Goal: Transaction & Acquisition: Obtain resource

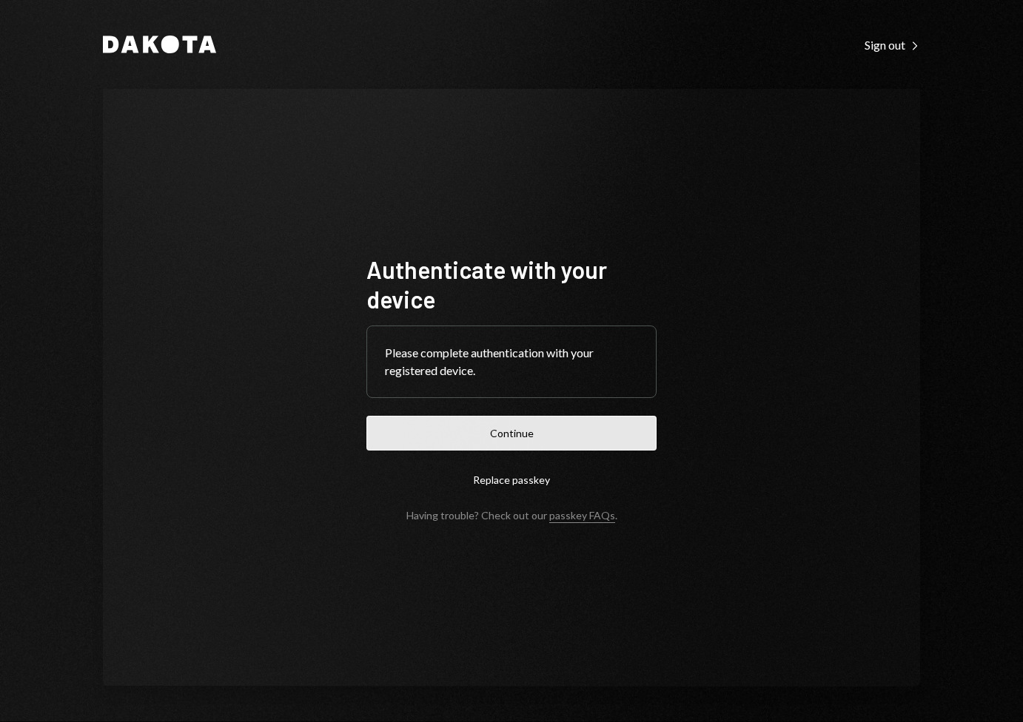
click at [514, 434] on button "Continue" at bounding box center [511, 433] width 290 height 35
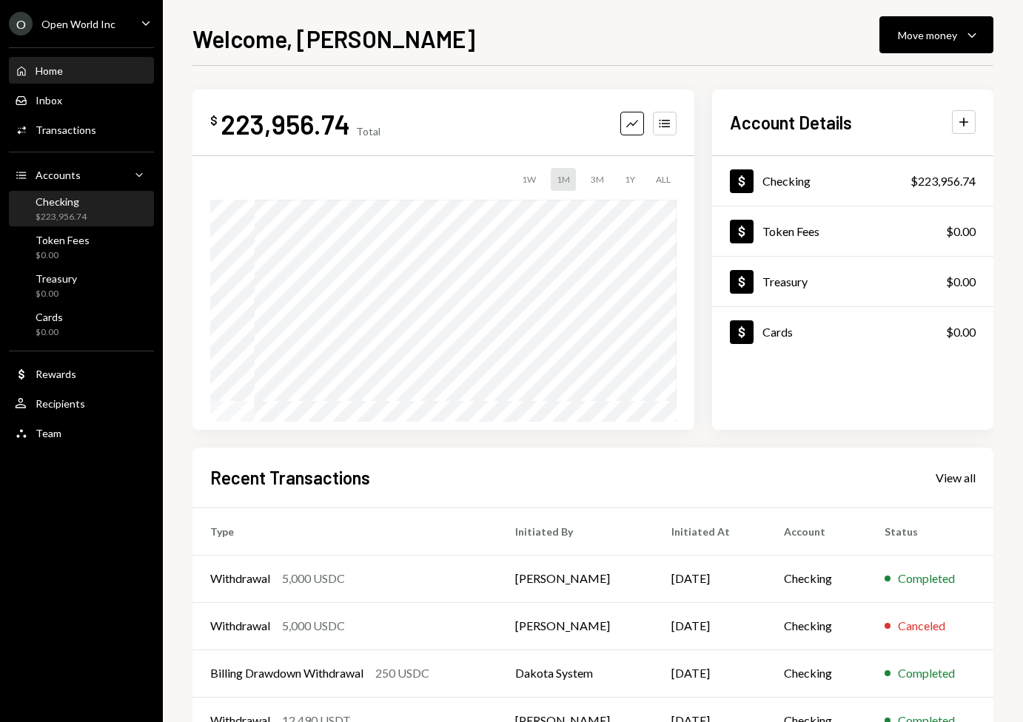
click at [111, 221] on div "Checking $223,956.74" at bounding box center [81, 209] width 133 height 28
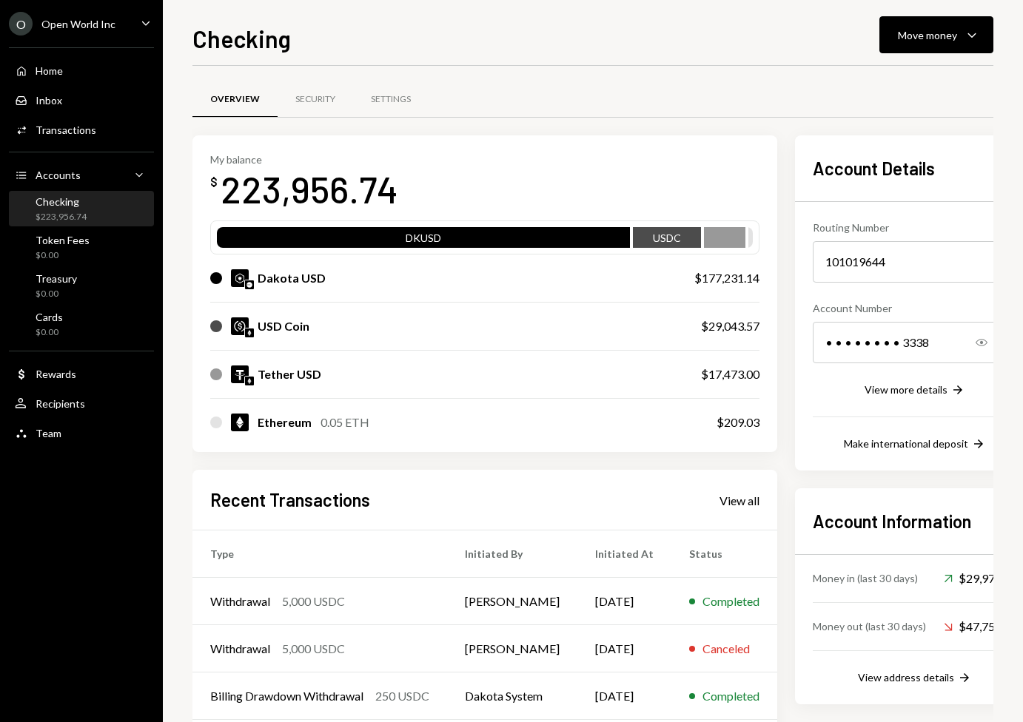
click at [921, 94] on div "Overview Security Settings" at bounding box center [592, 100] width 801 height 38
drag, startPoint x: 817, startPoint y: 110, endPoint x: 861, endPoint y: 107, distance: 43.8
click at [818, 110] on div "Overview Security Settings" at bounding box center [592, 100] width 801 height 38
click at [101, 409] on div "User Recipients" at bounding box center [81, 403] width 133 height 13
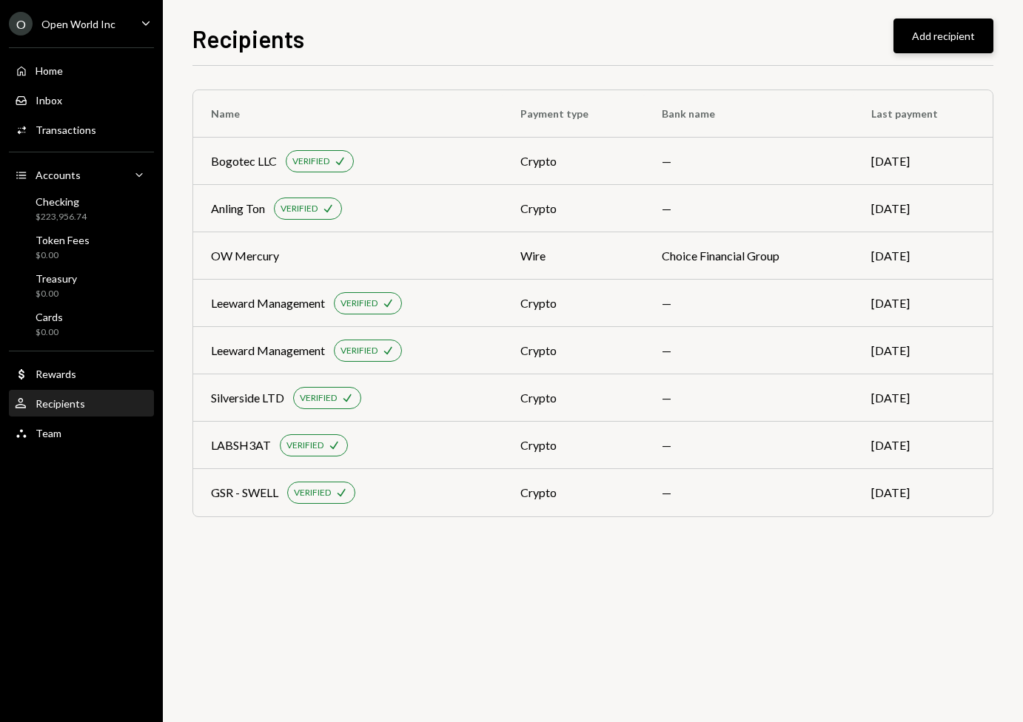
click at [960, 46] on button "Add recipient" at bounding box center [943, 35] width 100 height 35
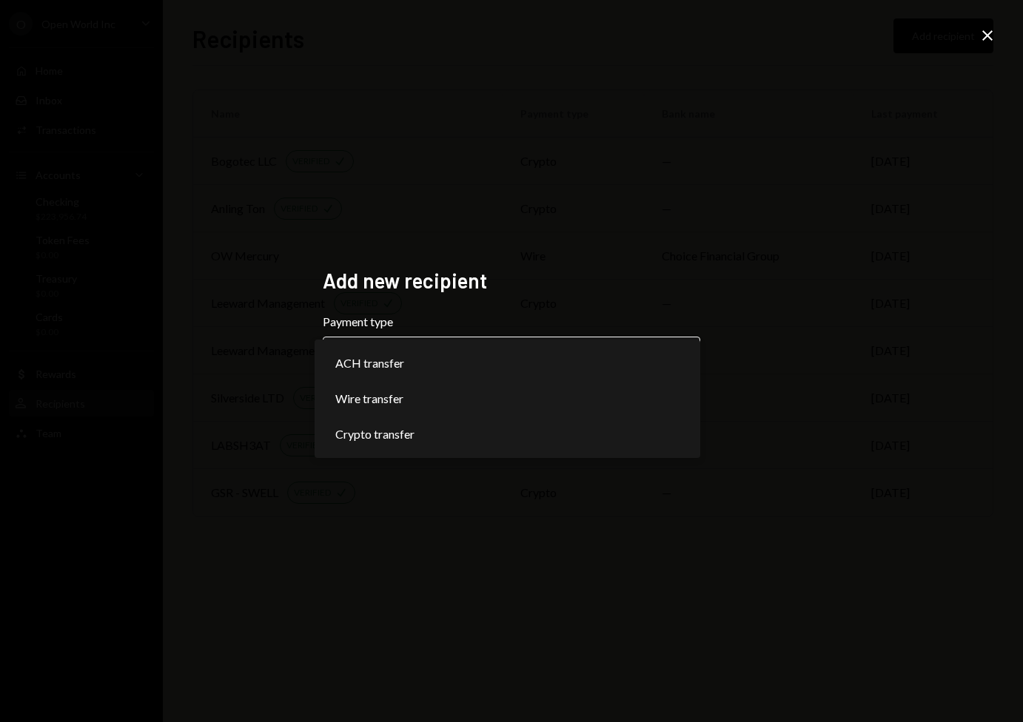
click at [485, 366] on body "**********" at bounding box center [511, 361] width 1023 height 722
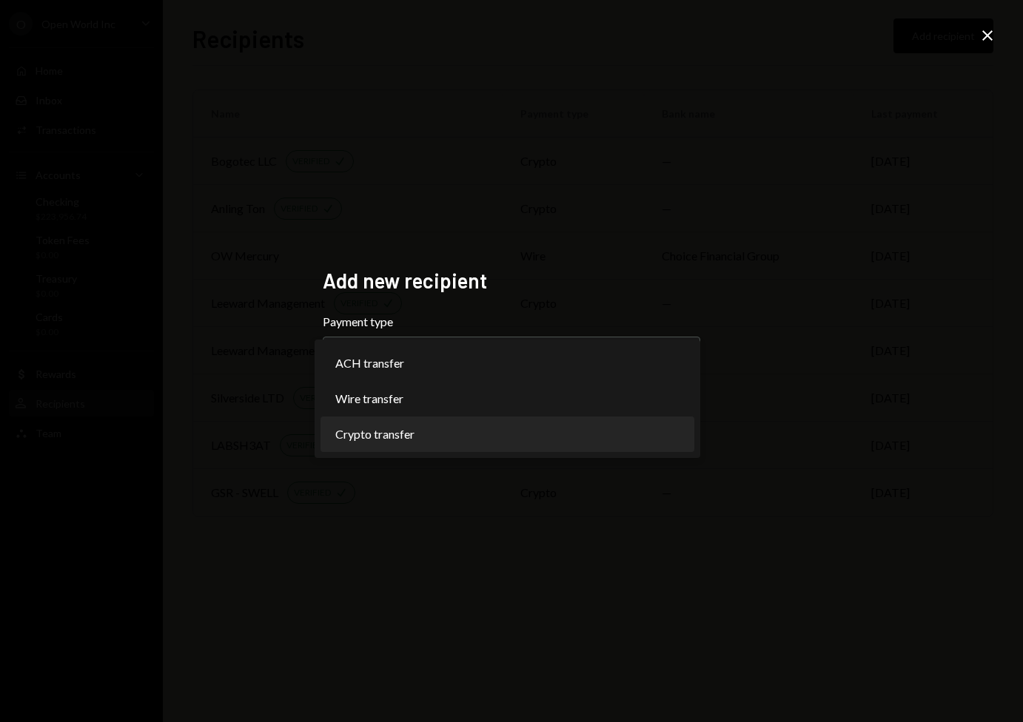
select select "******"
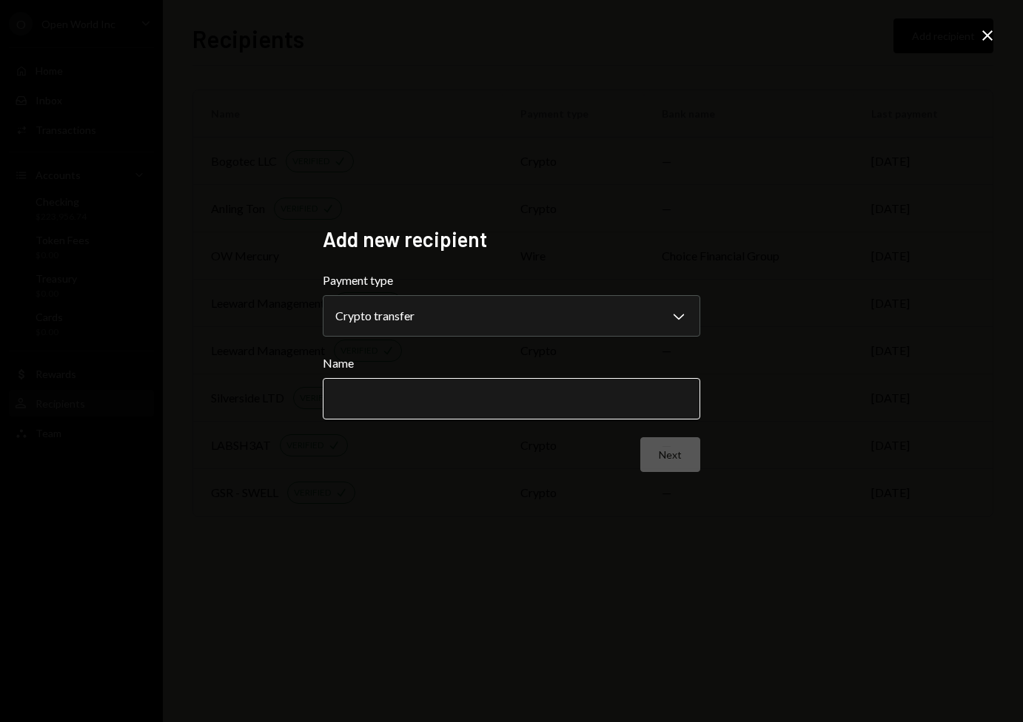
click at [571, 403] on input "Name" at bounding box center [511, 398] width 377 height 41
type input "*"
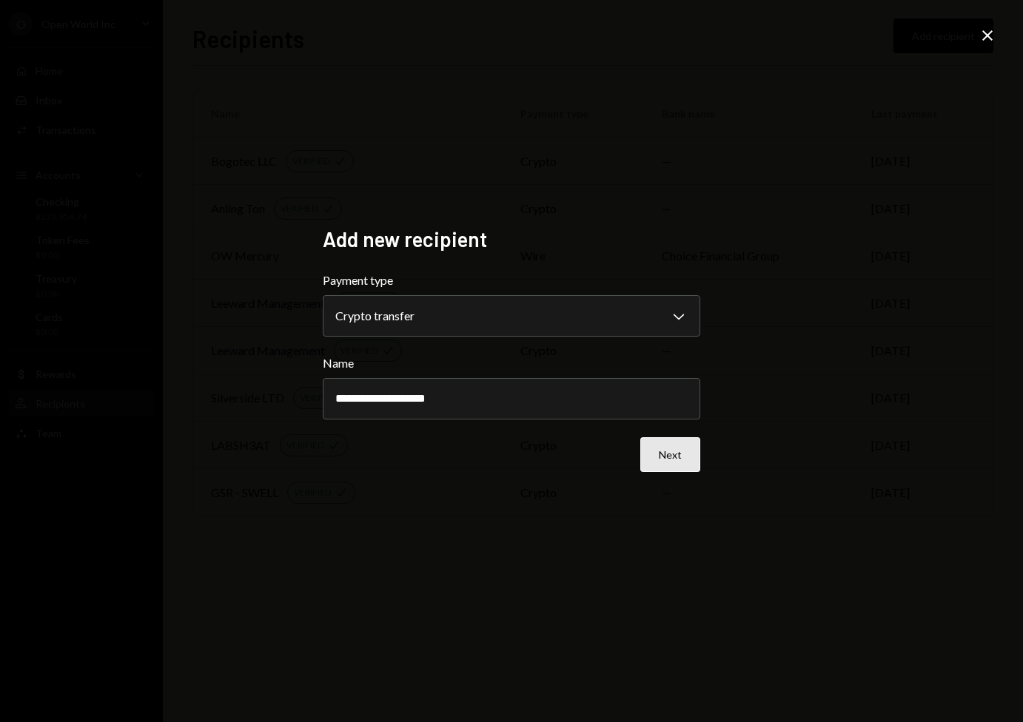
type input "**********"
click at [690, 445] on button "Next" at bounding box center [670, 454] width 60 height 35
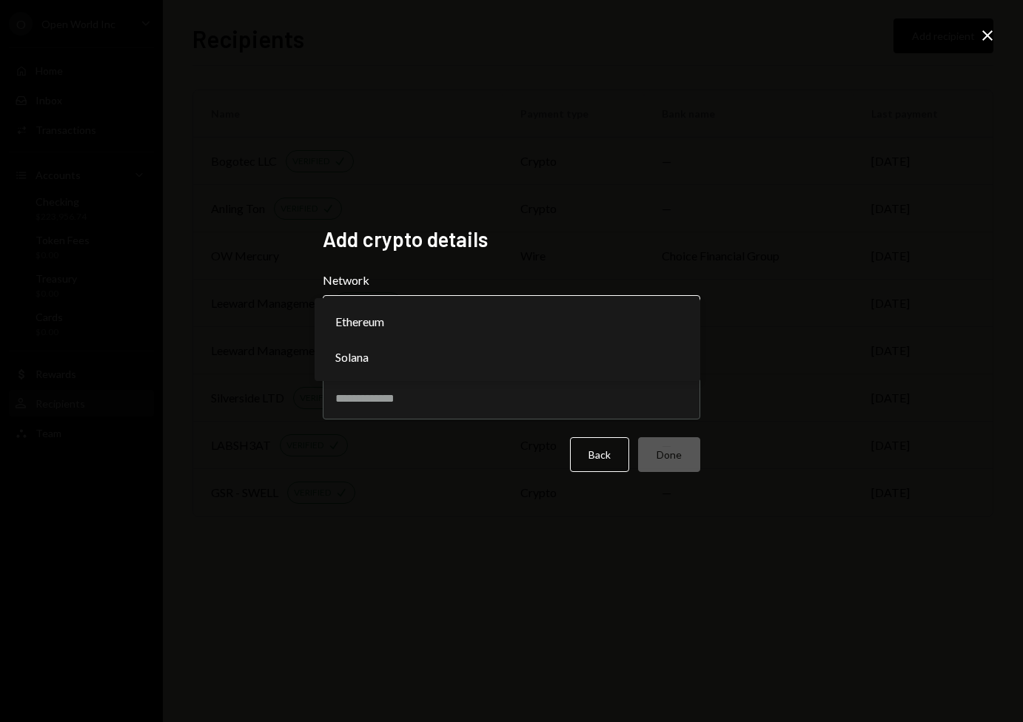
click at [616, 307] on body "O Open World Inc Caret Down Home Home Inbox Inbox Activities Transactions Accou…" at bounding box center [511, 361] width 1023 height 722
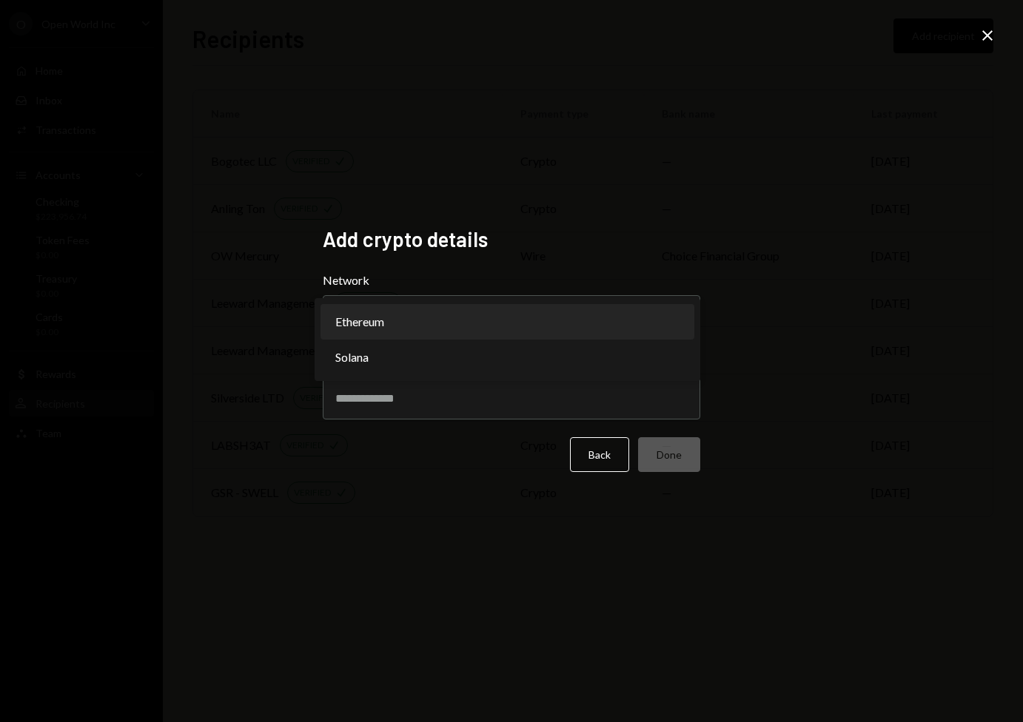
select select "**********"
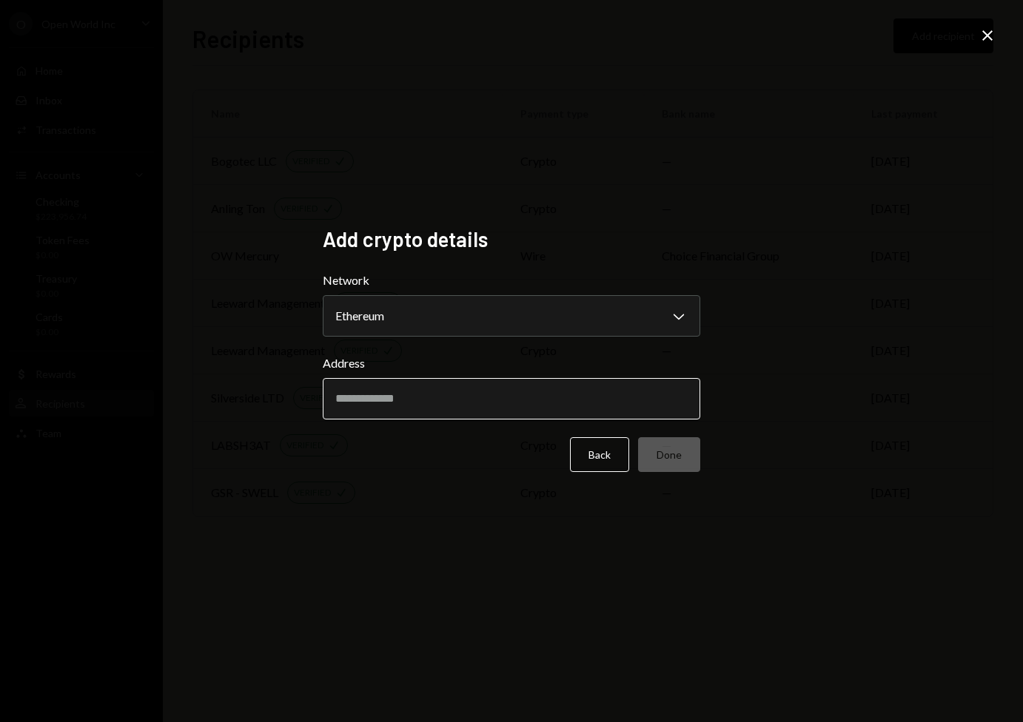
click at [555, 394] on input "Address" at bounding box center [511, 398] width 377 height 41
click at [461, 418] on input "Address" at bounding box center [511, 398] width 377 height 41
paste input "**********"
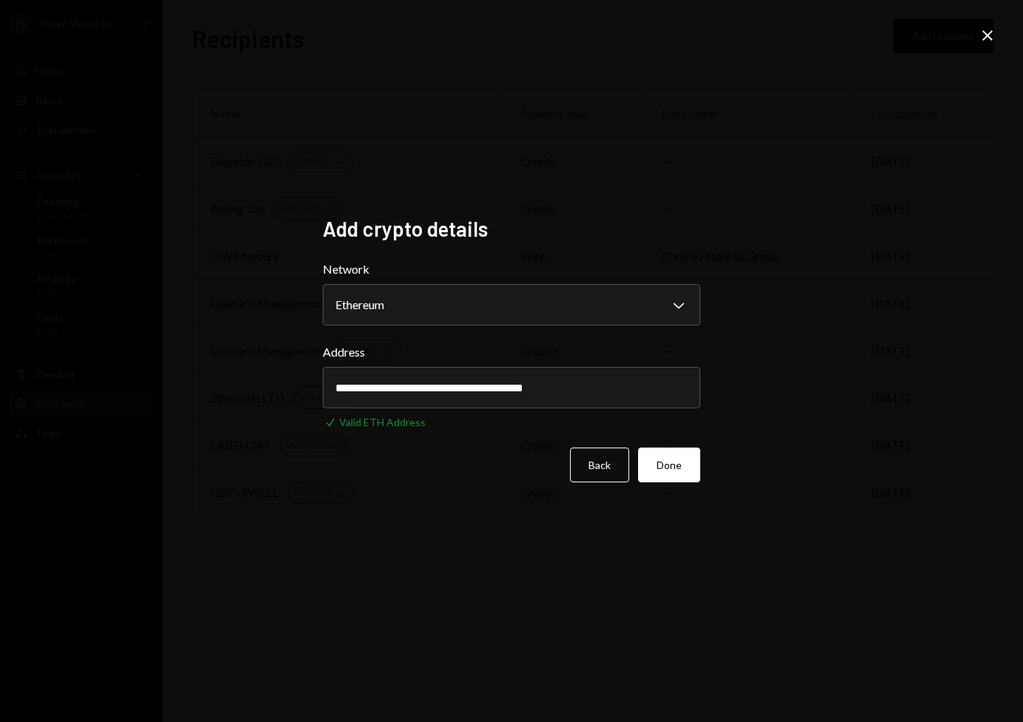
type input "**********"
click at [678, 460] on button "Done" at bounding box center [669, 465] width 62 height 35
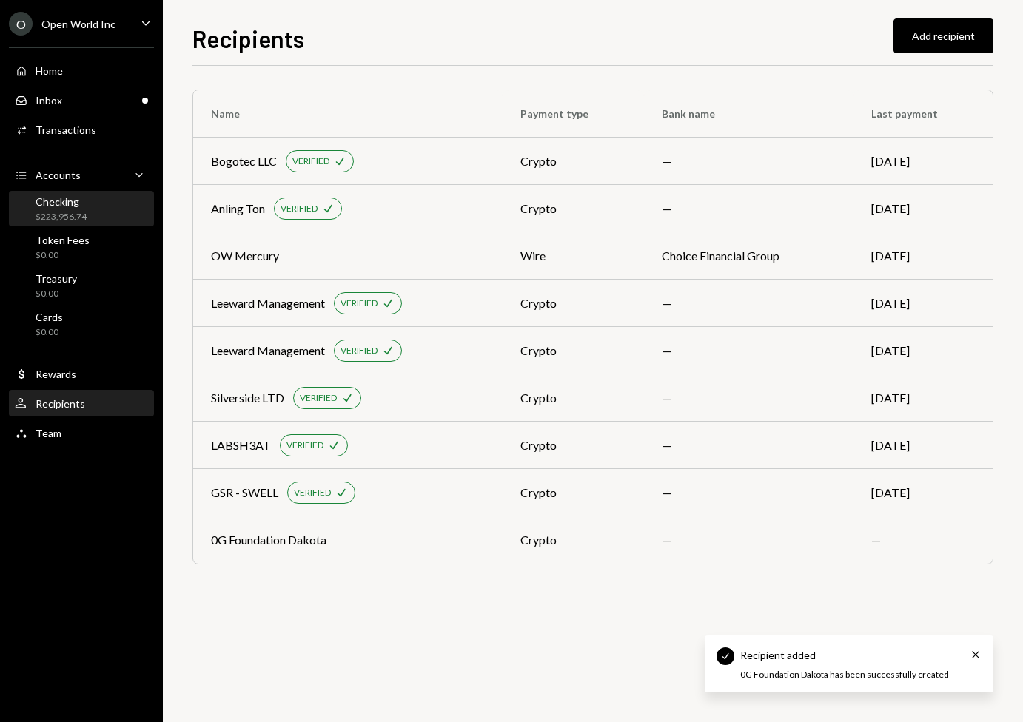
click at [113, 209] on div "Checking $223,956.74" at bounding box center [81, 209] width 133 height 28
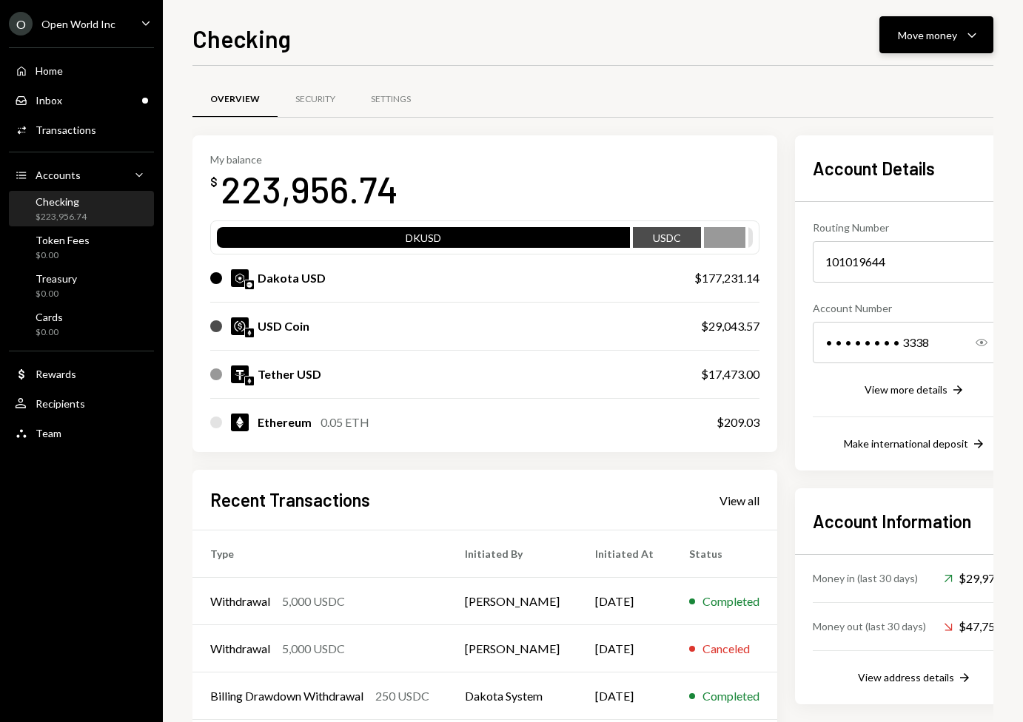
click at [934, 41] on div "Move money" at bounding box center [927, 35] width 59 height 16
click at [910, 75] on div "Send" at bounding box center [924, 80] width 108 height 16
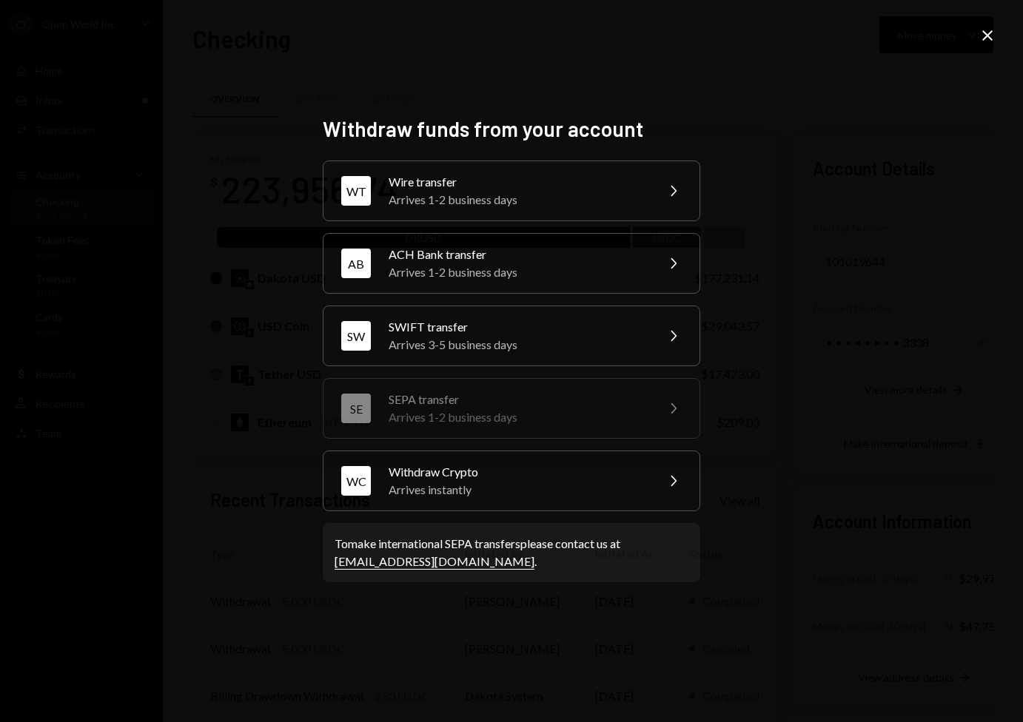
click at [877, 169] on div "Withdraw funds from your account WT Wire transfer Arrives 1-2 business days Che…" at bounding box center [511, 361] width 1023 height 722
click at [601, 482] on div "Arrives instantly" at bounding box center [517, 490] width 258 height 18
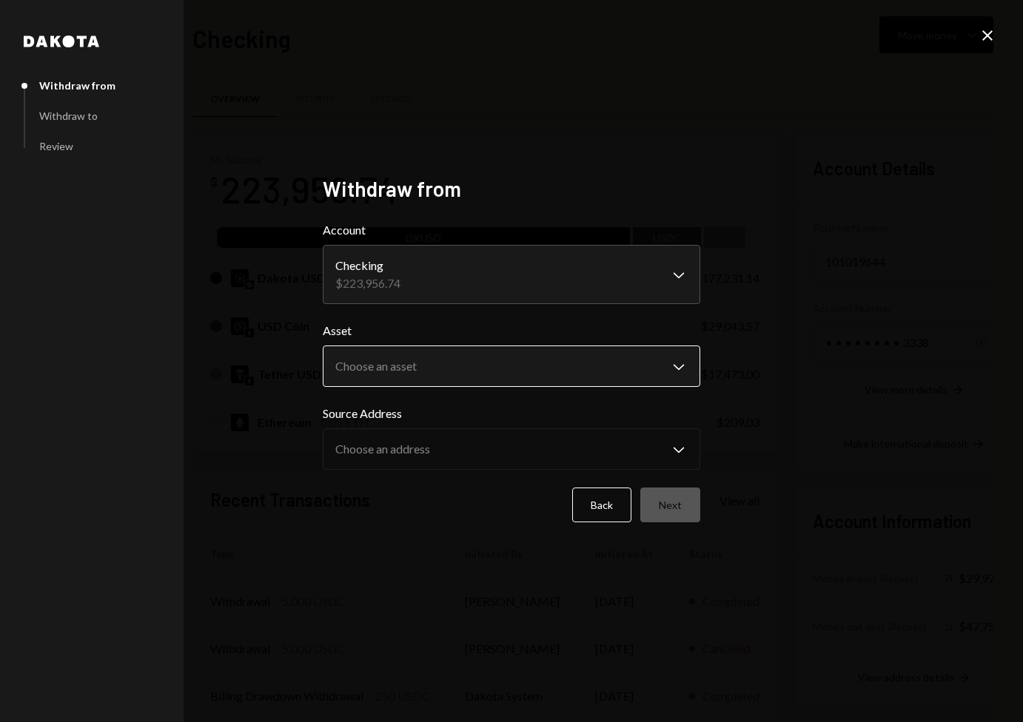
click at [485, 382] on body "O Open World Inc Caret Down Home Home Inbox Inbox Activities Transactions Accou…" at bounding box center [511, 361] width 1023 height 722
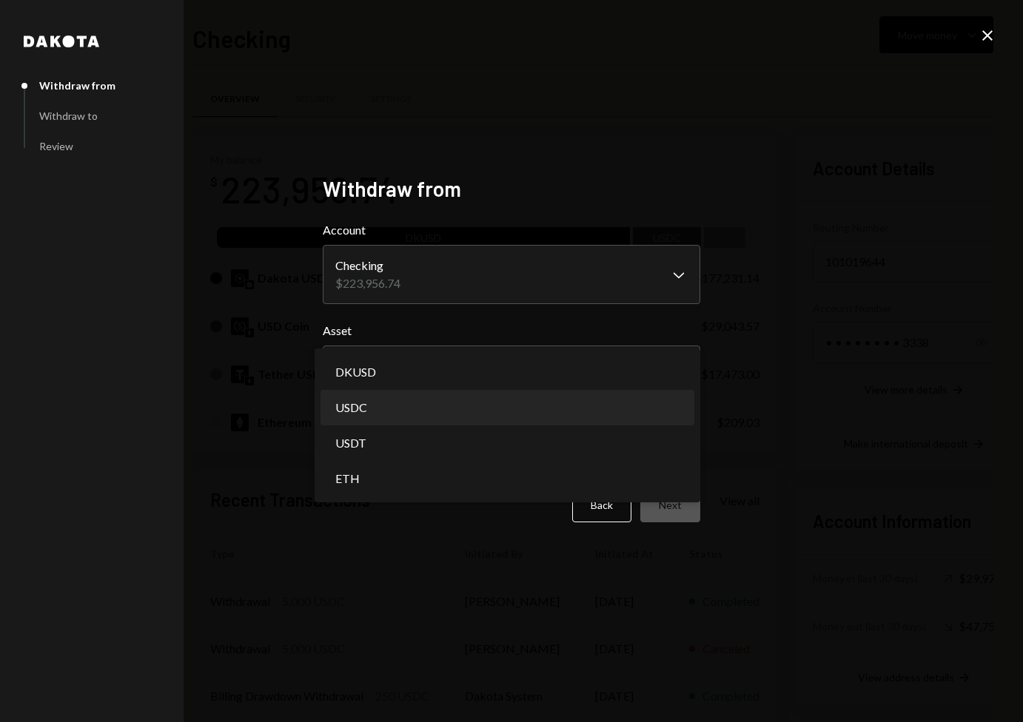
select select "****"
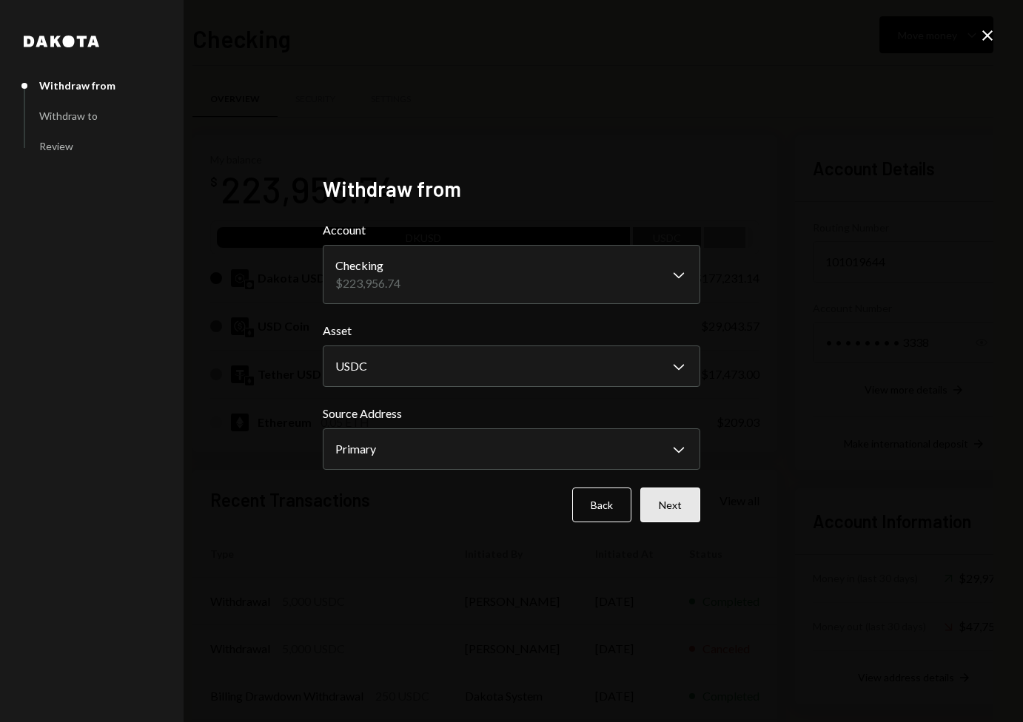
click at [679, 509] on button "Next" at bounding box center [670, 505] width 60 height 35
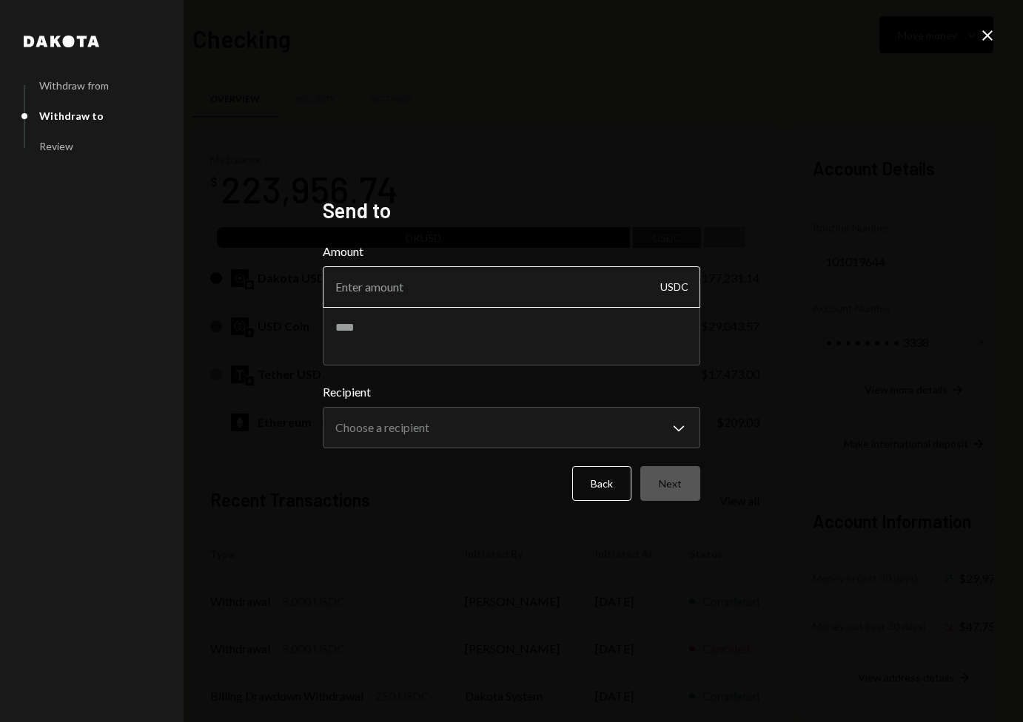
drag, startPoint x: 499, startPoint y: 295, endPoint x: 516, endPoint y: 287, distance: 17.9
click at [499, 295] on input "Amount" at bounding box center [511, 286] width 377 height 41
type input "5"
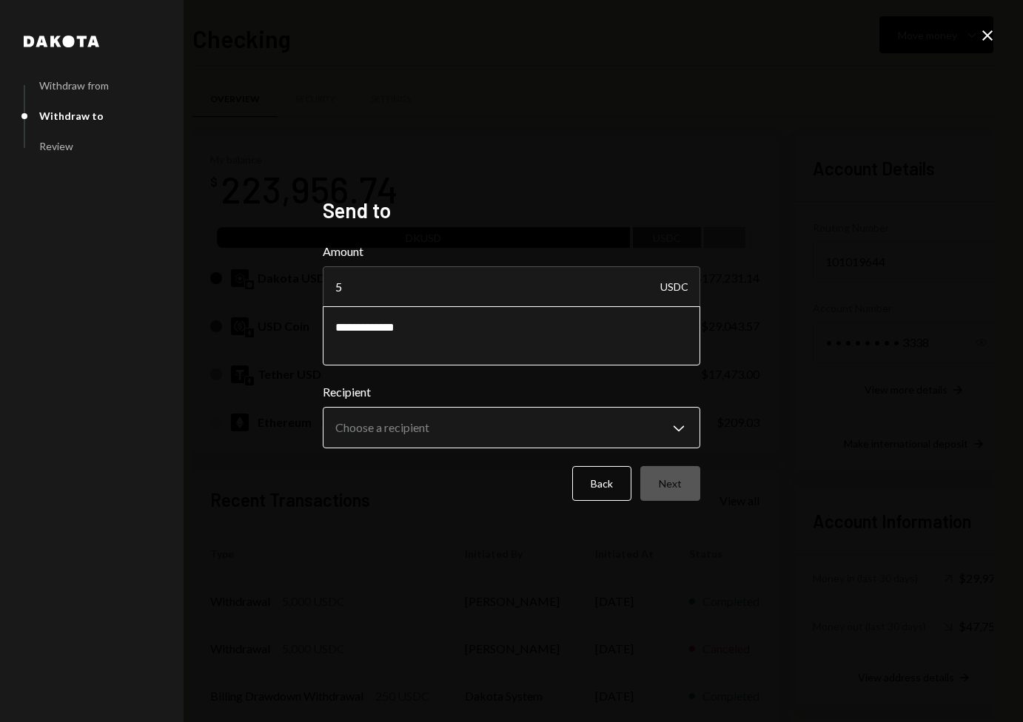
type textarea "**********"
click at [548, 434] on body "O Open World Inc Caret Down Home Home Inbox Inbox Activities Transactions Accou…" at bounding box center [511, 361] width 1023 height 722
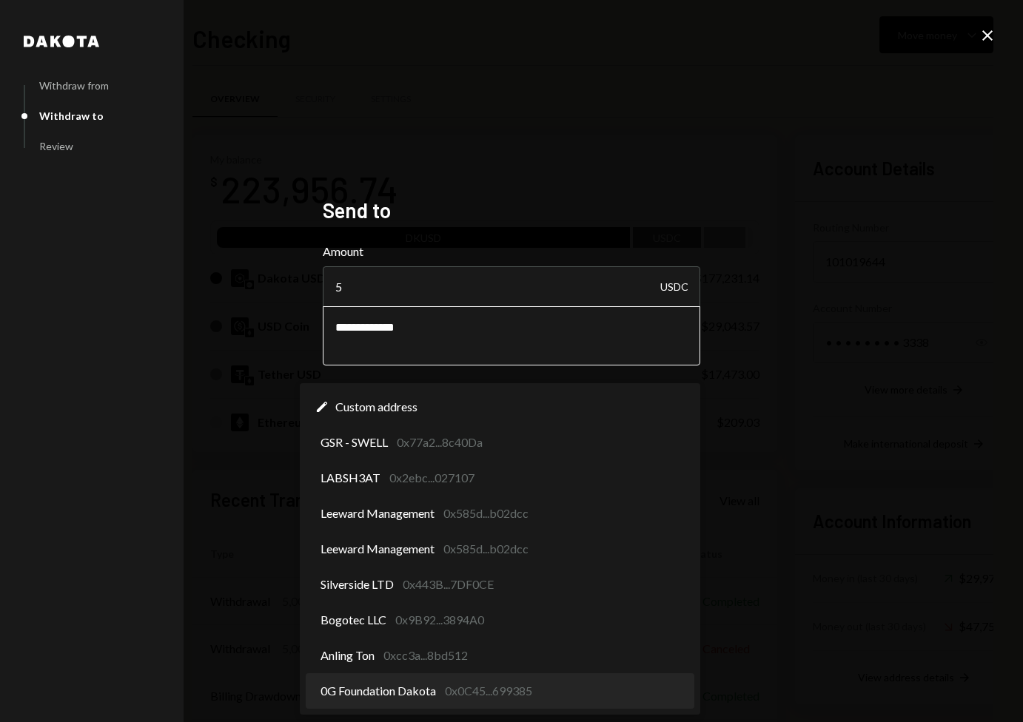
select select "**********"
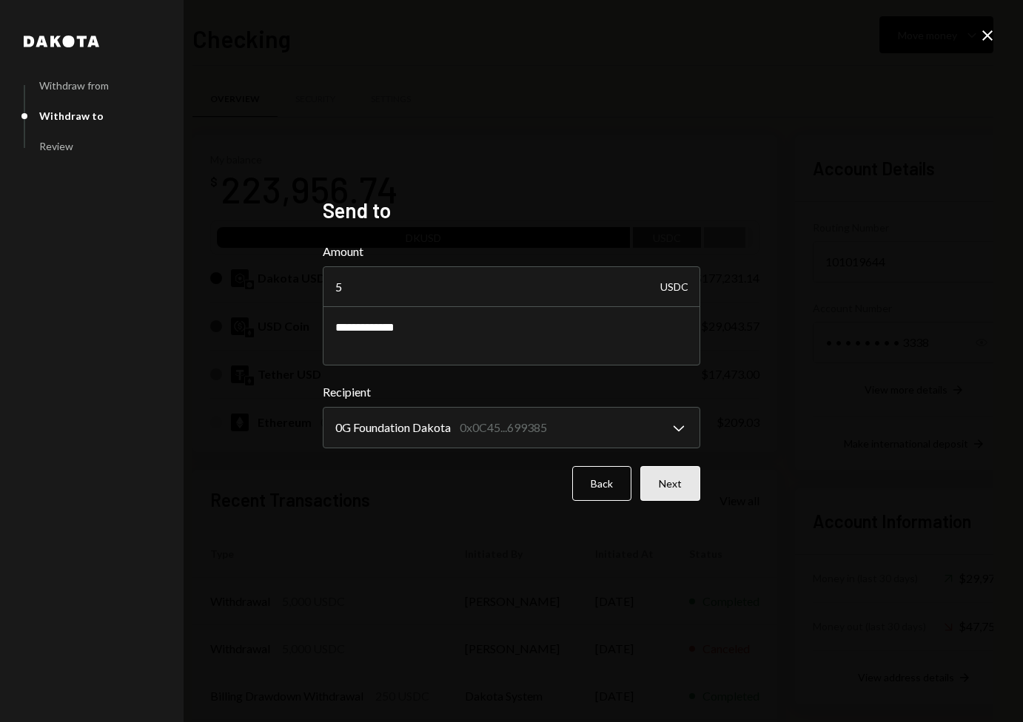
click at [679, 497] on button "Next" at bounding box center [670, 483] width 60 height 35
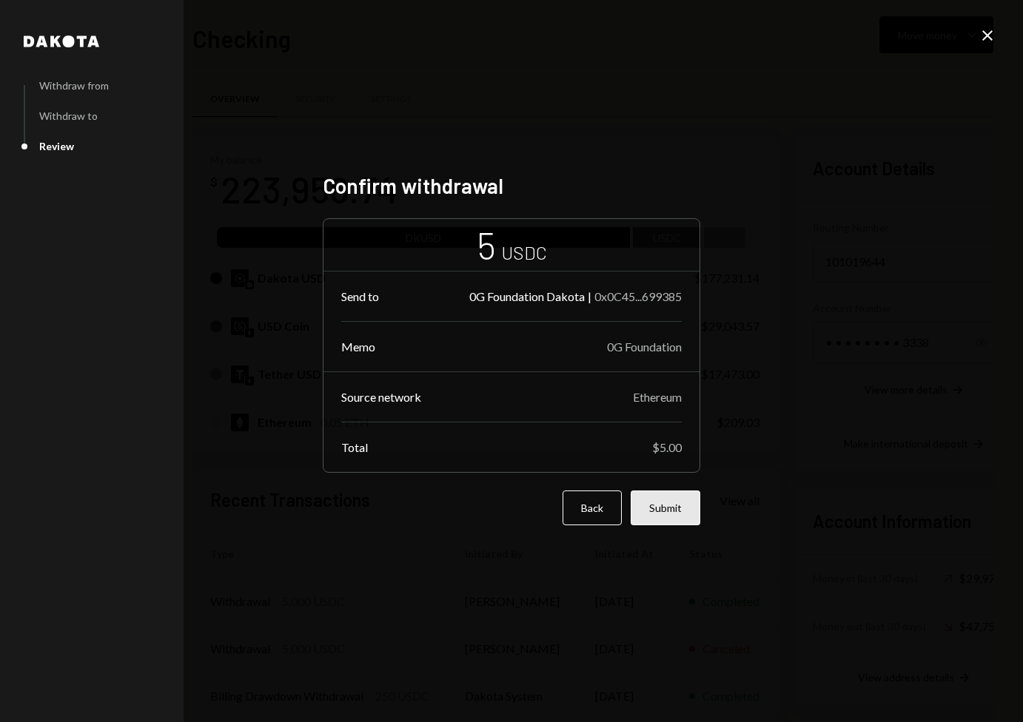
click at [673, 507] on button "Submit" at bounding box center [665, 508] width 70 height 35
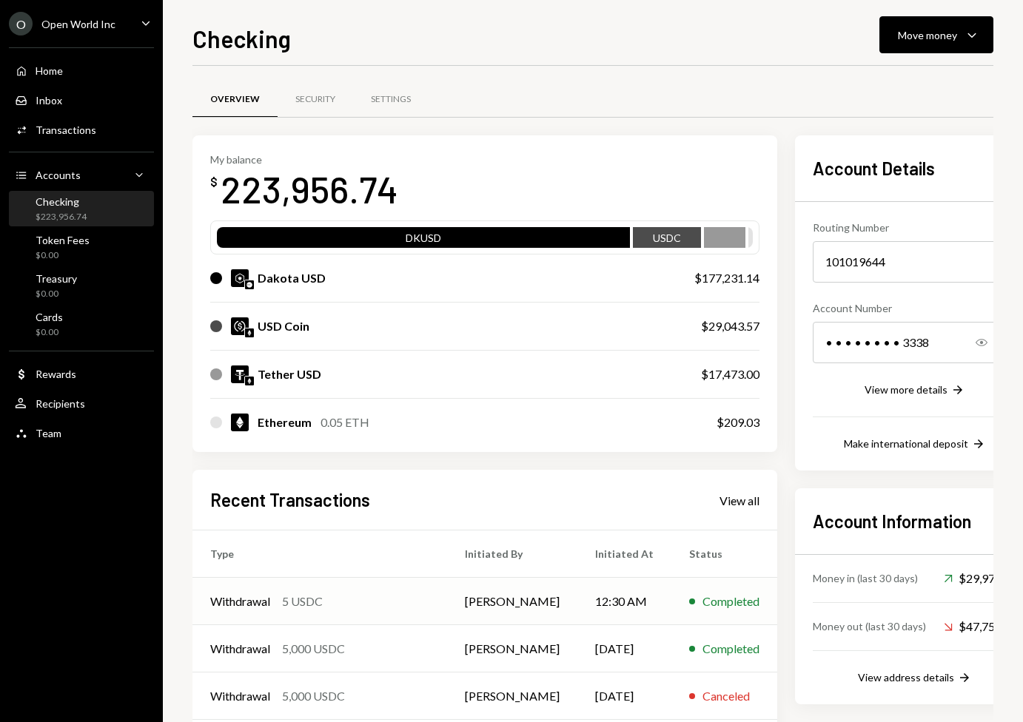
click at [379, 606] on div "Withdrawal 5 USDC" at bounding box center [319, 602] width 219 height 18
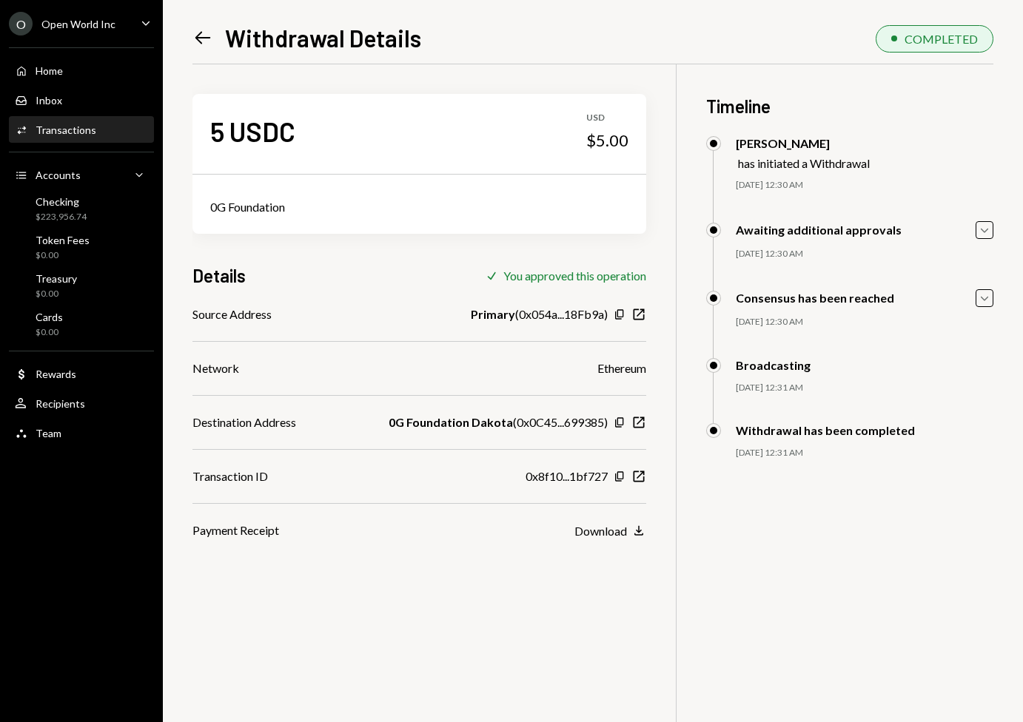
click at [303, 388] on div "Source Address Primary ( 0x054a...18Fb9a ) Copy New Window Network Ethereum Des…" at bounding box center [419, 423] width 454 height 234
click at [645, 419] on icon "New Window" at bounding box center [638, 422] width 15 height 15
click at [98, 404] on div "User Recipients" at bounding box center [81, 403] width 133 height 13
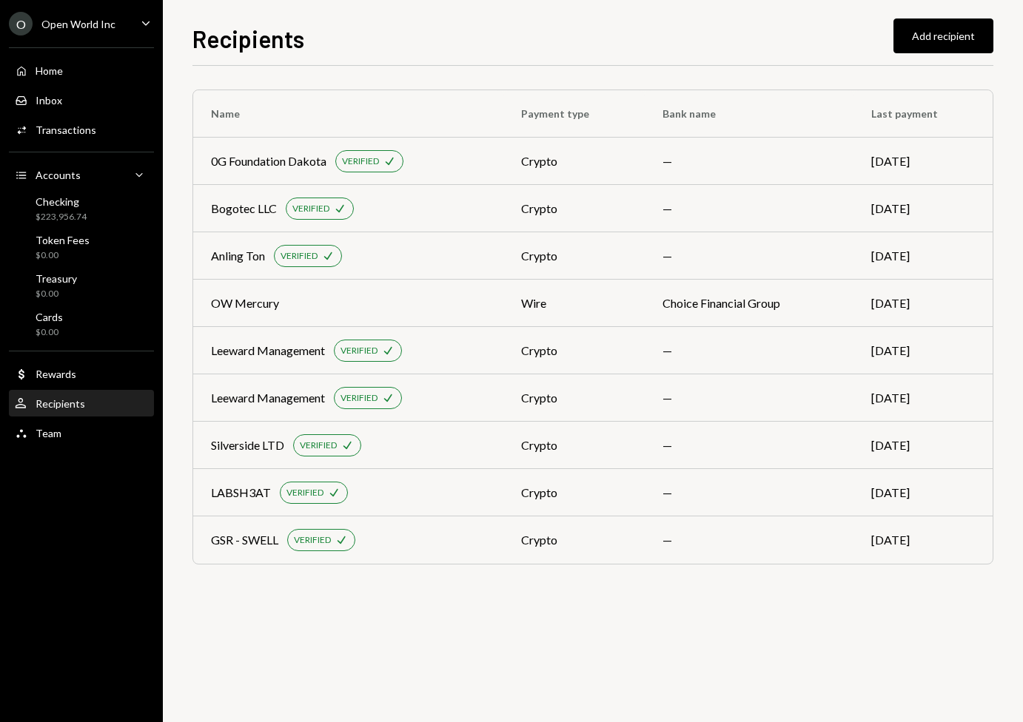
click at [232, 601] on div "Name Payment type Bank name Last payment 0G Foundation Dakota VERIFIED Check cr…" at bounding box center [592, 394] width 801 height 656
click at [947, 41] on button "Add recipient" at bounding box center [943, 35] width 100 height 35
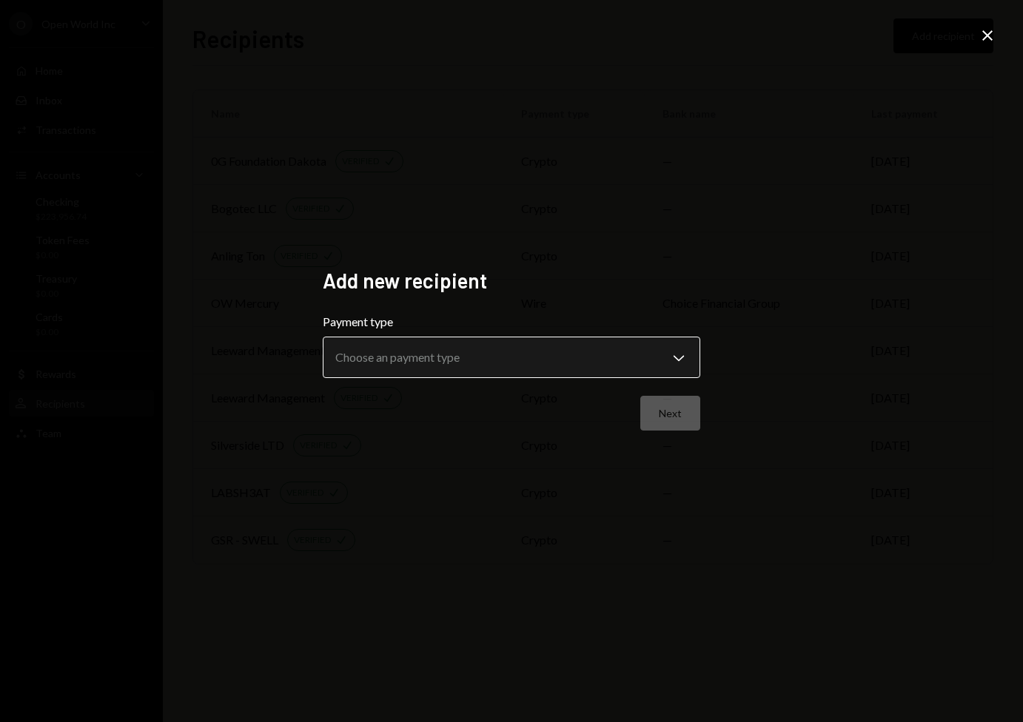
click at [466, 373] on body "**********" at bounding box center [511, 361] width 1023 height 722
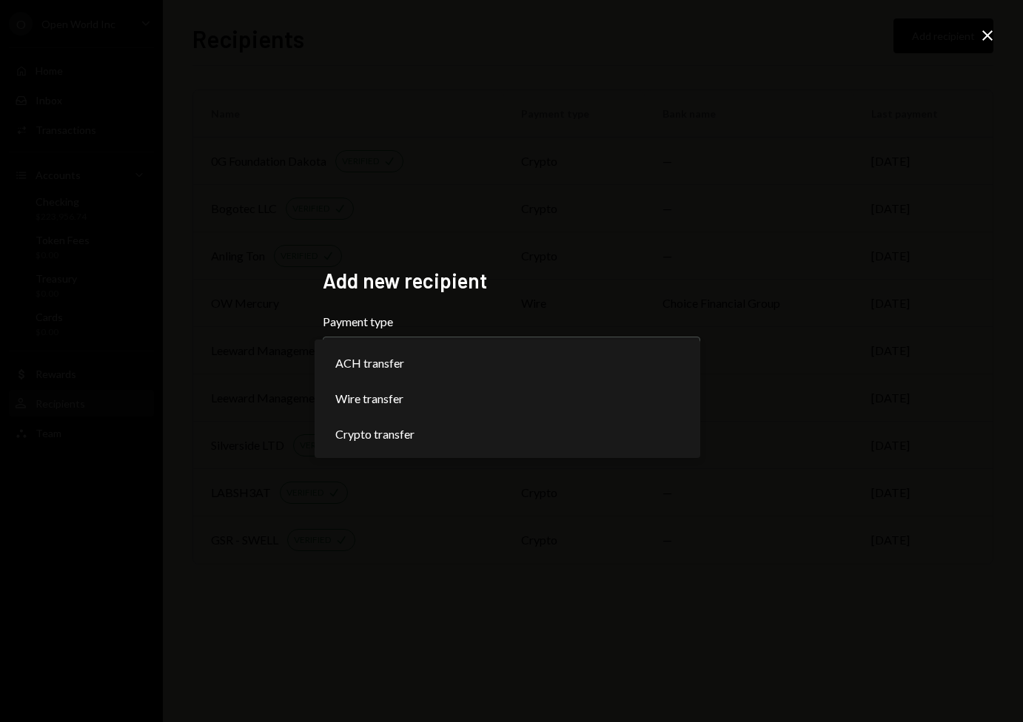
select select "******"
drag, startPoint x: 457, startPoint y: 445, endPoint x: 474, endPoint y: 440, distance: 18.0
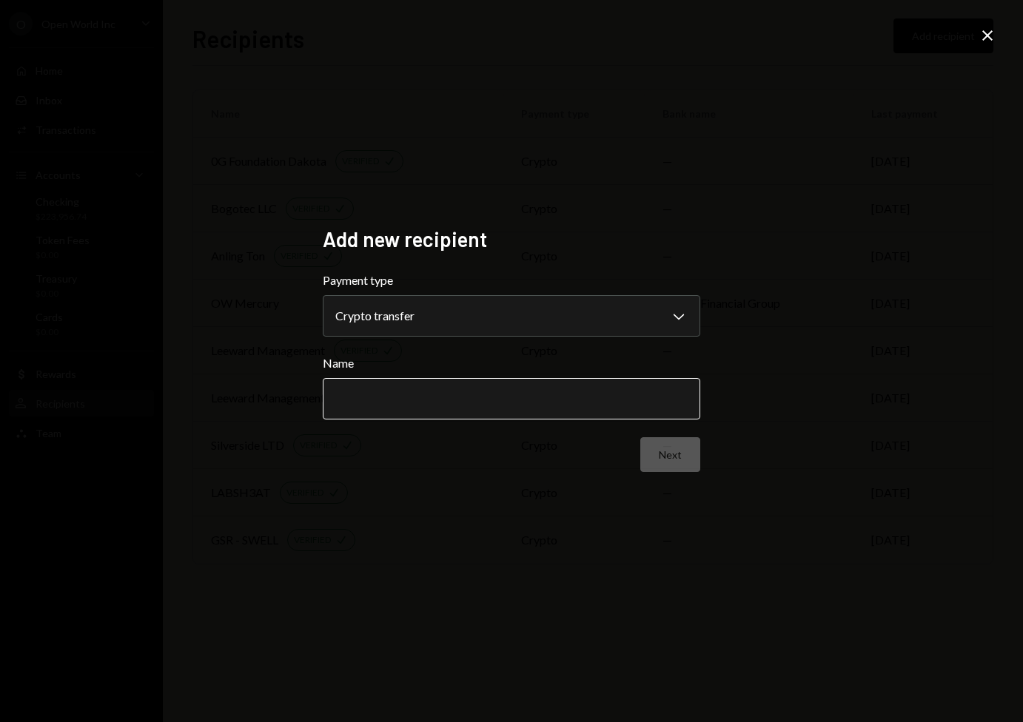
click at [481, 403] on input "Name" at bounding box center [511, 398] width 377 height 41
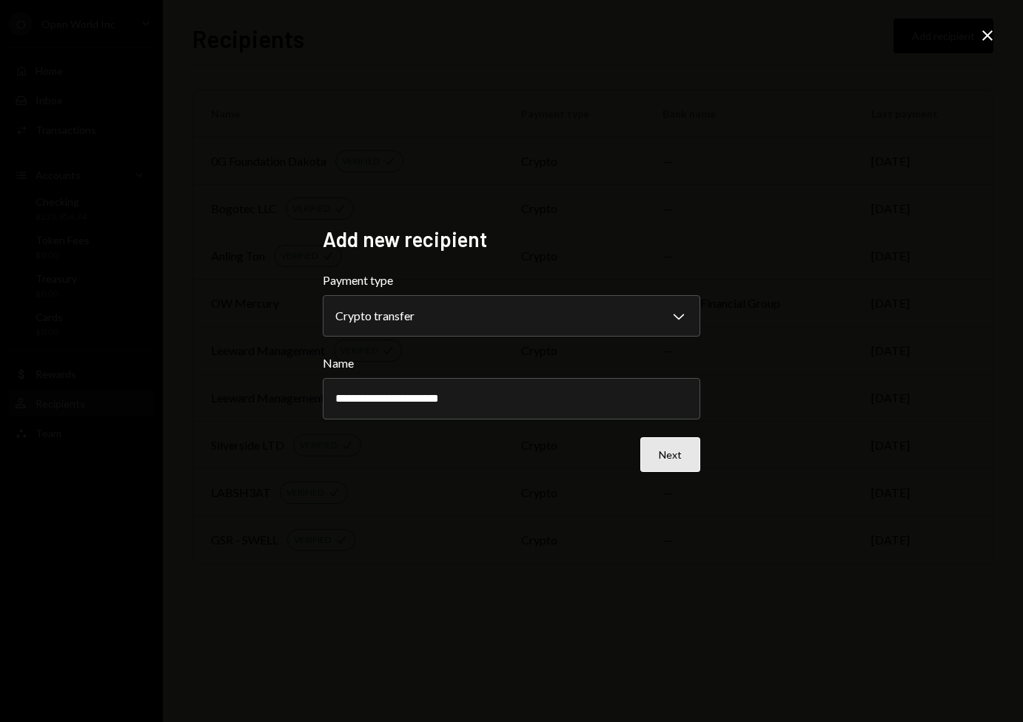
type input "**********"
click at [667, 459] on button "Next" at bounding box center [670, 454] width 60 height 35
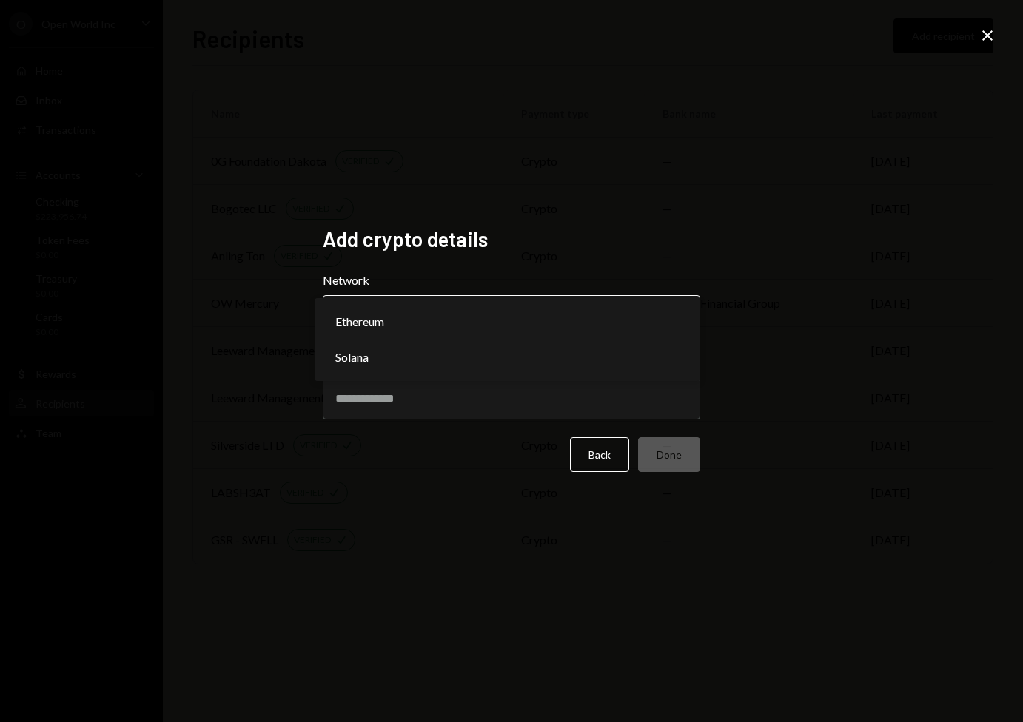
click at [556, 320] on body "O Open World Inc Caret Down Home Home Inbox Inbox Activities Transactions Accou…" at bounding box center [511, 361] width 1023 height 722
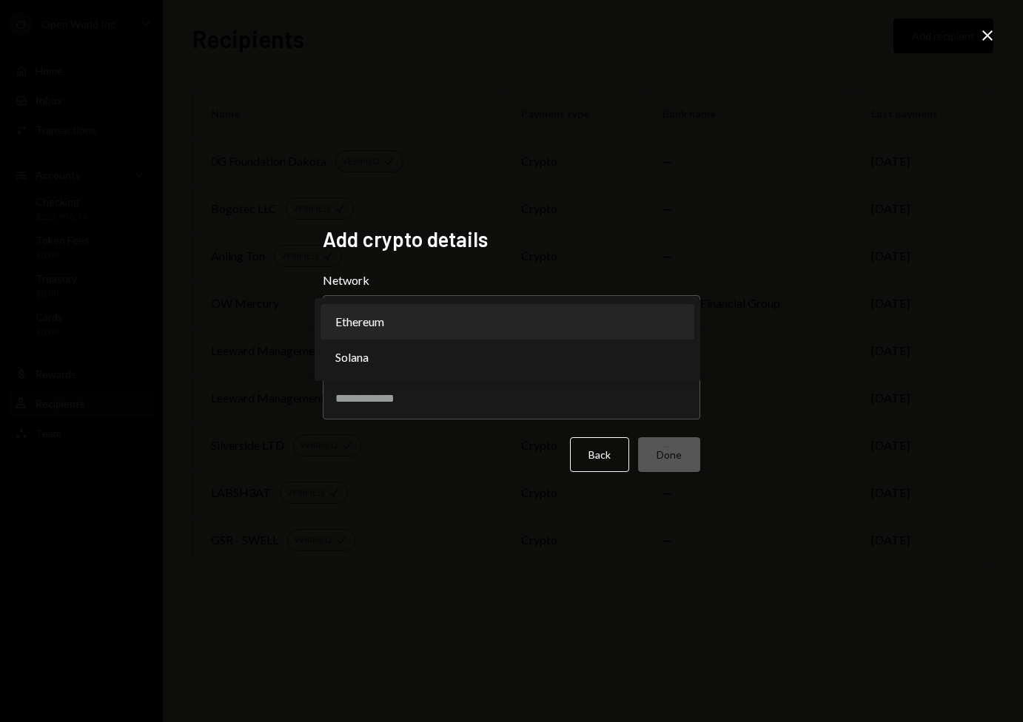
select select "**********"
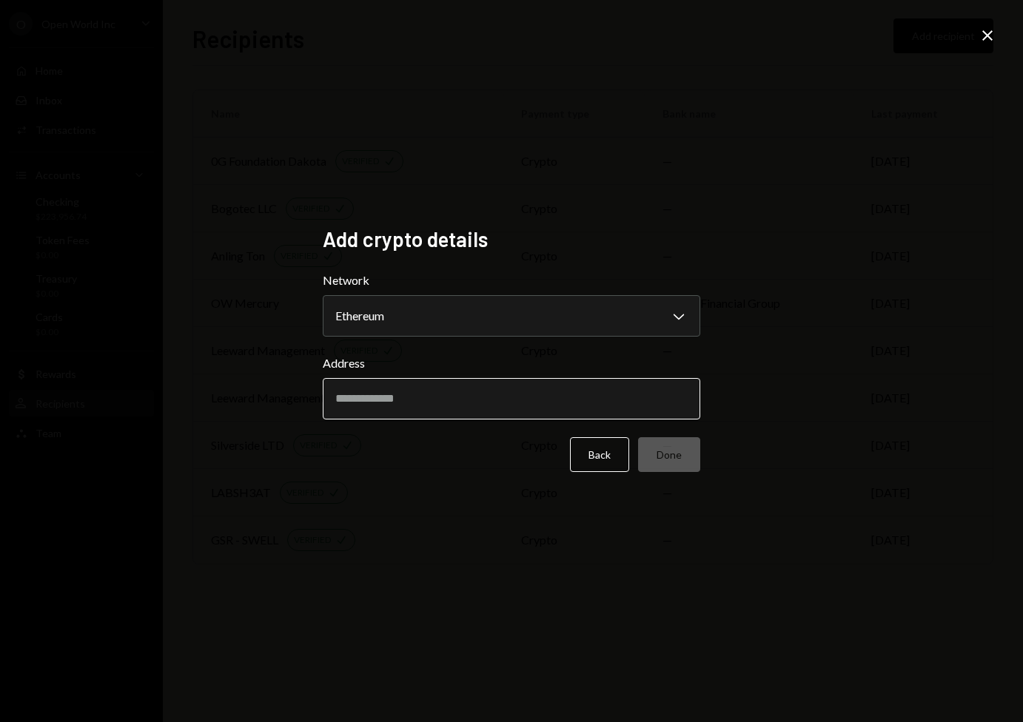
click at [537, 399] on input "Address" at bounding box center [511, 398] width 377 height 41
paste input "**********"
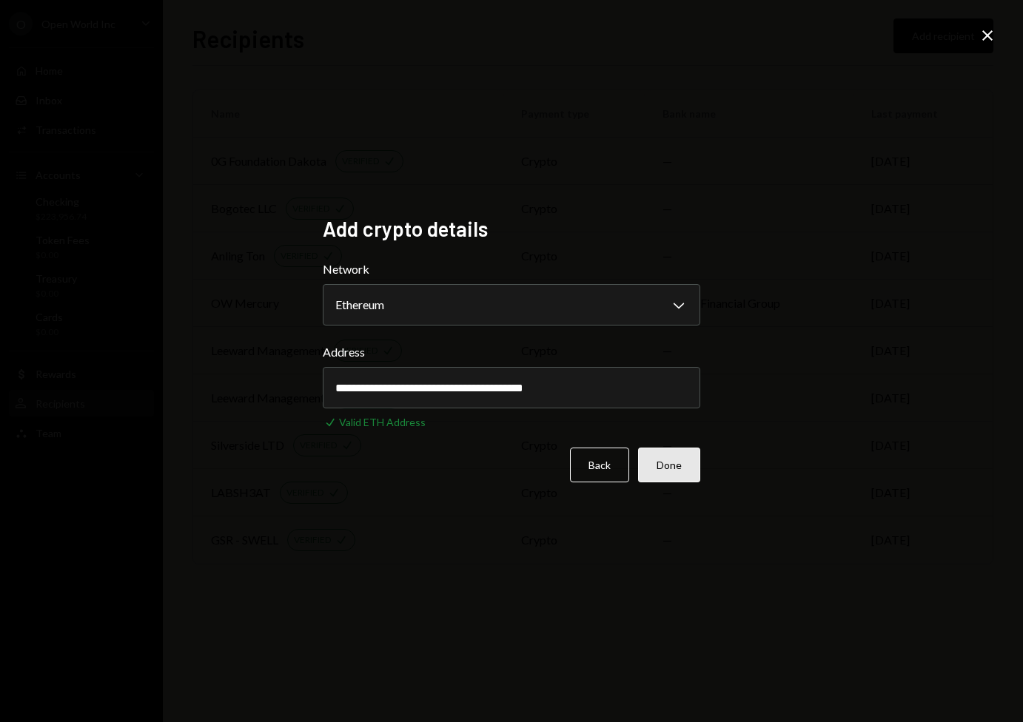
type input "**********"
click at [669, 465] on button "Done" at bounding box center [669, 465] width 62 height 35
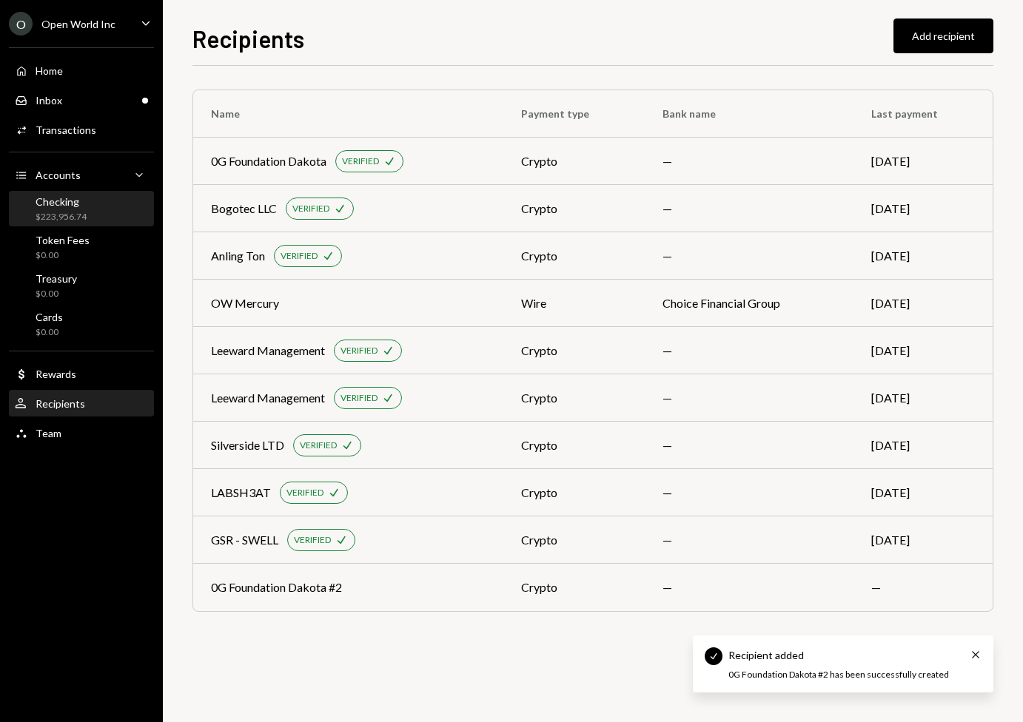
click at [87, 215] on div "Checking $223,956.74" at bounding box center [81, 209] width 133 height 28
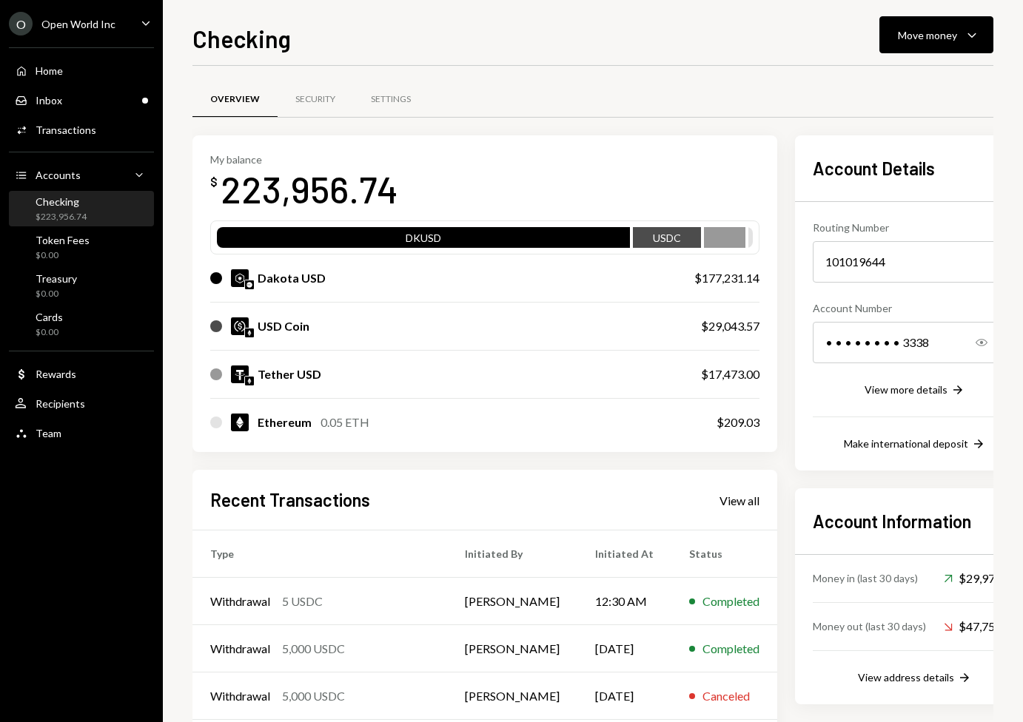
click at [659, 110] on div "Overview Security Settings" at bounding box center [592, 100] width 801 height 38
click at [932, 27] on div "Move money" at bounding box center [927, 35] width 59 height 16
click at [924, 84] on div "Send" at bounding box center [924, 80] width 108 height 16
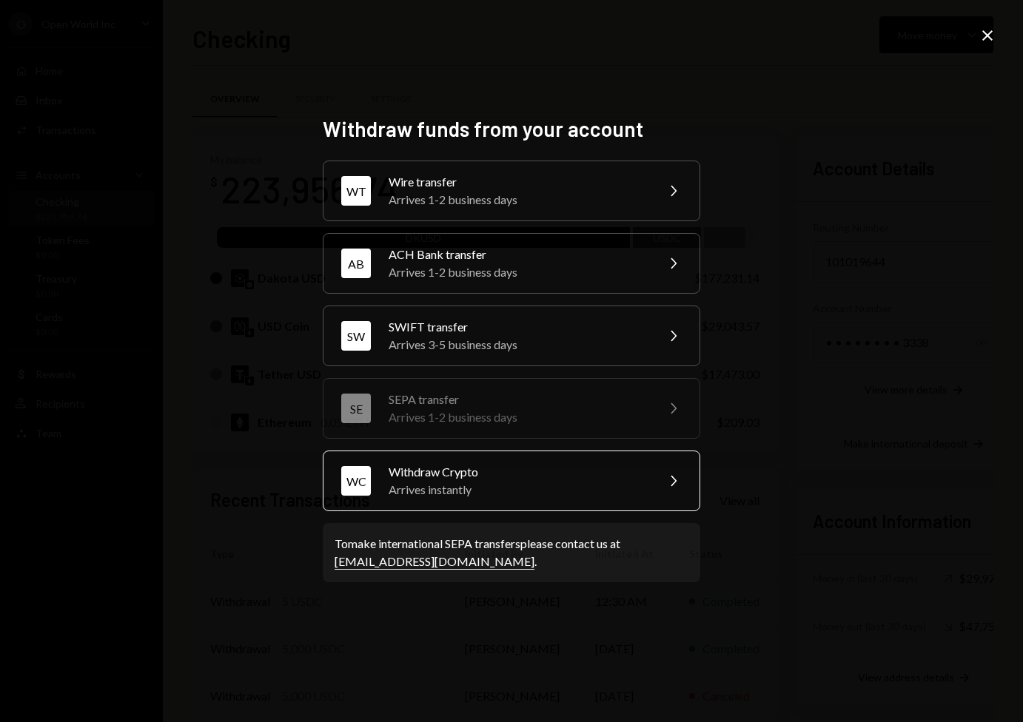
click at [519, 485] on div "Arrives instantly" at bounding box center [517, 490] width 258 height 18
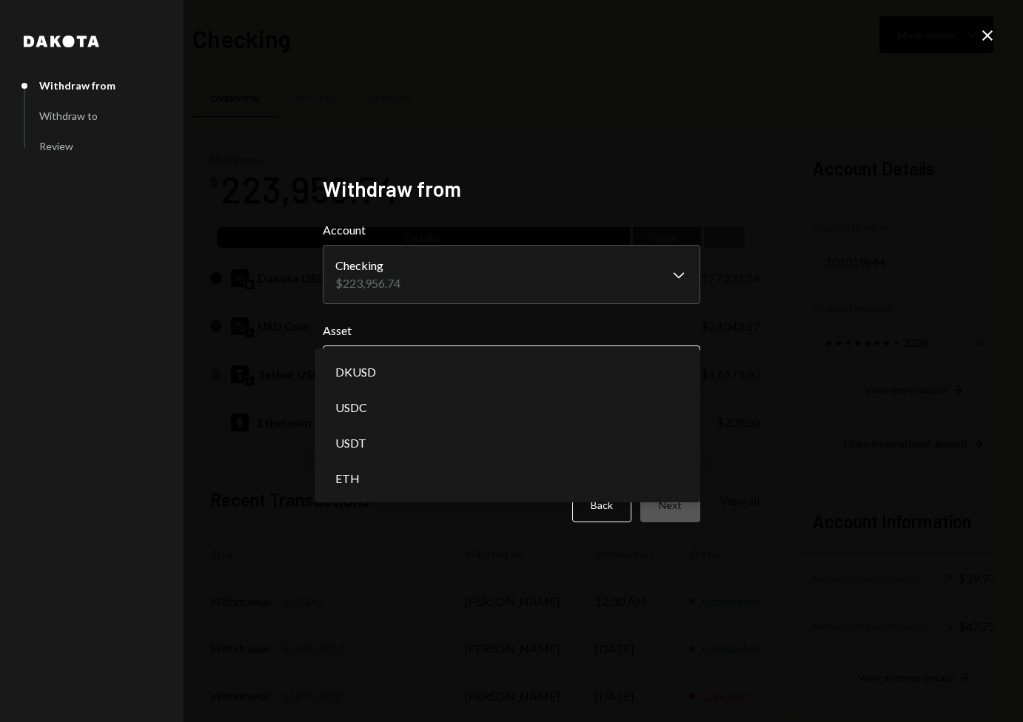
click at [488, 369] on body "O Open World Inc Caret Down Home Home Inbox Inbox Activities Transactions Accou…" at bounding box center [511, 361] width 1023 height 722
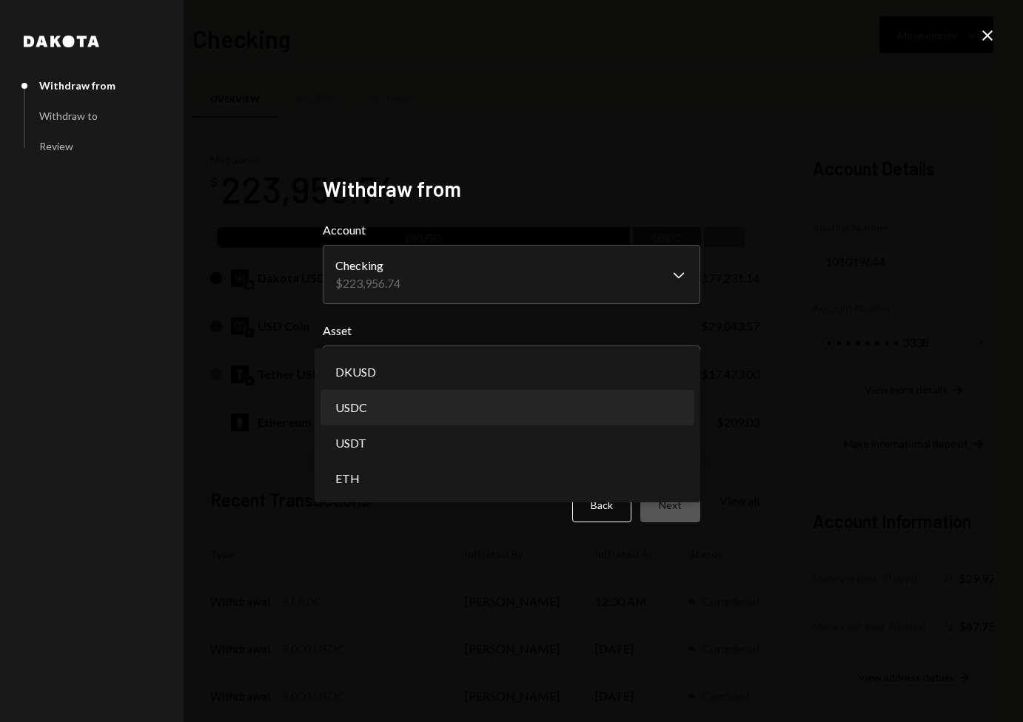
select select "****"
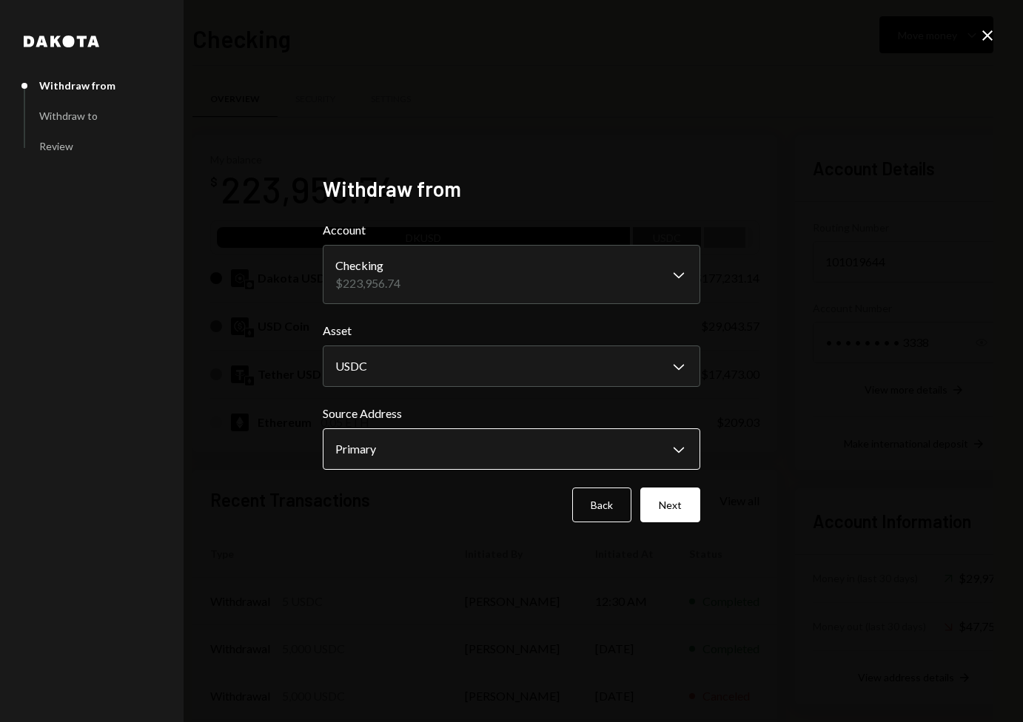
click at [599, 459] on body "O Open World Inc Caret Down Home Home Inbox Inbox Activities Transactions Accou…" at bounding box center [511, 361] width 1023 height 722
click at [688, 506] on button "Next" at bounding box center [670, 505] width 60 height 35
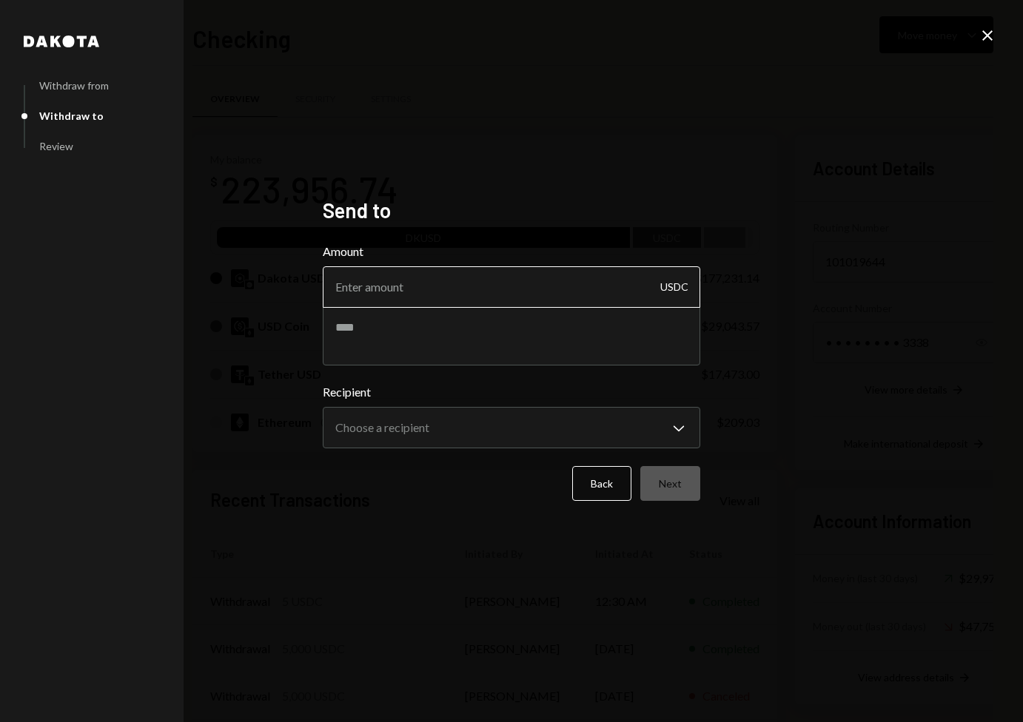
click at [487, 283] on input "Amount" at bounding box center [511, 286] width 377 height 41
type input "5"
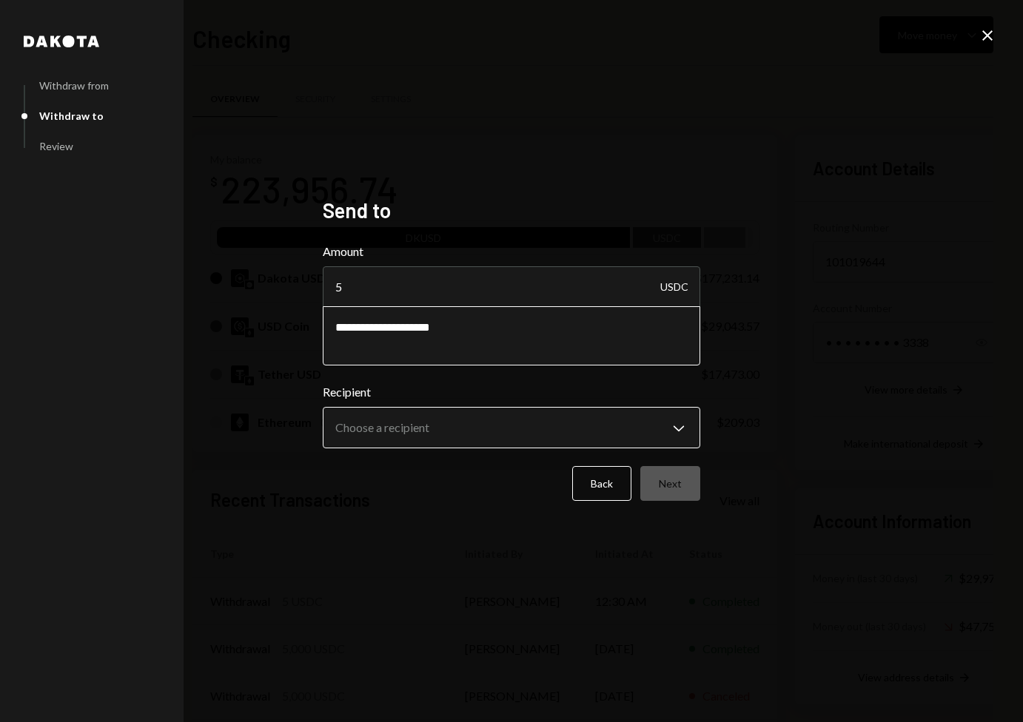
type textarea "**********"
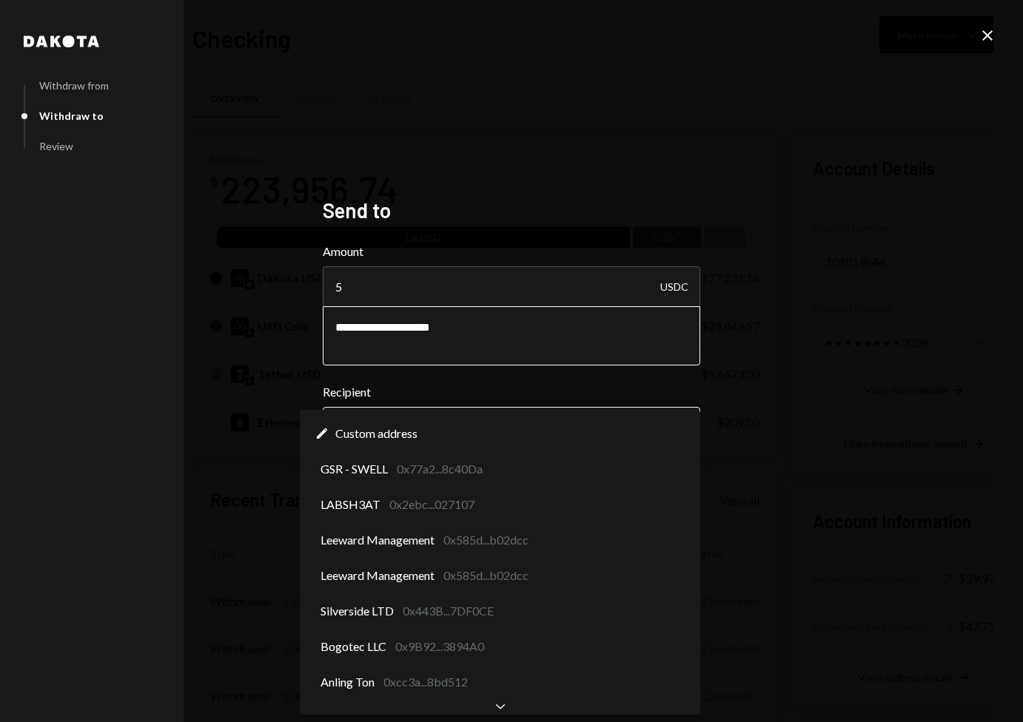
click at [644, 441] on body "O Open World Inc Caret Down Home Home Inbox Inbox Activities Transactions Accou…" at bounding box center [511, 361] width 1023 height 722
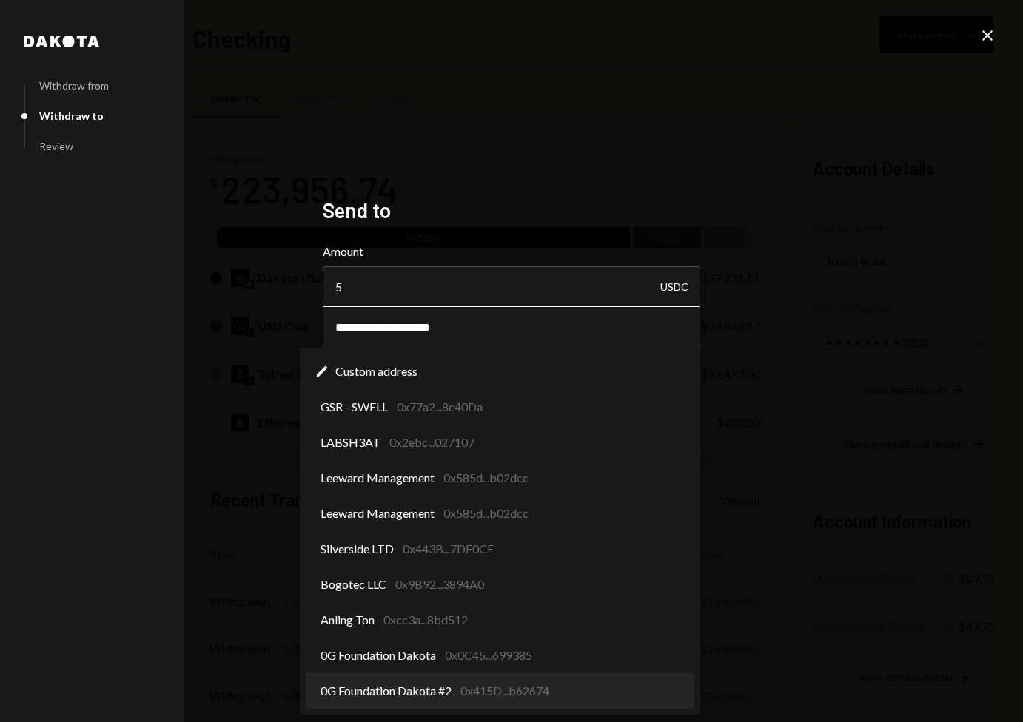
select select "**********"
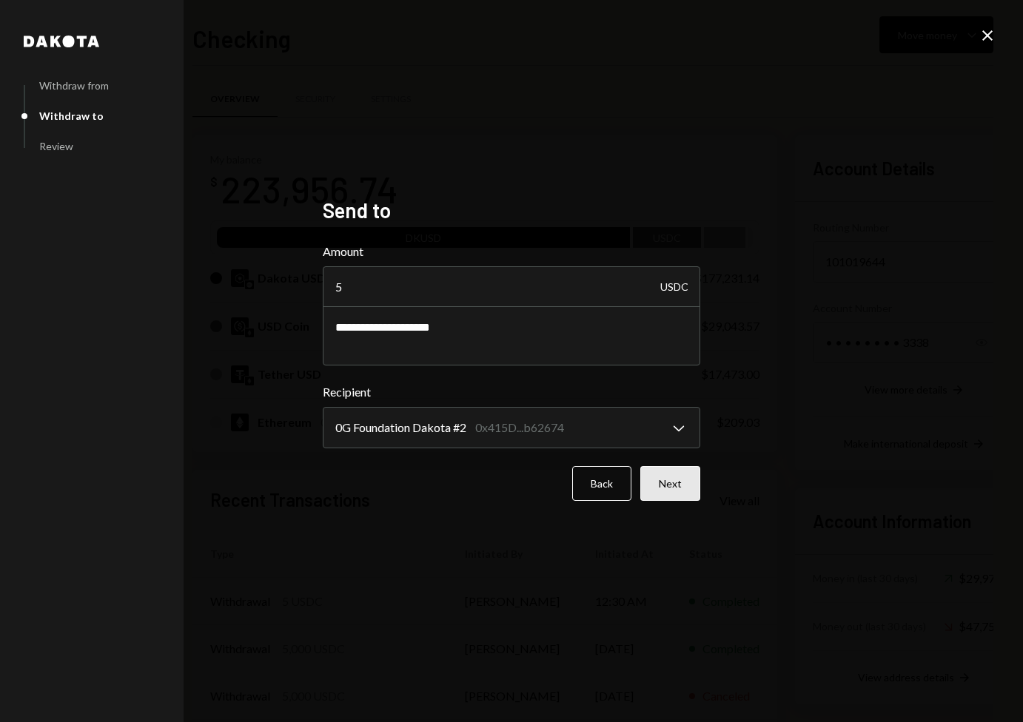
click at [661, 494] on button "Next" at bounding box center [670, 483] width 60 height 35
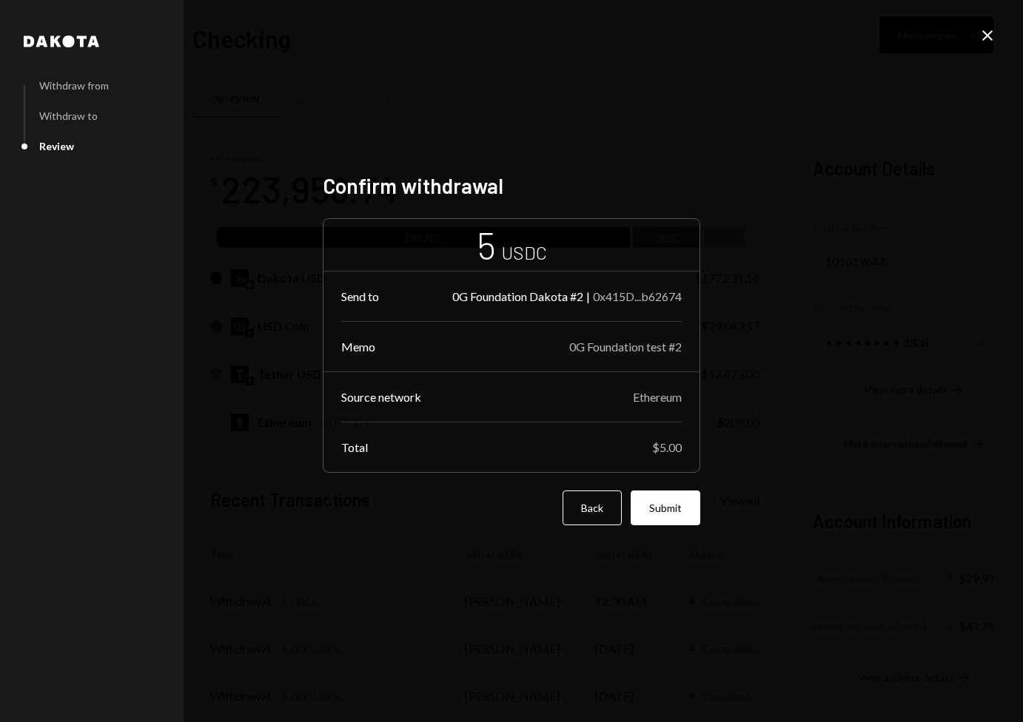
click at [673, 530] on div "Confirm withdrawal 5 USDC Send to 0G Foundation Dakota #2 | 0x415D...b62674 Mem…" at bounding box center [511, 361] width 377 height 376
click at [671, 509] on button "Submit" at bounding box center [665, 508] width 70 height 35
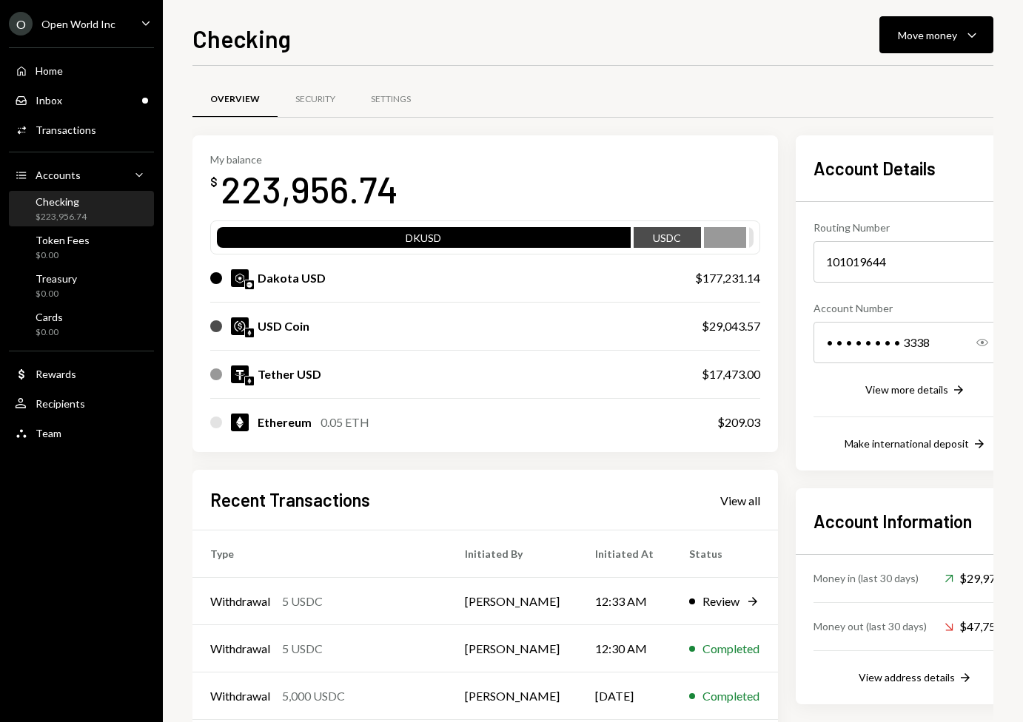
click at [946, 112] on div "Overview Security Settings" at bounding box center [592, 100] width 801 height 38
click at [110, 408] on div "User Recipients" at bounding box center [81, 403] width 133 height 13
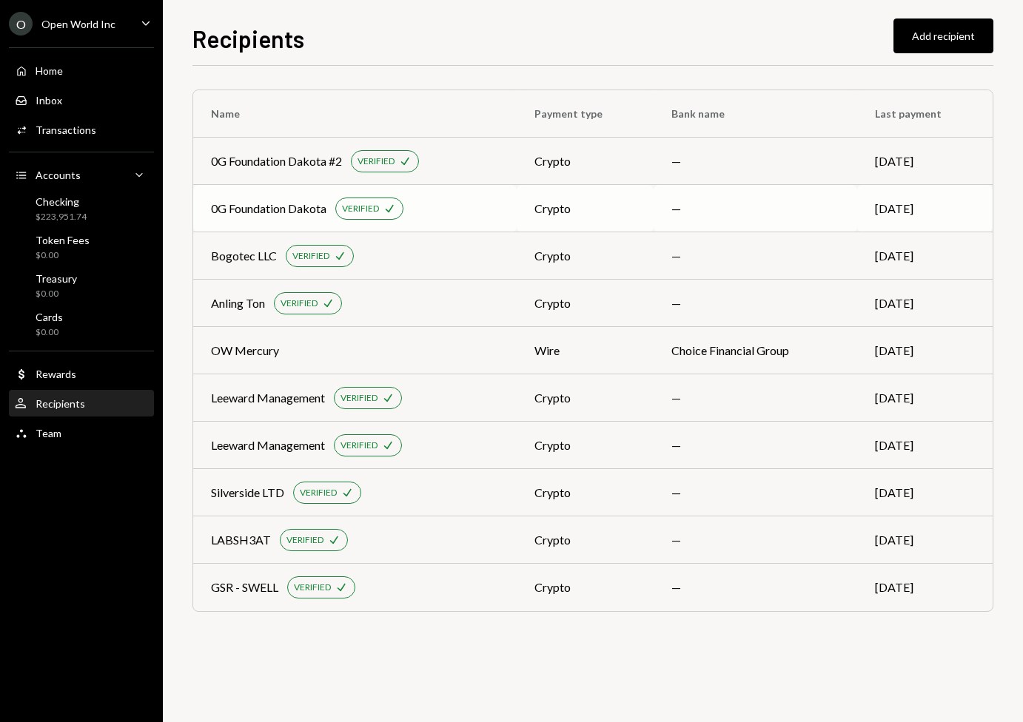
click at [686, 221] on td "—" at bounding box center [754, 208] width 203 height 47
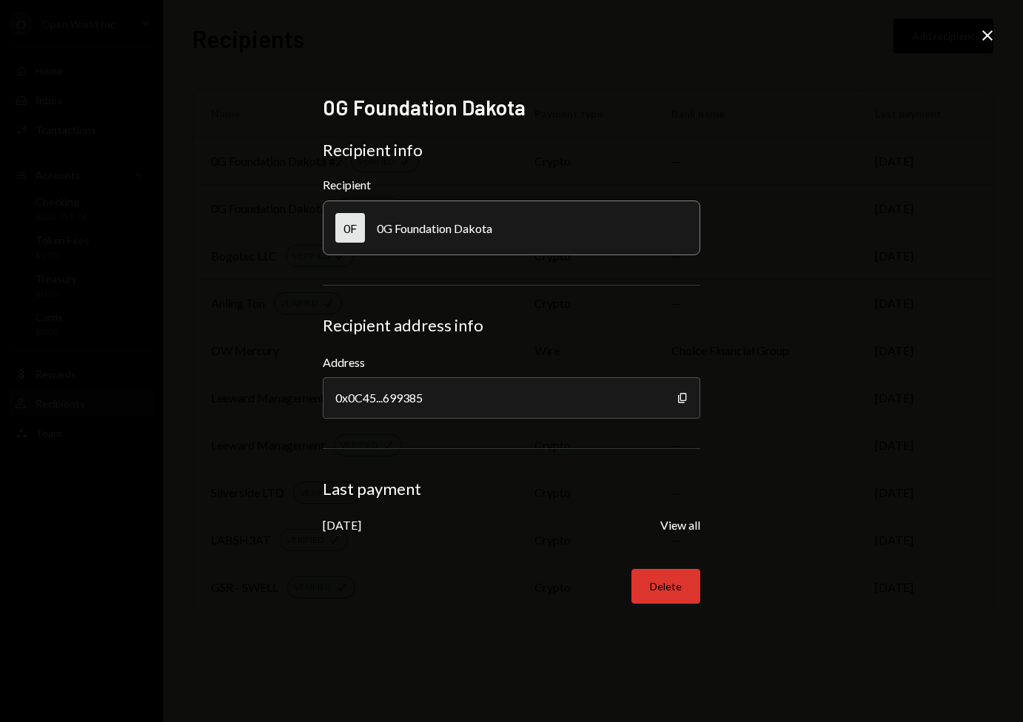
click at [659, 591] on button "Delete" at bounding box center [665, 586] width 69 height 35
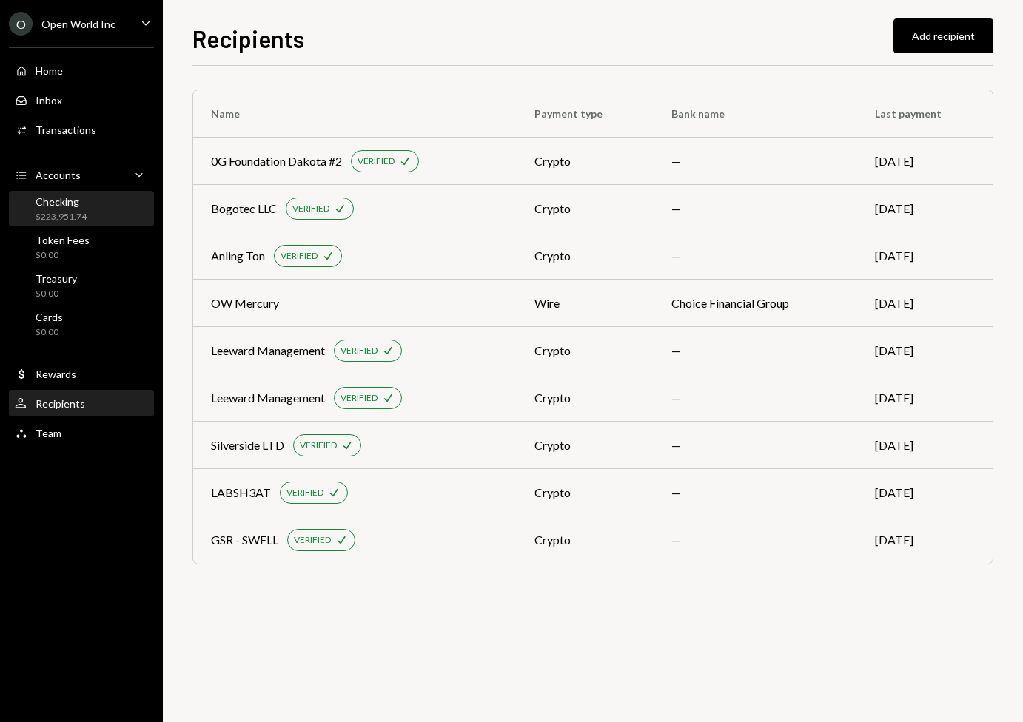
click at [78, 216] on div "$223,951.74" at bounding box center [61, 217] width 51 height 13
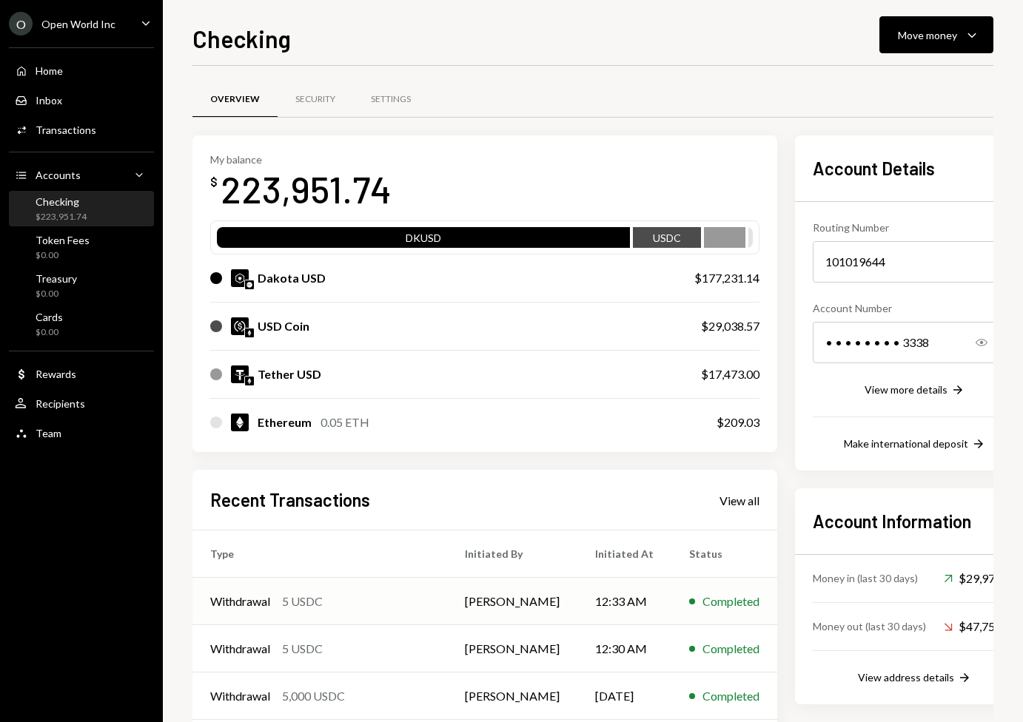
click at [414, 603] on div "Withdrawal 5 USDC" at bounding box center [319, 602] width 219 height 18
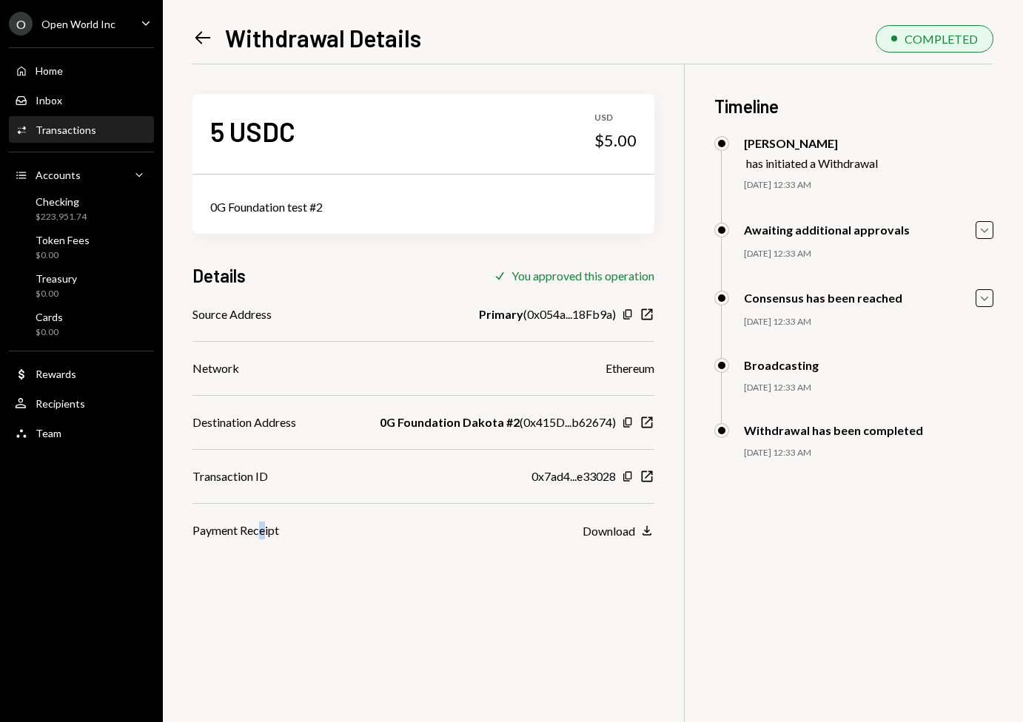
drag, startPoint x: 264, startPoint y: 562, endPoint x: 287, endPoint y: 562, distance: 23.0
click at [265, 562] on div "5 USDC USD $5.00 0G Foundation test #2 Details Check You approved this operatio…" at bounding box center [592, 425] width 801 height 722
click at [642, 606] on div "5 USDC USD $5.00 0G Foundation test #2 Details Check You approved this operatio…" at bounding box center [592, 425] width 801 height 722
drag, startPoint x: 300, startPoint y: 65, endPoint x: 206, endPoint y: 42, distance: 96.7
click at [297, 64] on div "5 USDC USD $5.00 0G Foundation test #2 Details Check You approved this operatio…" at bounding box center [423, 301] width 462 height 475
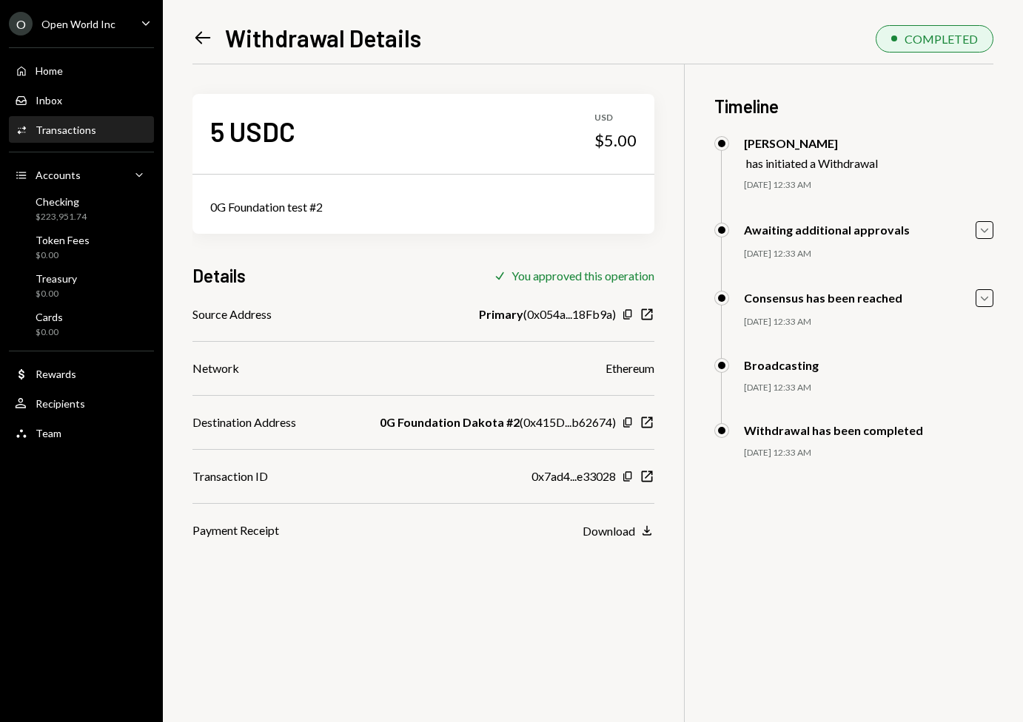
drag, startPoint x: 177, startPoint y: 38, endPoint x: 206, endPoint y: 36, distance: 29.7
click at [178, 38] on div "Left Arrow Withdrawal Details COMPLETED 5 USDC USD $5.00 0G Foundation test #2 …" at bounding box center [593, 361] width 860 height 722
click at [209, 39] on icon "Left Arrow" at bounding box center [202, 37] width 21 height 21
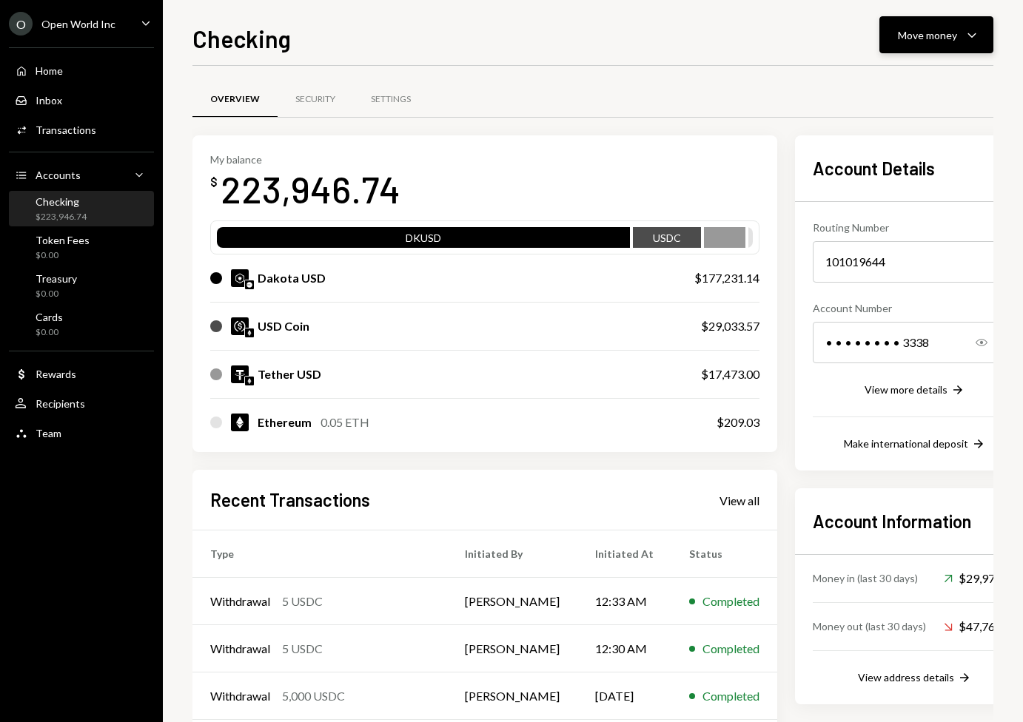
click at [926, 44] on button "Move money Caret Down" at bounding box center [936, 34] width 114 height 37
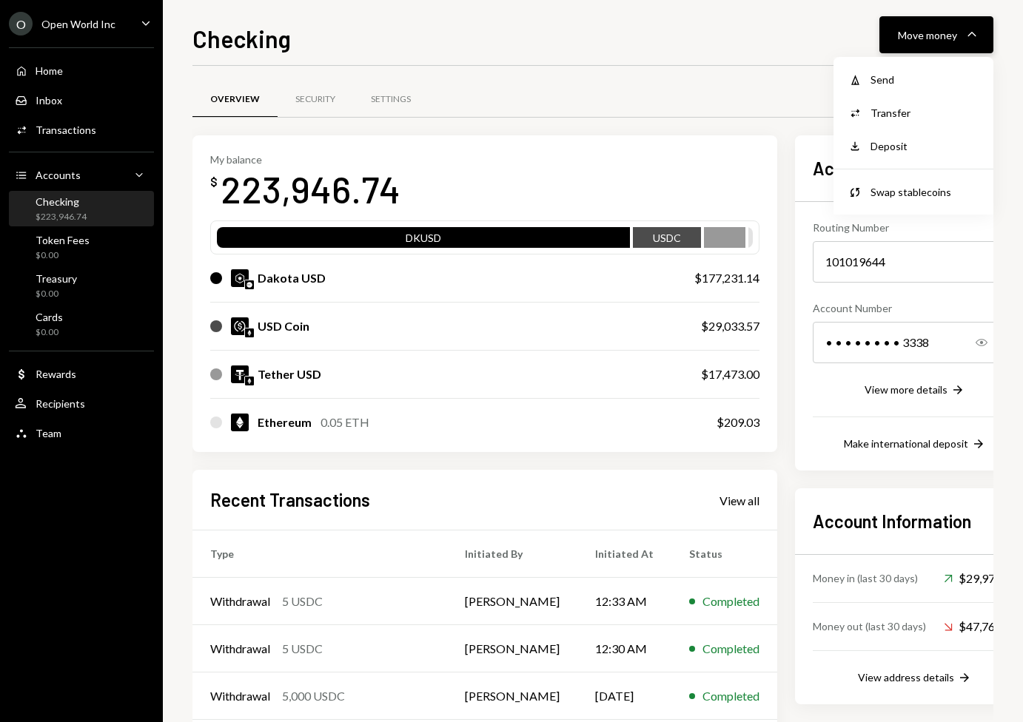
click at [920, 44] on button "Move money Caret Down" at bounding box center [936, 34] width 114 height 37
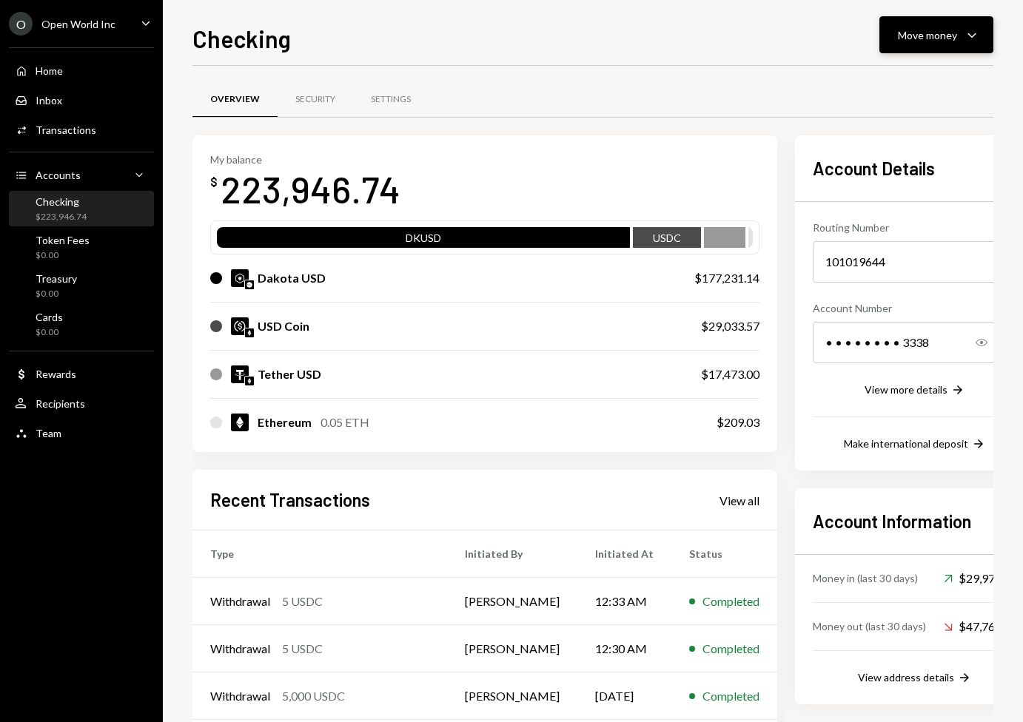
click at [921, 44] on button "Move money Caret Down" at bounding box center [936, 34] width 114 height 37
click at [913, 70] on div "Withdraw Send" at bounding box center [913, 79] width 148 height 33
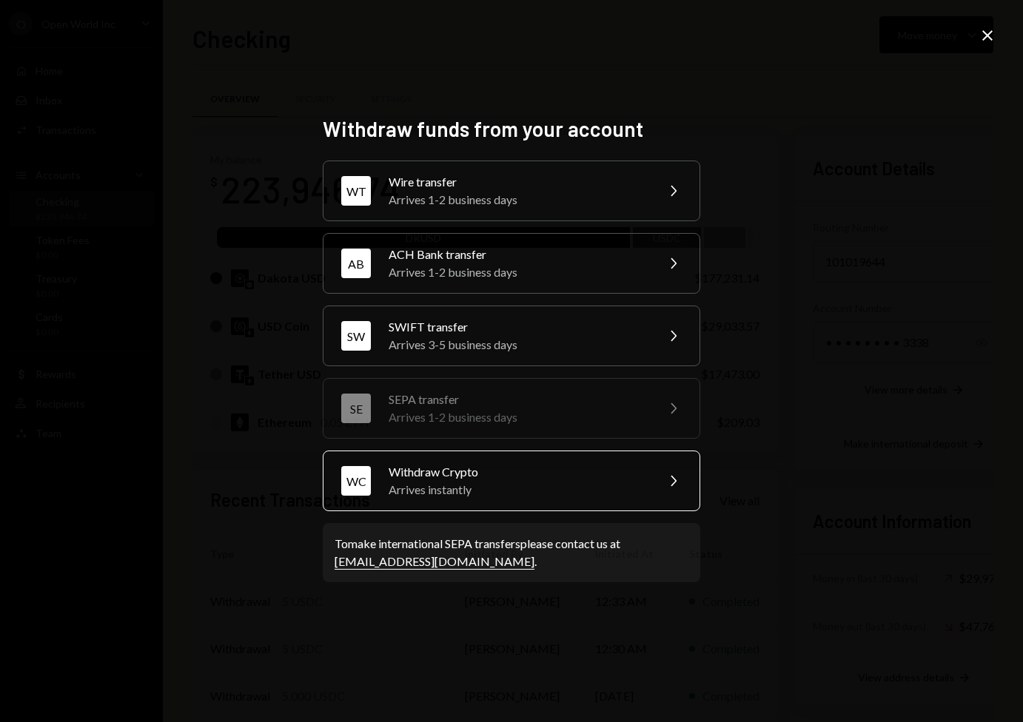
click at [582, 493] on div "Arrives instantly" at bounding box center [517, 490] width 258 height 18
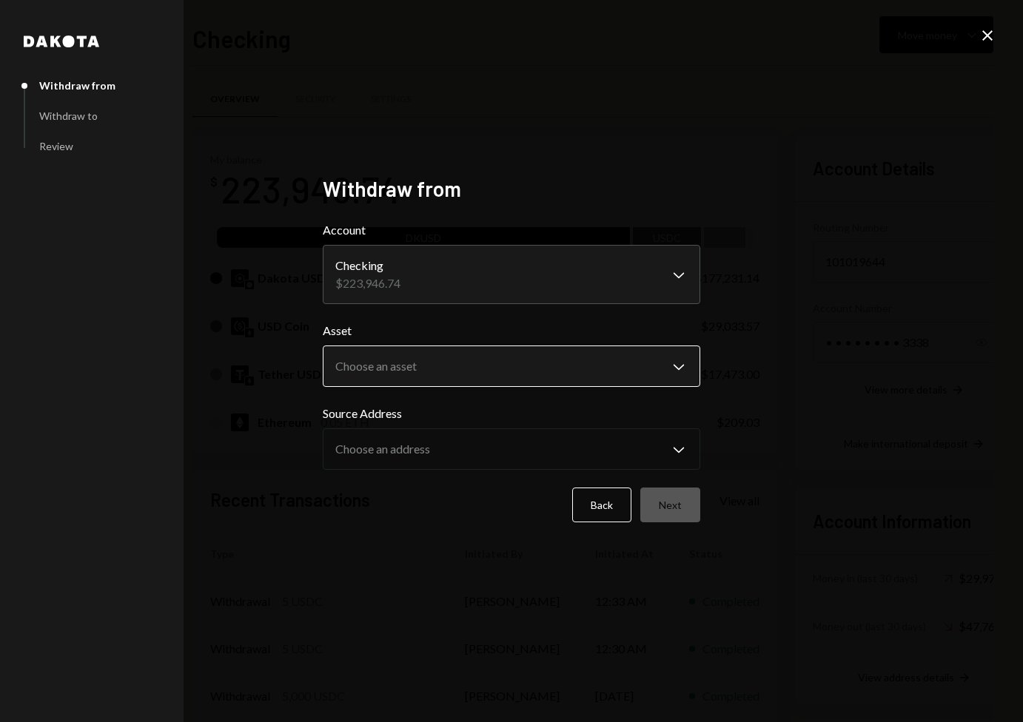
click at [545, 369] on body "O Open World Inc Caret Down Home Home Inbox Inbox Activities Transactions Accou…" at bounding box center [511, 361] width 1023 height 722
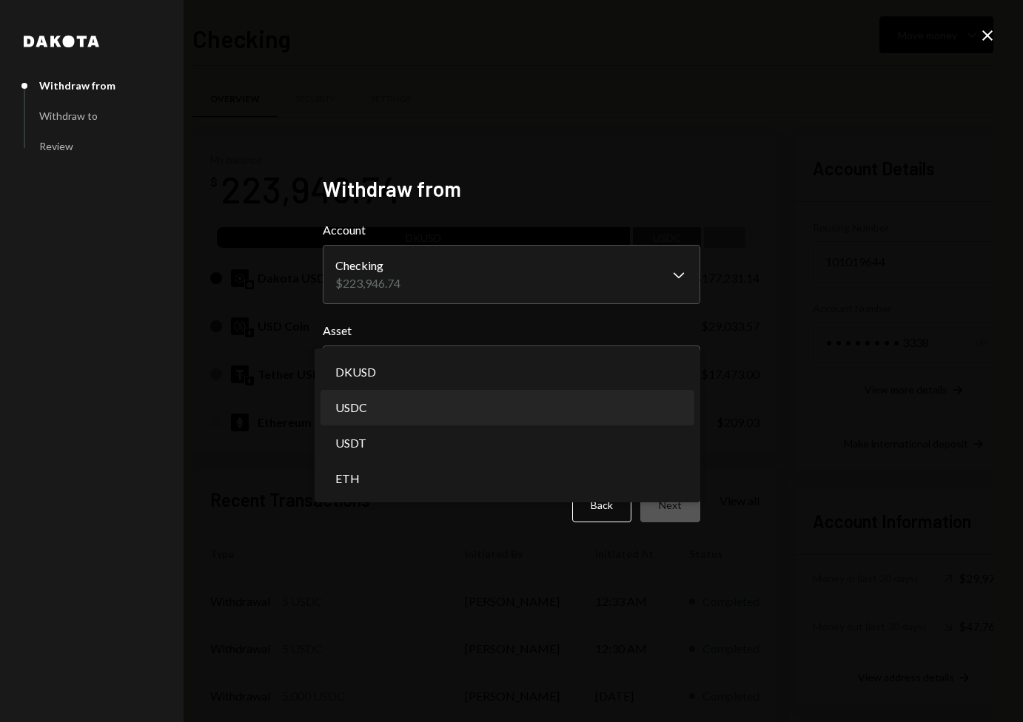
select select "****"
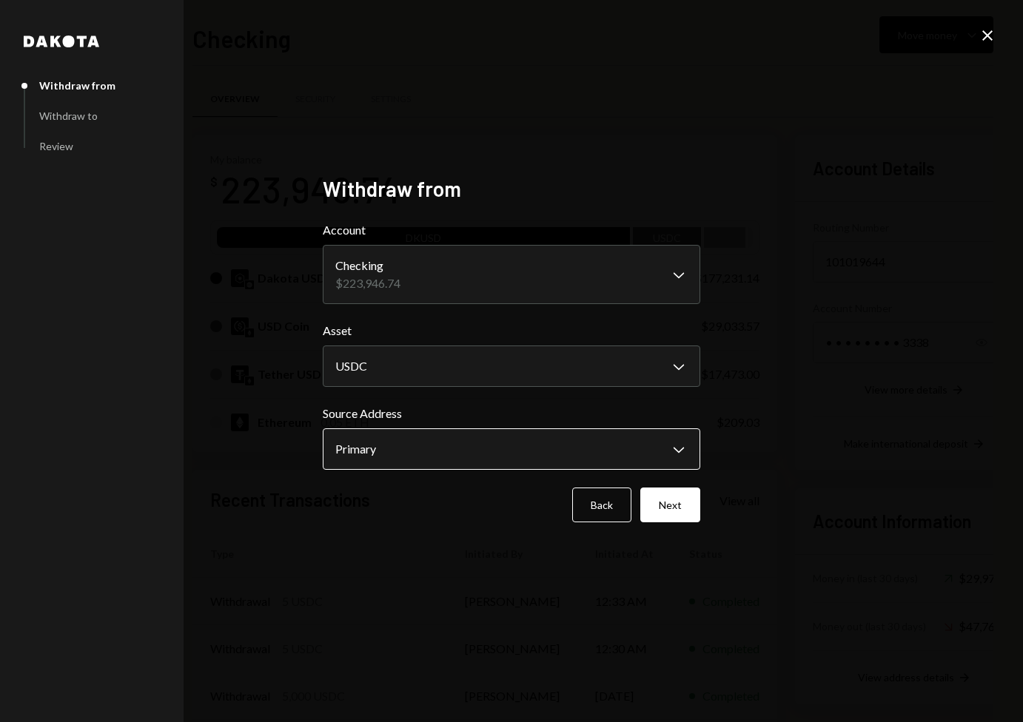
click at [603, 455] on body "O Open World Inc Caret Down Home Home Inbox Inbox Activities Transactions Accou…" at bounding box center [511, 361] width 1023 height 722
click at [675, 509] on button "Next" at bounding box center [670, 505] width 60 height 35
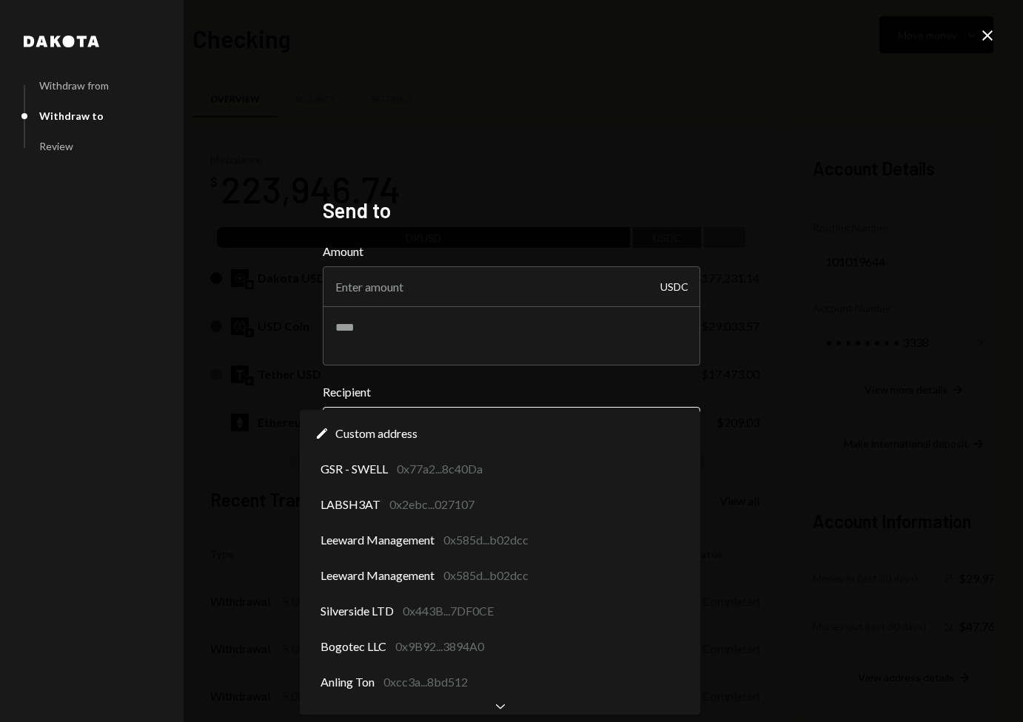
click at [657, 437] on body "O Open World Inc Caret Down Home Home Inbox Inbox Activities Transactions Accou…" at bounding box center [511, 361] width 1023 height 722
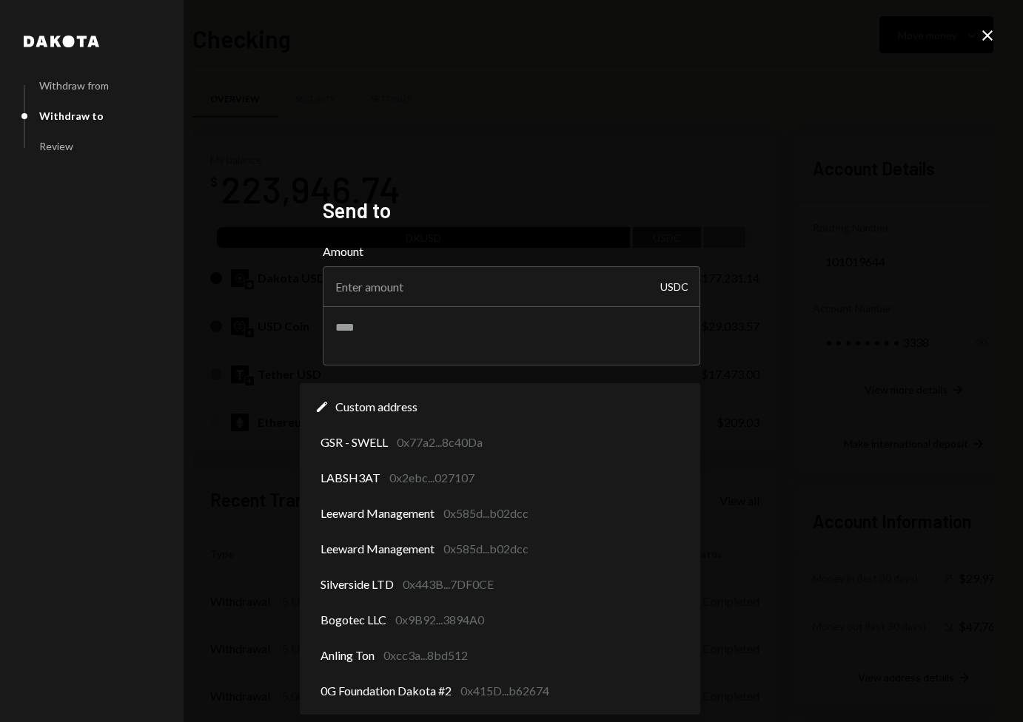
select select "**********"
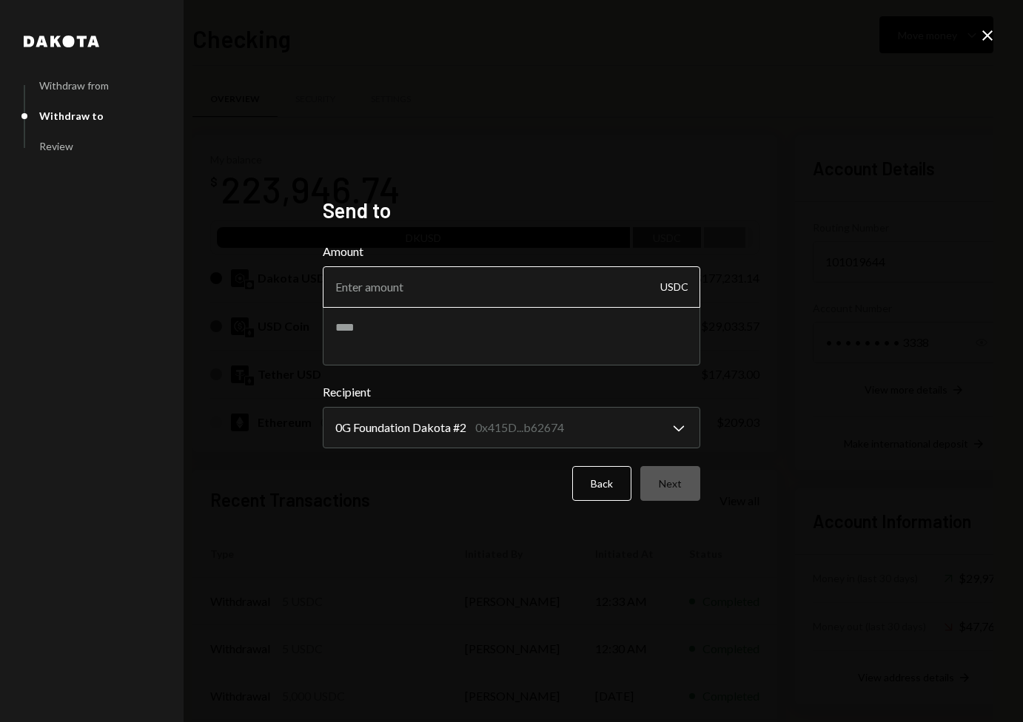
click at [574, 295] on input "Amount" at bounding box center [511, 286] width 377 height 41
type input "39990"
click at [612, 332] on div "Amount 39990 USDC" at bounding box center [511, 304] width 377 height 123
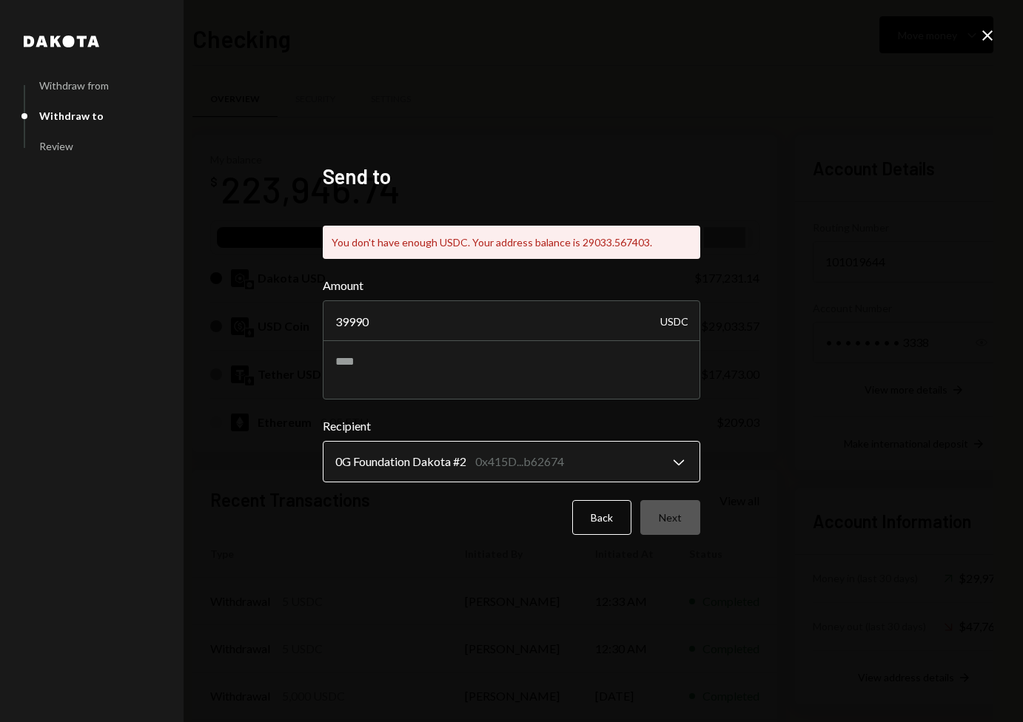
click at [553, 442] on div "**********" at bounding box center [511, 449] width 377 height 65
click at [539, 477] on body "O Open World Inc Caret Down Home Home Inbox Inbox Activities Transactions Accou…" at bounding box center [511, 361] width 1023 height 722
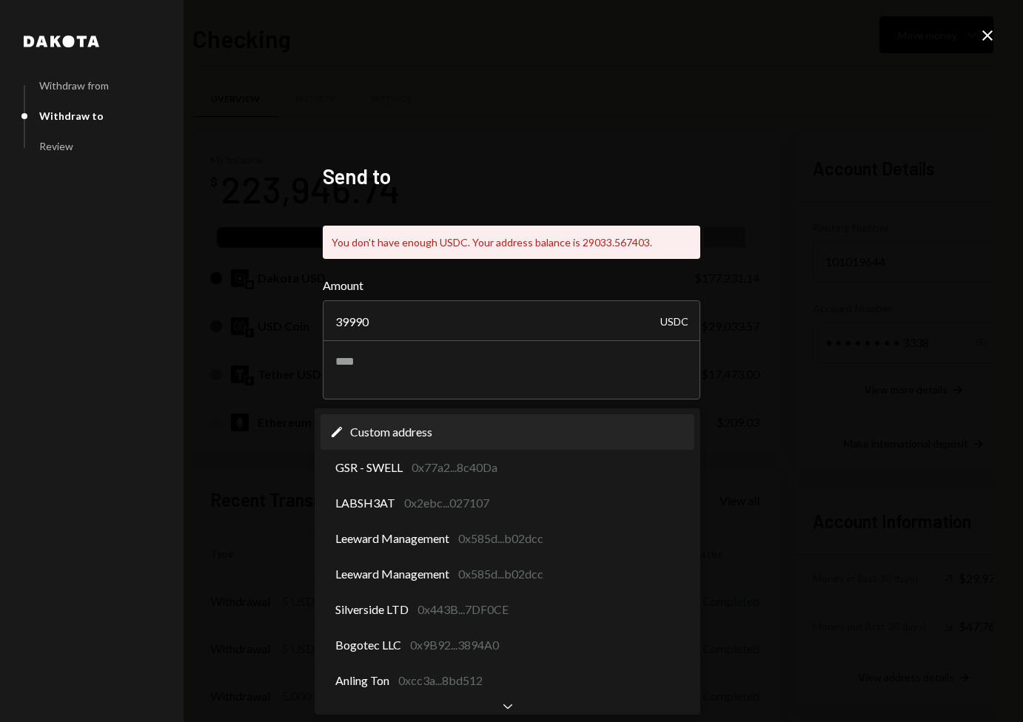
select select "**********"
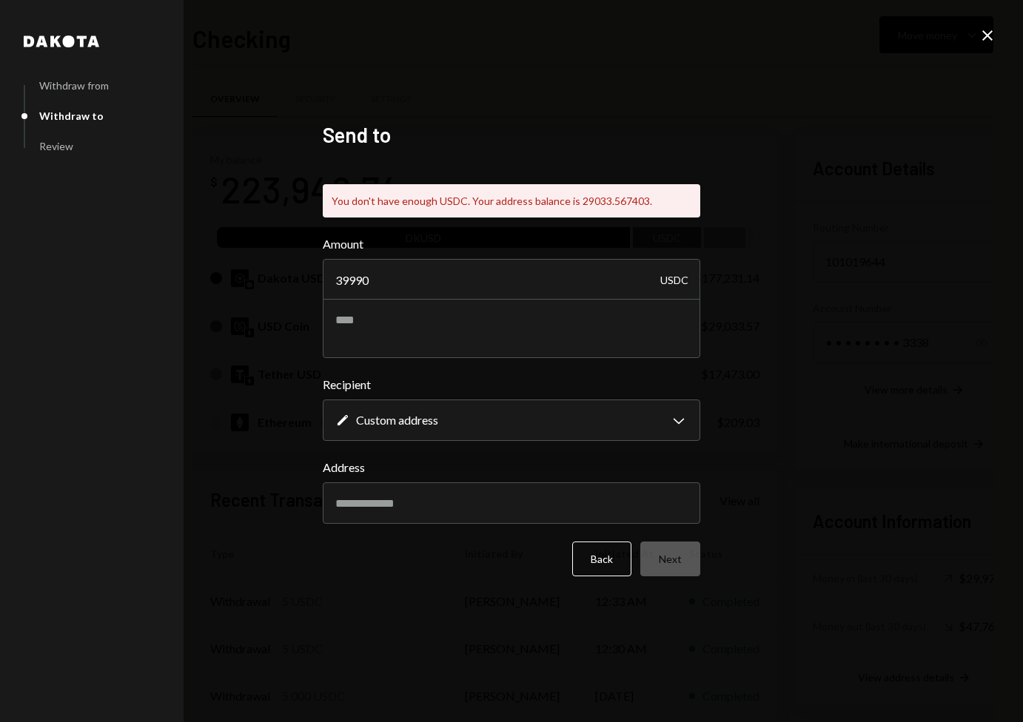
click at [744, 465] on div "**********" at bounding box center [511, 361] width 1023 height 722
click at [601, 556] on button "Back" at bounding box center [601, 559] width 59 height 35
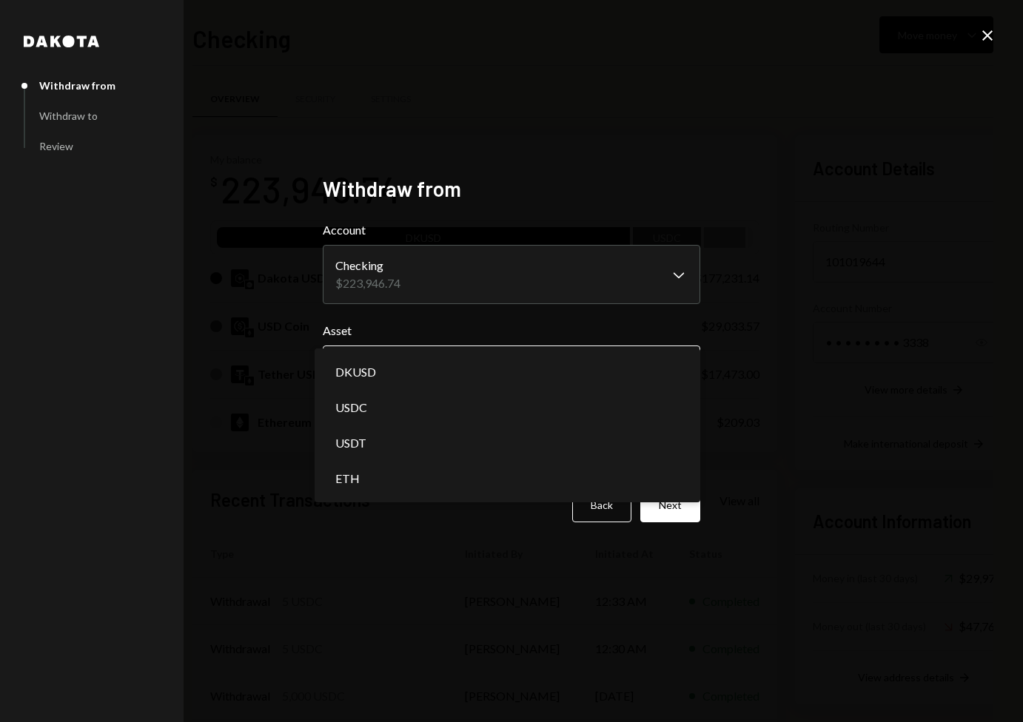
click at [430, 367] on body "O Open World Inc Caret Down Home Home Inbox Inbox Activities Transactions Accou…" at bounding box center [511, 361] width 1023 height 722
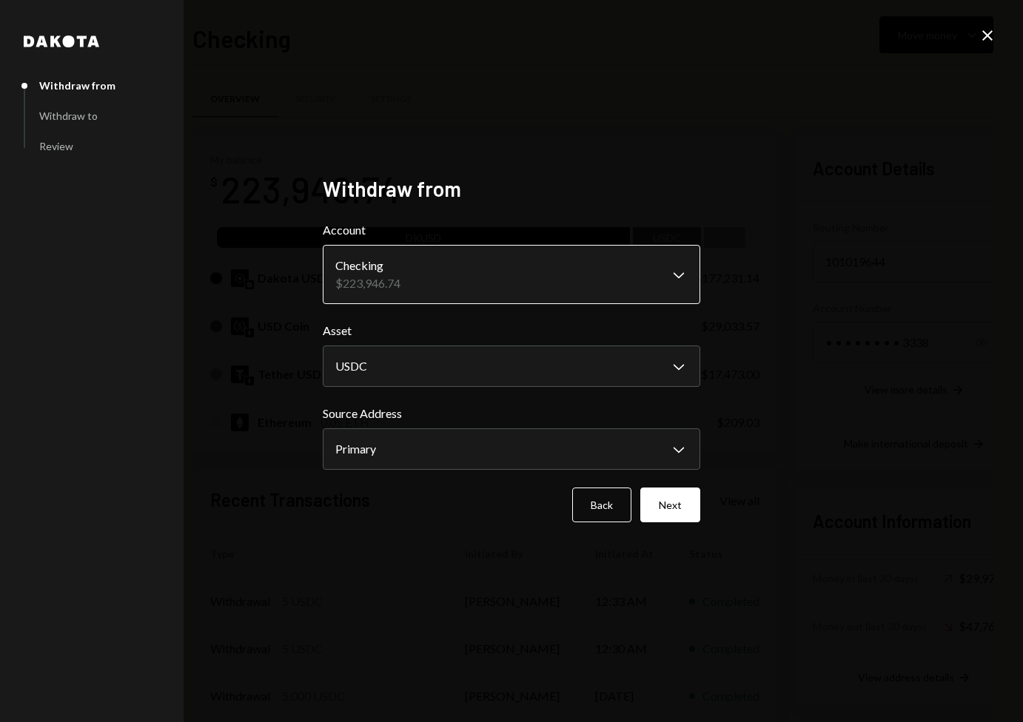
click at [482, 292] on body "O Open World Inc Caret Down Home Home Inbox Inbox Activities Transactions Accou…" at bounding box center [511, 361] width 1023 height 722
drag, startPoint x: 614, startPoint y: 277, endPoint x: 625, endPoint y: 279, distance: 11.3
click at [992, 33] on icon "Close" at bounding box center [987, 36] width 18 height 18
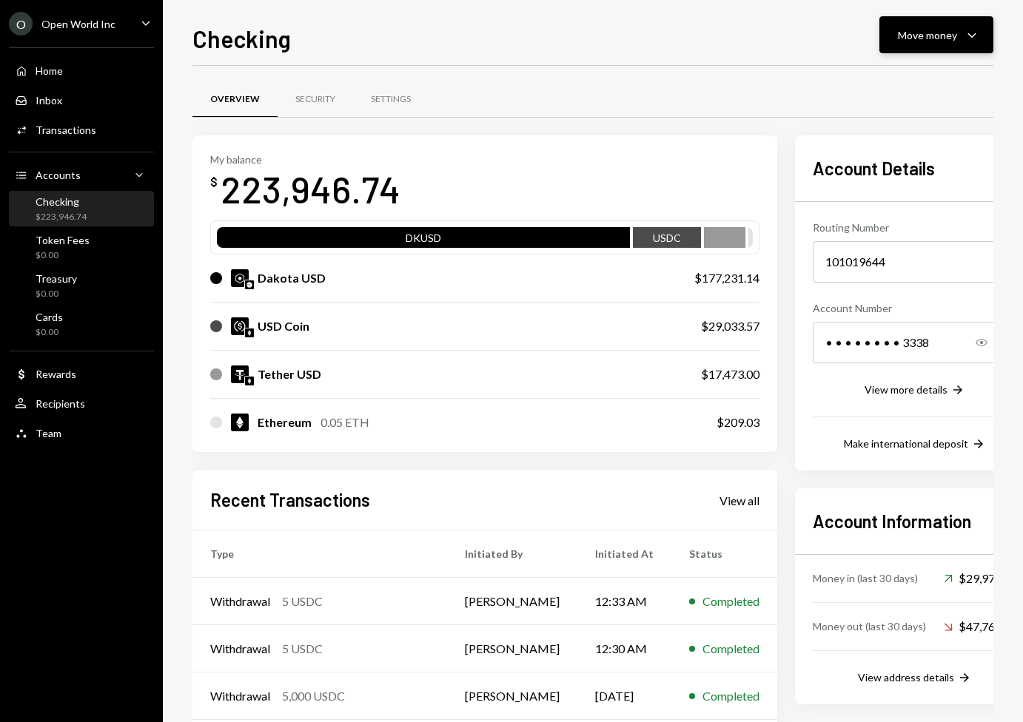
click at [937, 45] on button "Move money Caret Down" at bounding box center [936, 34] width 114 height 37
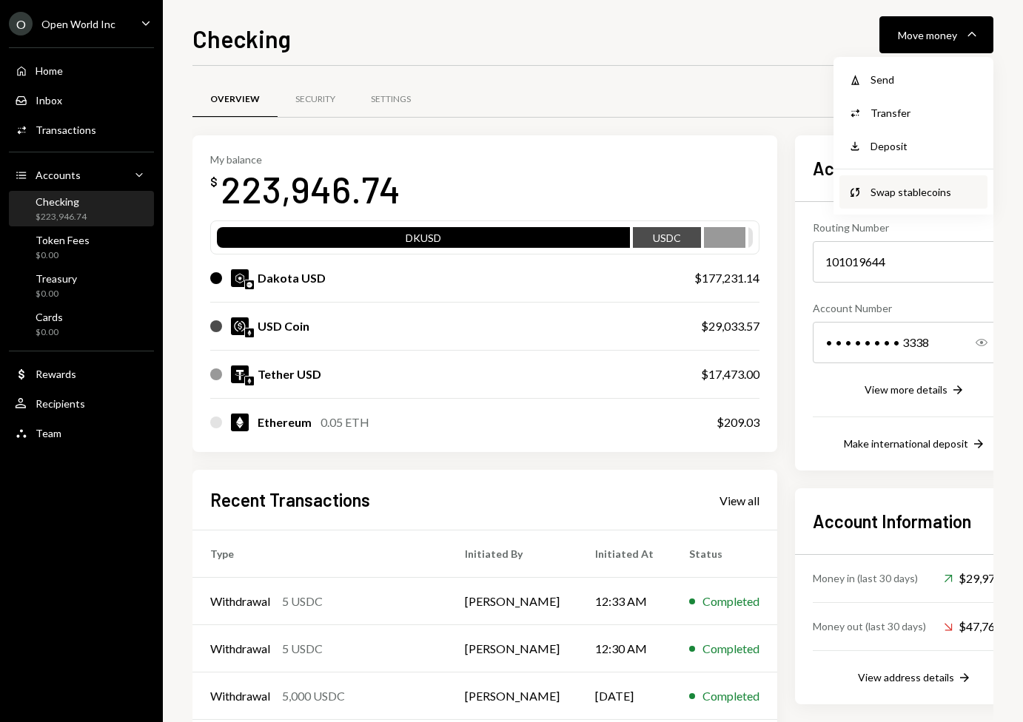
click at [898, 192] on div "Swap stablecoins" at bounding box center [924, 192] width 108 height 16
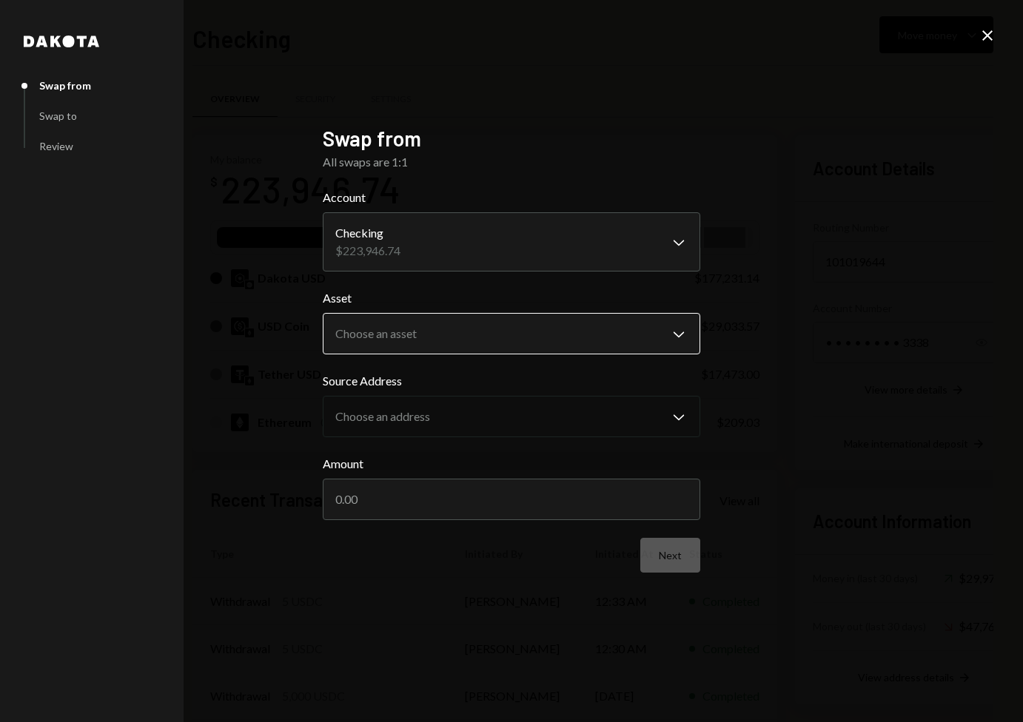
click at [525, 332] on body "O Open World Inc Caret Down Home Home Inbox Inbox Activities Transactions Accou…" at bounding box center [511, 361] width 1023 height 722
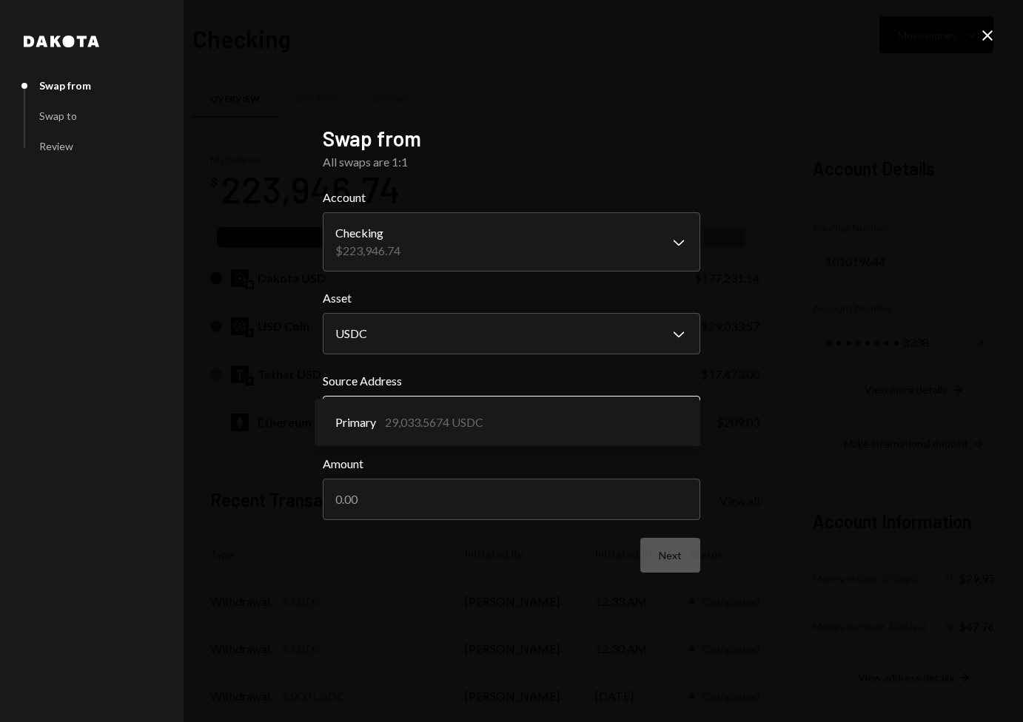
click at [541, 418] on body "O Open World Inc Caret Down Home Home Inbox Inbox Activities Transactions Accou…" at bounding box center [511, 361] width 1023 height 722
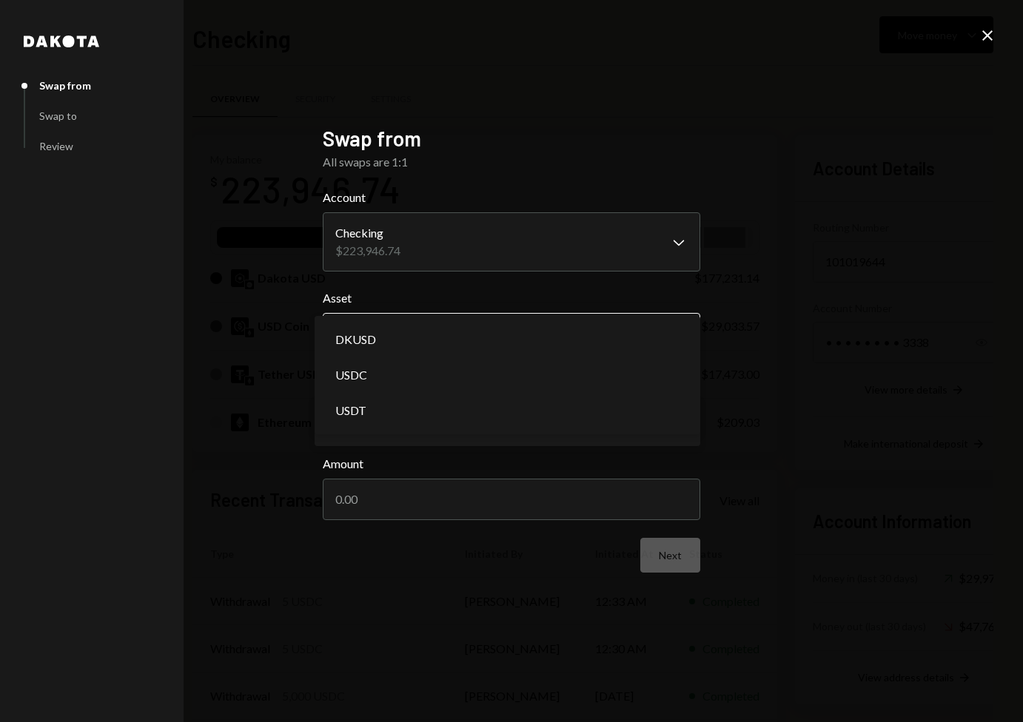
click at [529, 340] on body "O Open World Inc Caret Down Home Home Inbox Inbox Activities Transactions Accou…" at bounding box center [511, 361] width 1023 height 722
select select "*****"
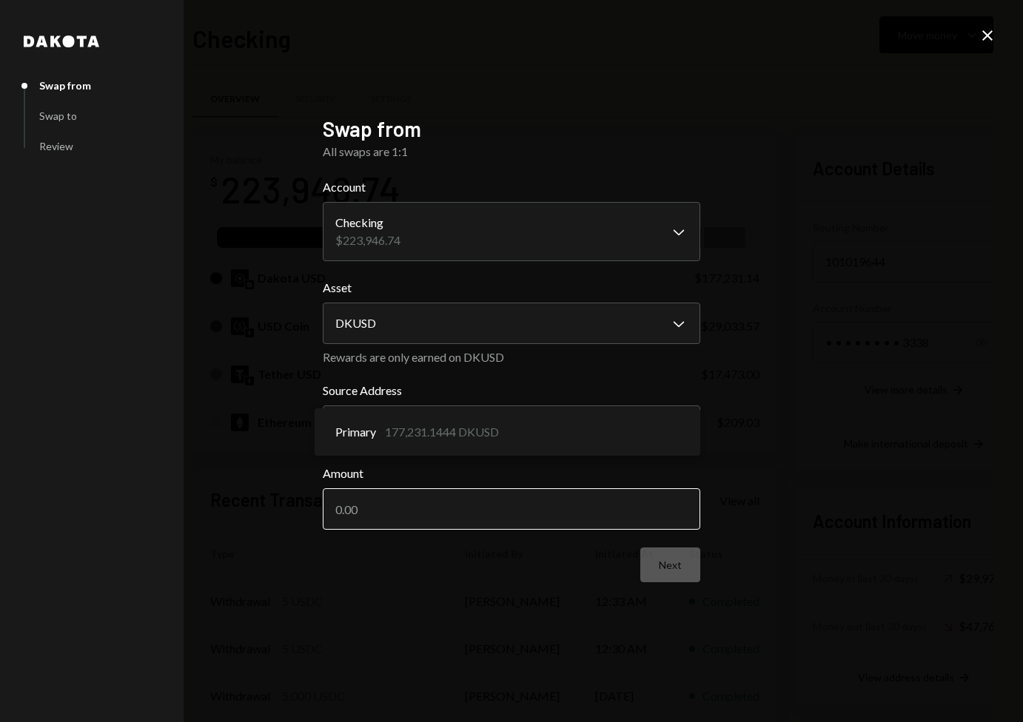
click at [626, 516] on input "Amount" at bounding box center [511, 508] width 377 height 41
click at [668, 516] on input "Amount" at bounding box center [511, 508] width 377 height 41
type input "30000"
click at [657, 579] on button "Next" at bounding box center [670, 565] width 60 height 35
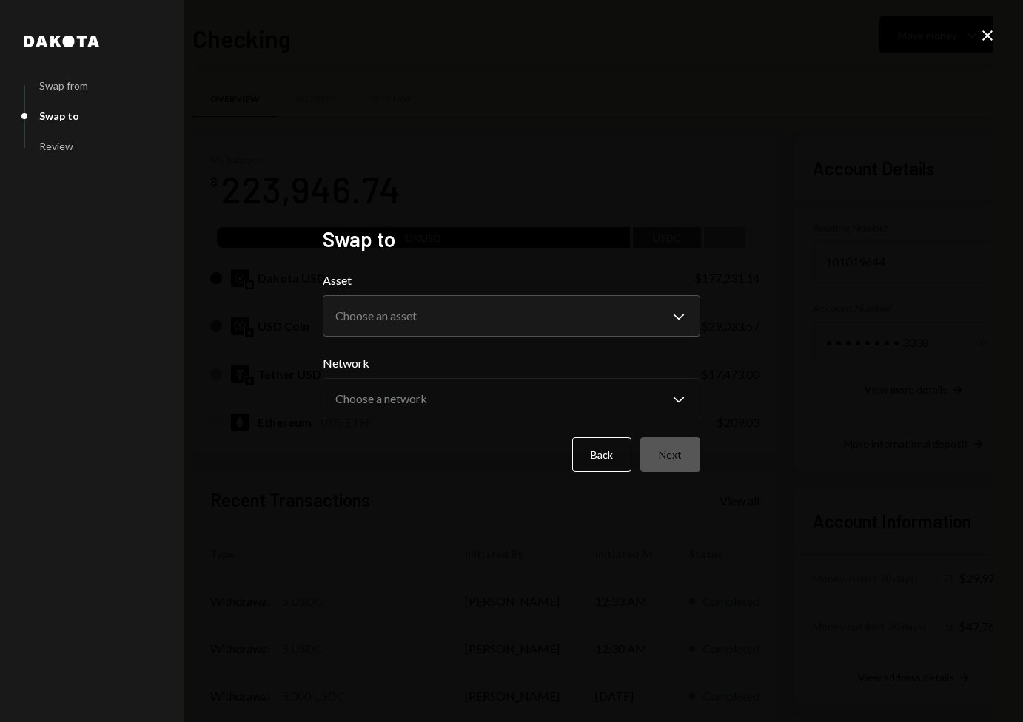
click at [603, 339] on form "**********" at bounding box center [511, 372] width 377 height 201
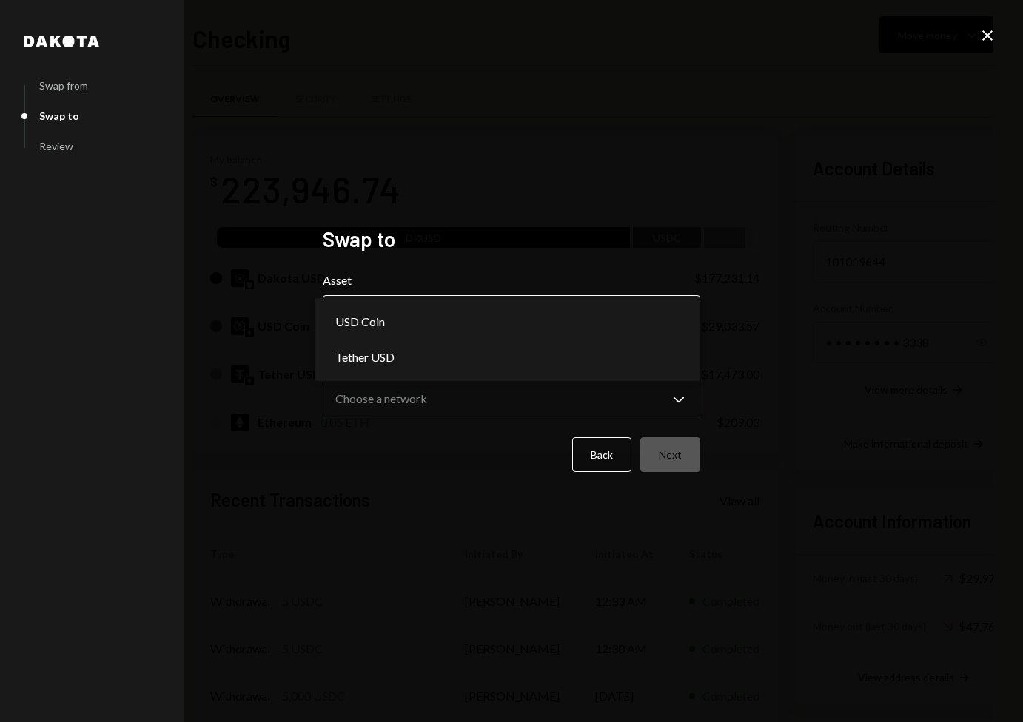
click at [605, 314] on body "O Open World Inc Caret Down Home Home Inbox Inbox Activities Transactions Accou…" at bounding box center [511, 361] width 1023 height 722
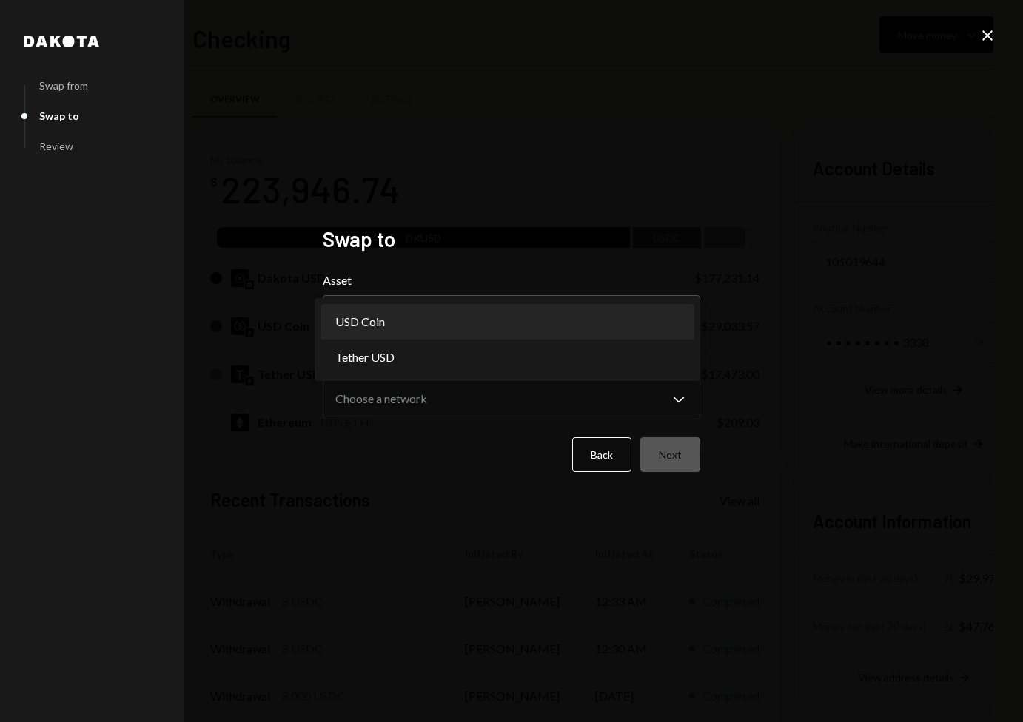
select select "****"
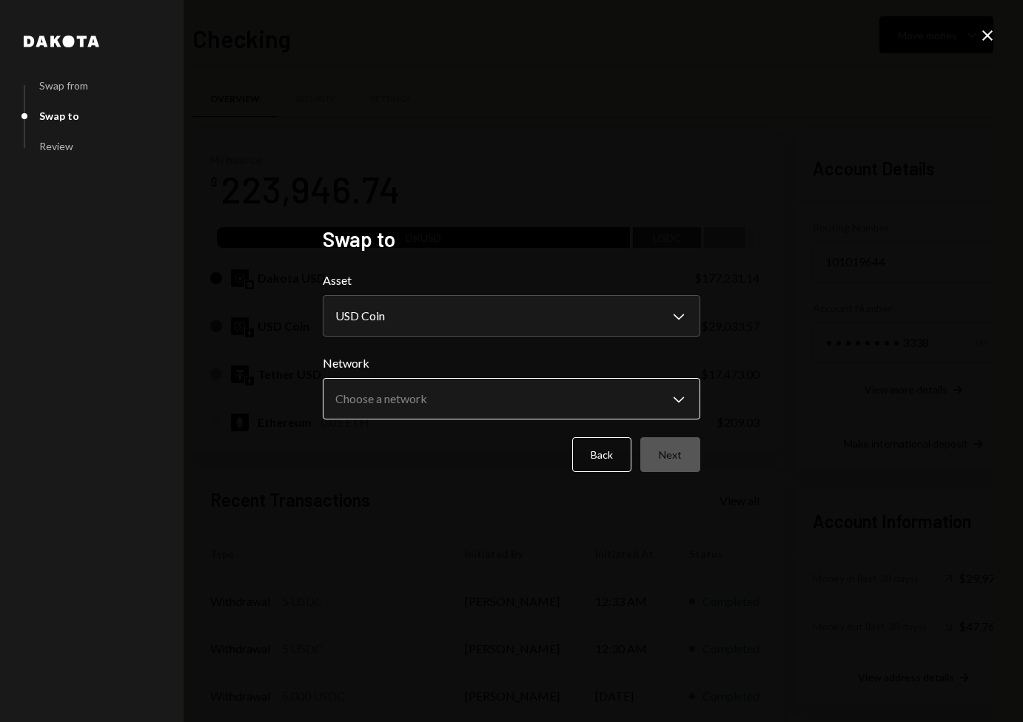
click at [553, 405] on body "O Open World Inc Caret Down Home Home Inbox Inbox Activities Transactions Accou…" at bounding box center [511, 361] width 1023 height 722
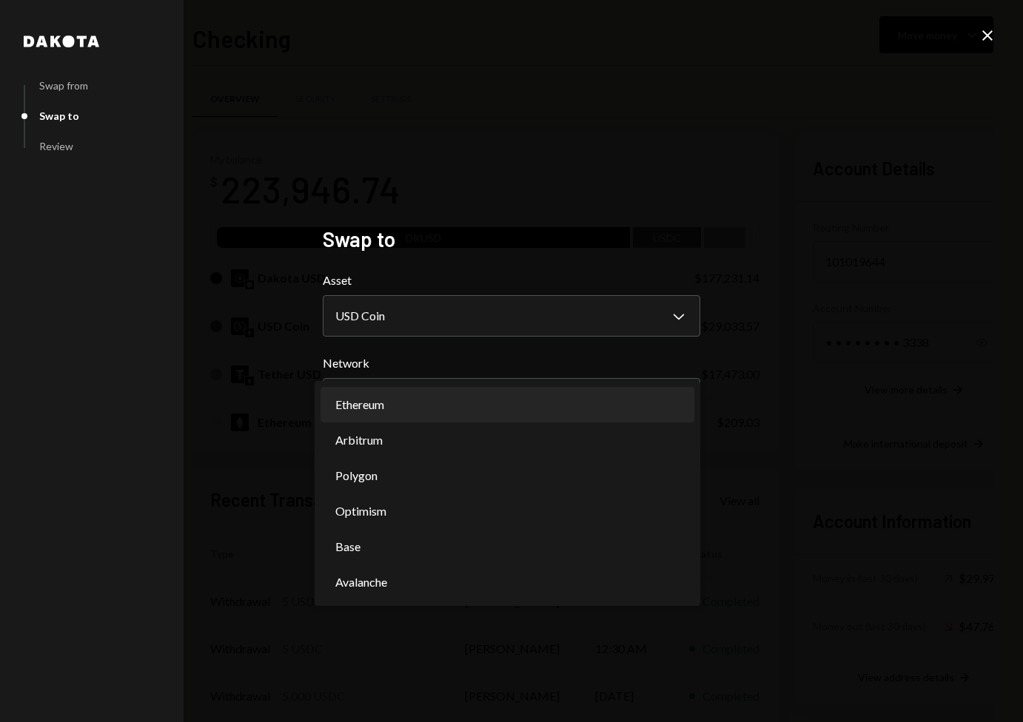
select select "**********"
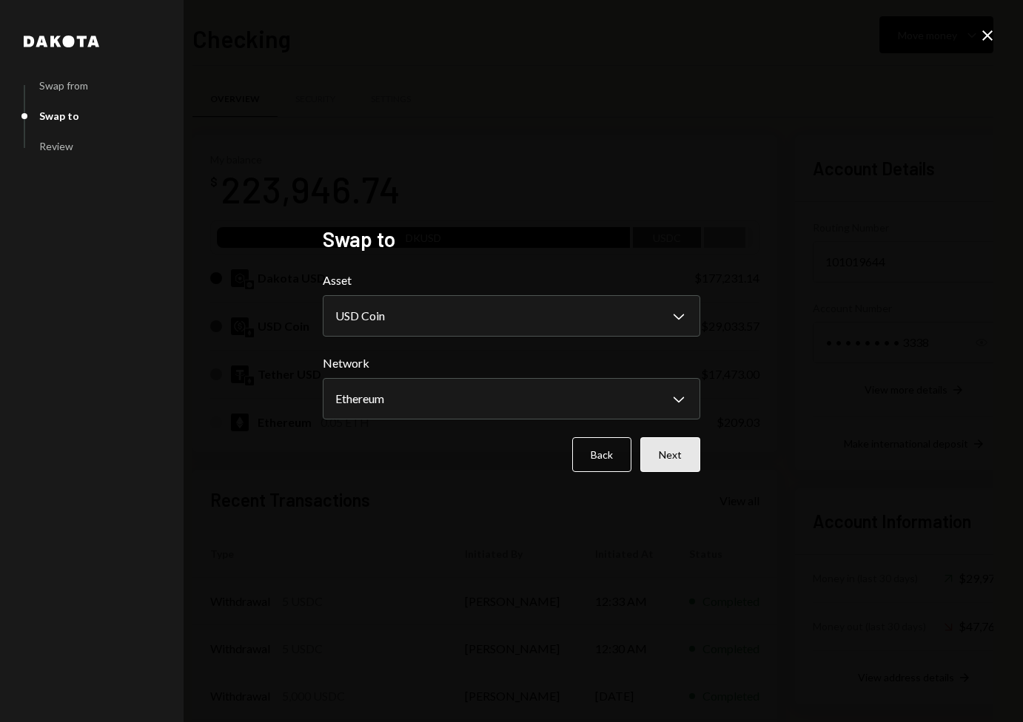
click at [663, 458] on button "Next" at bounding box center [670, 454] width 60 height 35
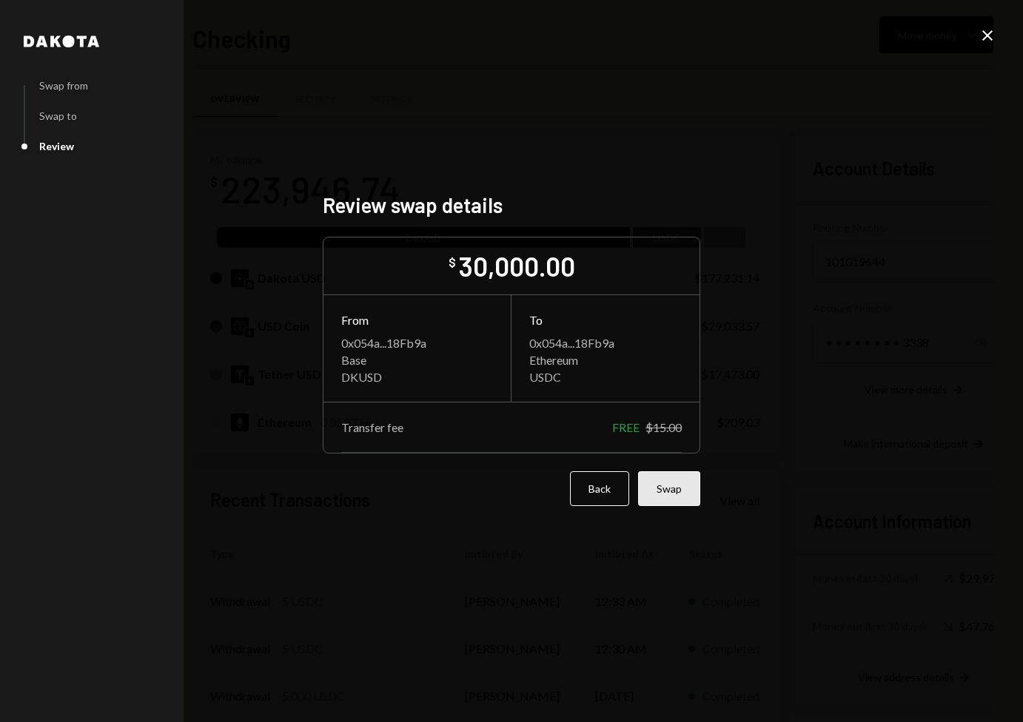
click at [684, 491] on button "Swap" at bounding box center [669, 488] width 62 height 35
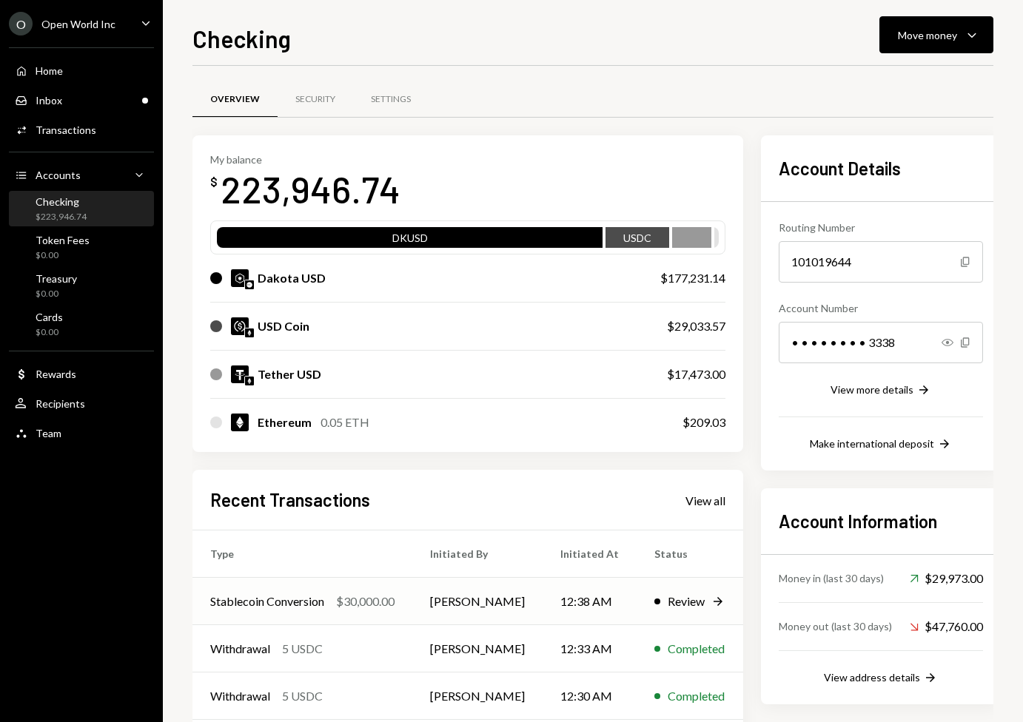
click at [405, 608] on td "Stablecoin Conversion $30,000.00" at bounding box center [302, 601] width 220 height 47
click at [298, 586] on td "Stablecoin Conversion $30,000.00" at bounding box center [302, 601] width 220 height 47
drag, startPoint x: 211, startPoint y: 465, endPoint x: 216, endPoint y: 460, distance: 7.9
click at [212, 465] on div "My balance $ 193,946.74 DKUSD USDC Dakota USD $147,231.14 USD Coin $29,033.57 T…" at bounding box center [467, 474] width 550 height 679
click at [353, 613] on td "Stablecoin Conversion $30,000.00" at bounding box center [302, 601] width 220 height 47
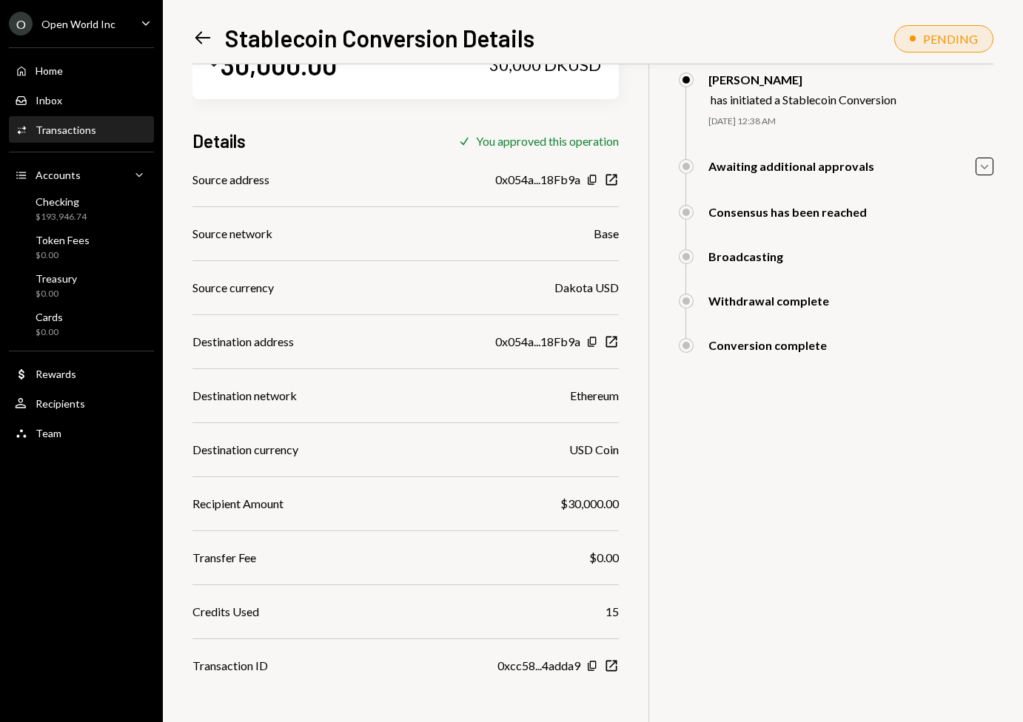
scroll to position [64, 0]
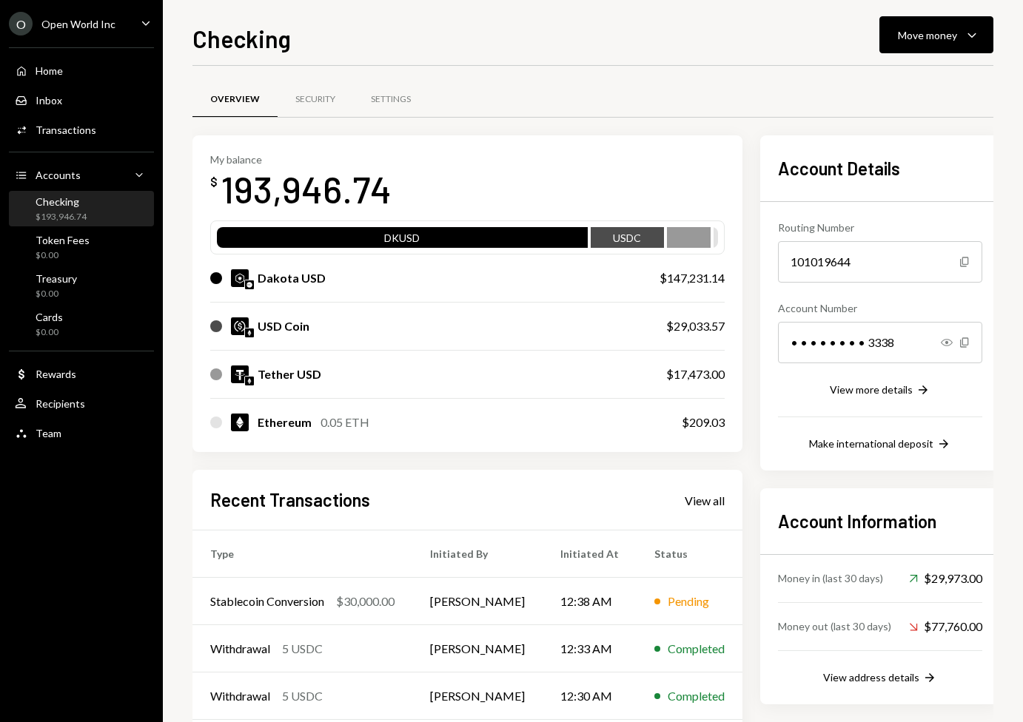
click at [81, 216] on div "$193,946.74" at bounding box center [61, 217] width 51 height 13
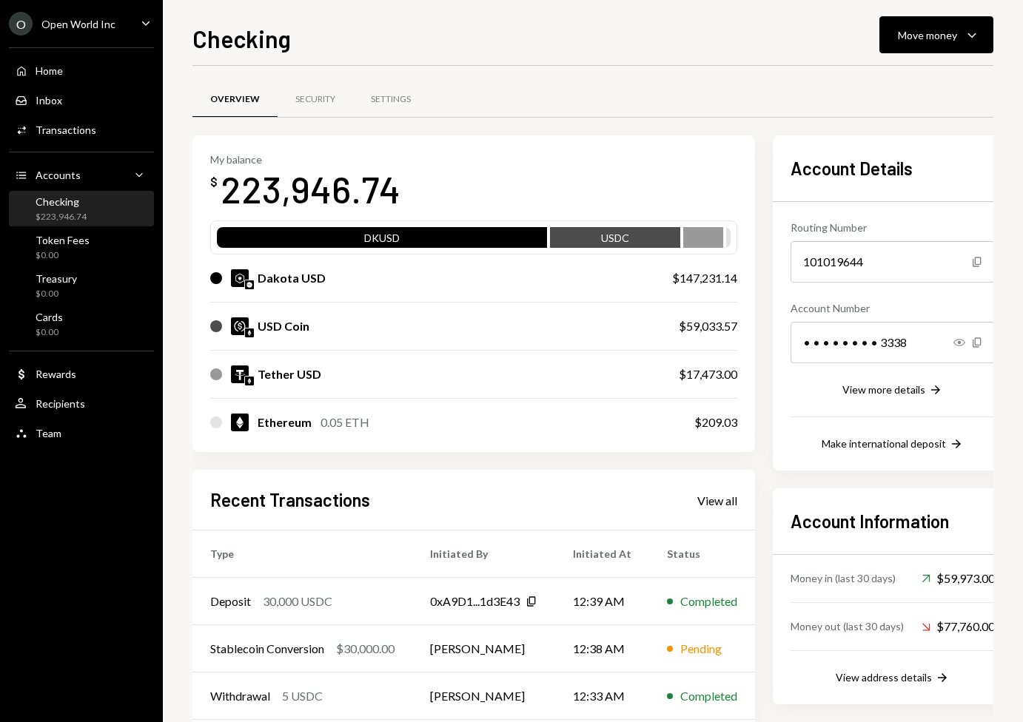
click at [178, 477] on div "Checking Move money Caret Down Overview Security Settings My balance $ 223,946.…" at bounding box center [593, 361] width 860 height 722
click at [927, 37] on div "Move money" at bounding box center [927, 35] width 59 height 16
click at [926, 74] on div "Send" at bounding box center [924, 80] width 108 height 16
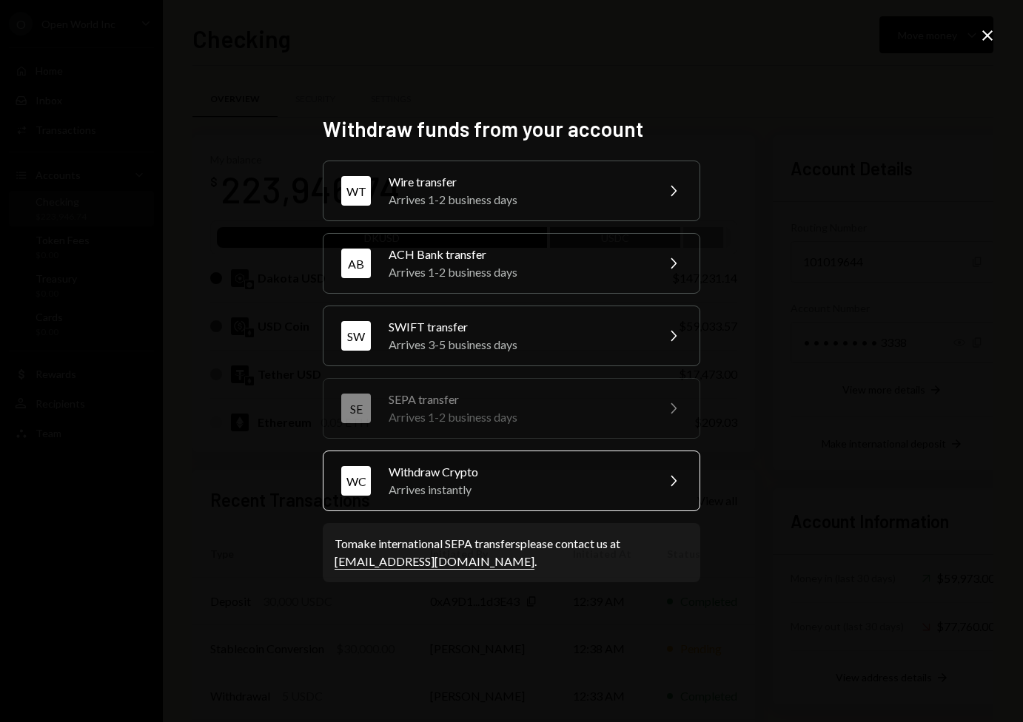
click at [536, 495] on div "Arrives instantly" at bounding box center [517, 490] width 258 height 18
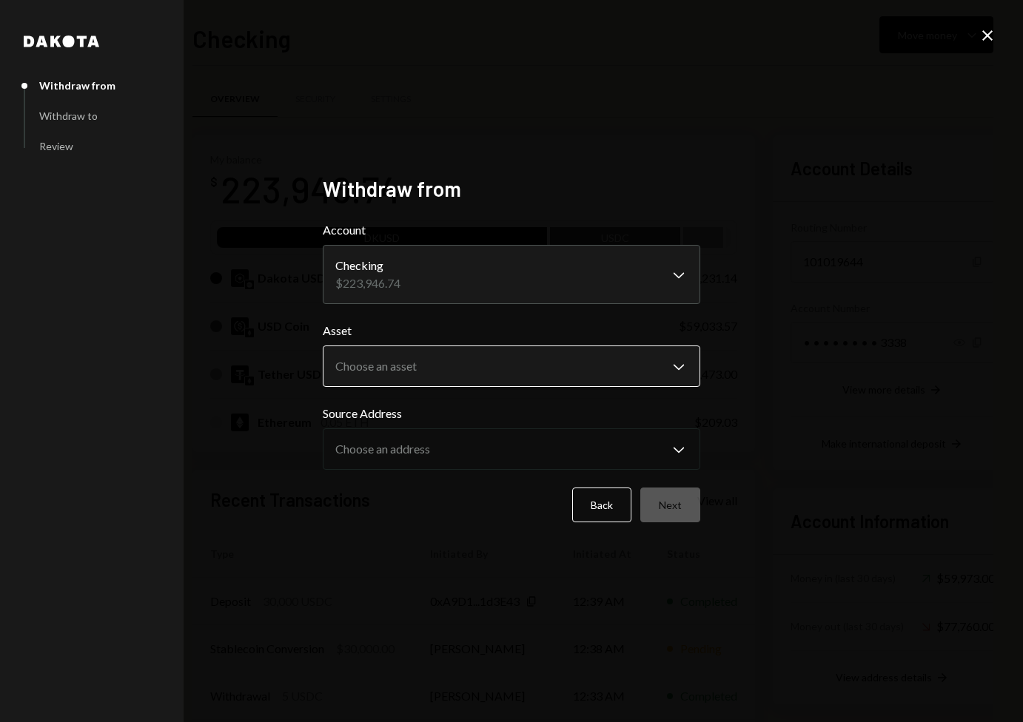
click at [554, 363] on body "O Open World Inc Caret Down Home Home Inbox Inbox Activities Transactions Accou…" at bounding box center [511, 361] width 1023 height 722
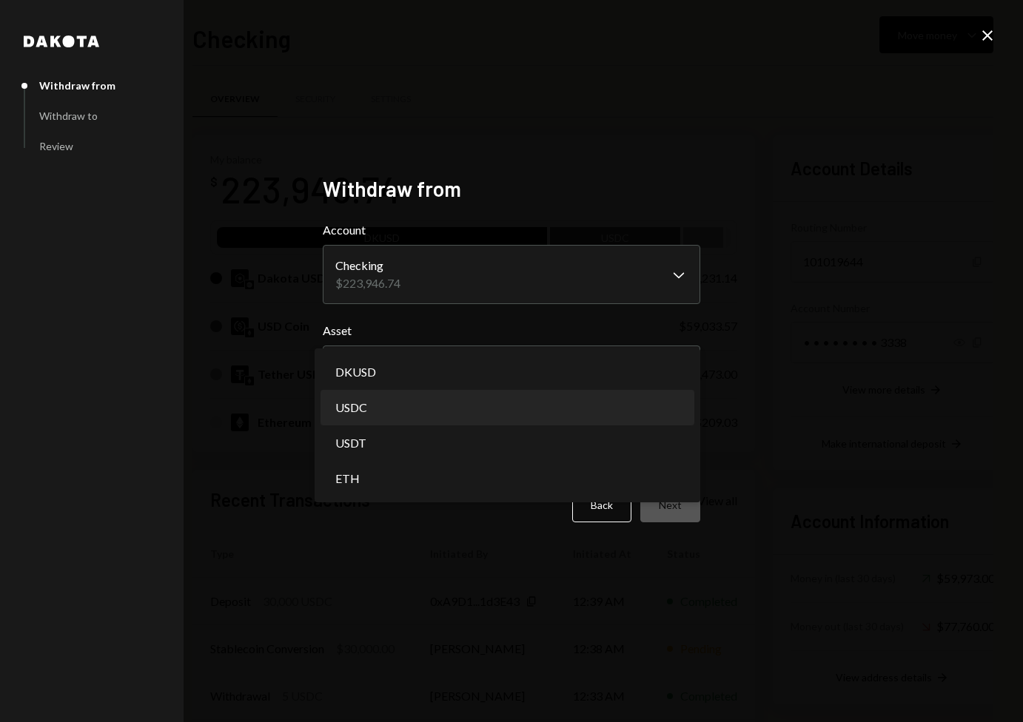
select select "****"
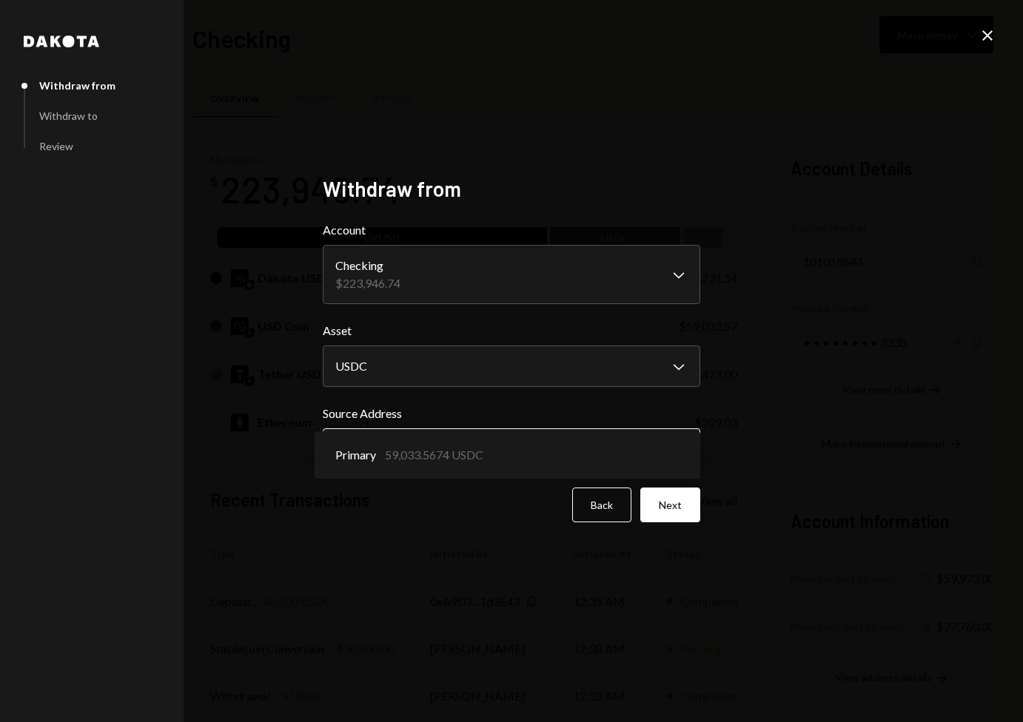
click at [589, 442] on body "O Open World Inc Caret Down Home Home Inbox Inbox Activities Transactions Accou…" at bounding box center [511, 361] width 1023 height 722
click at [667, 504] on button "Next" at bounding box center [670, 505] width 60 height 35
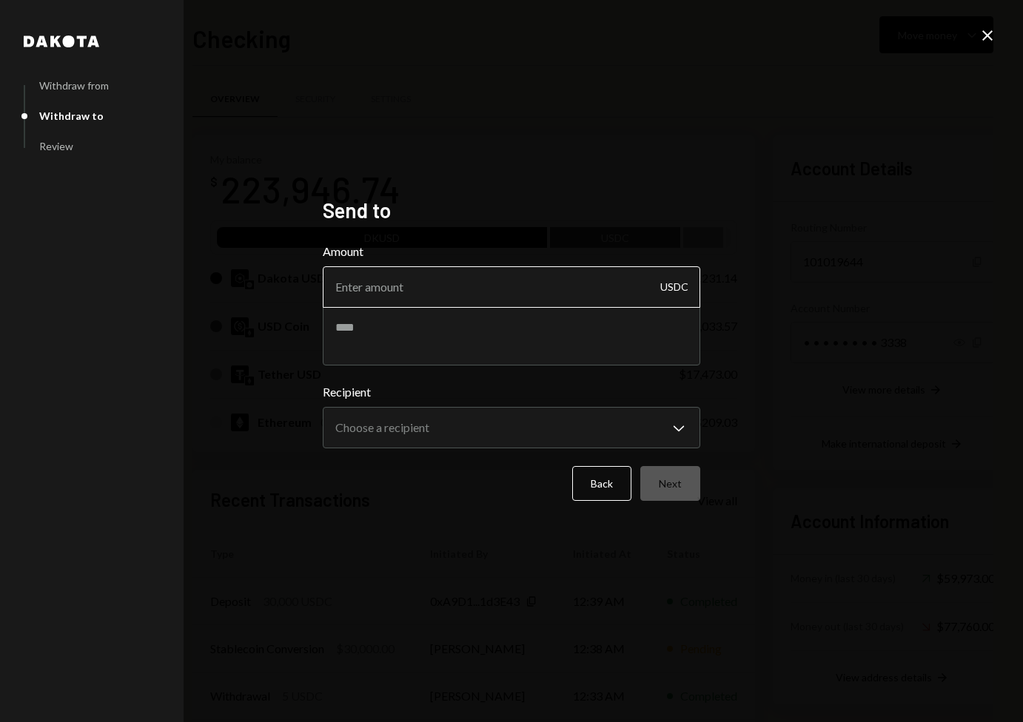
click at [591, 301] on input "Amount" at bounding box center [511, 286] width 377 height 41
type input "39990"
click at [592, 340] on textarea at bounding box center [511, 335] width 377 height 59
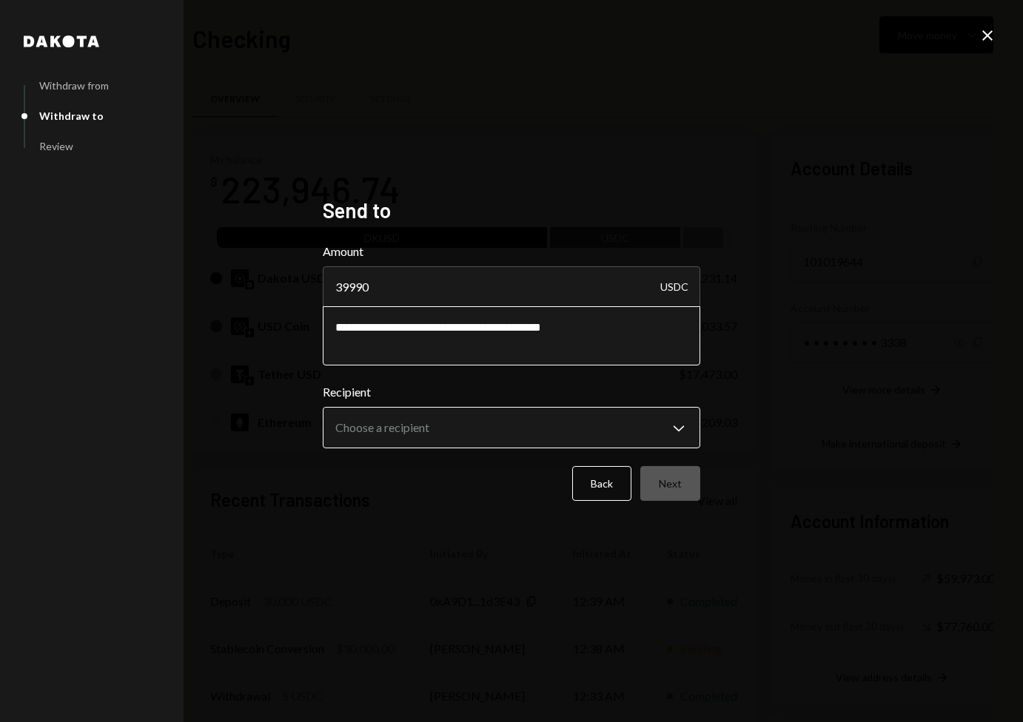
type textarea "**********"
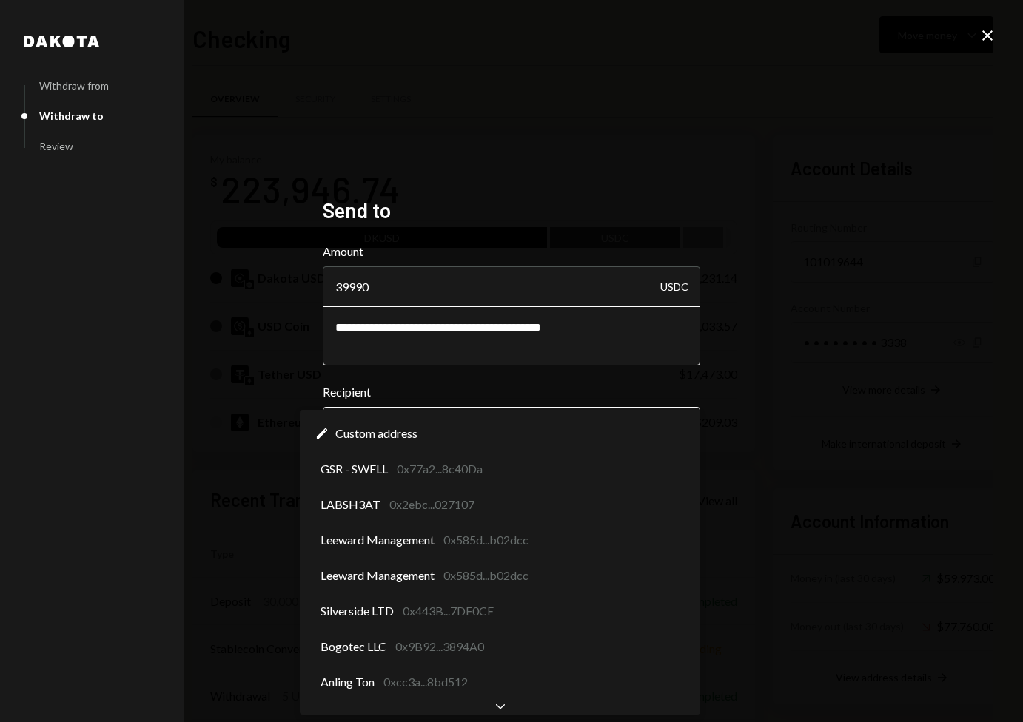
click at [565, 428] on body "O Open World Inc Caret Down Home Home Inbox Inbox Activities Transactions Accou…" at bounding box center [511, 361] width 1023 height 722
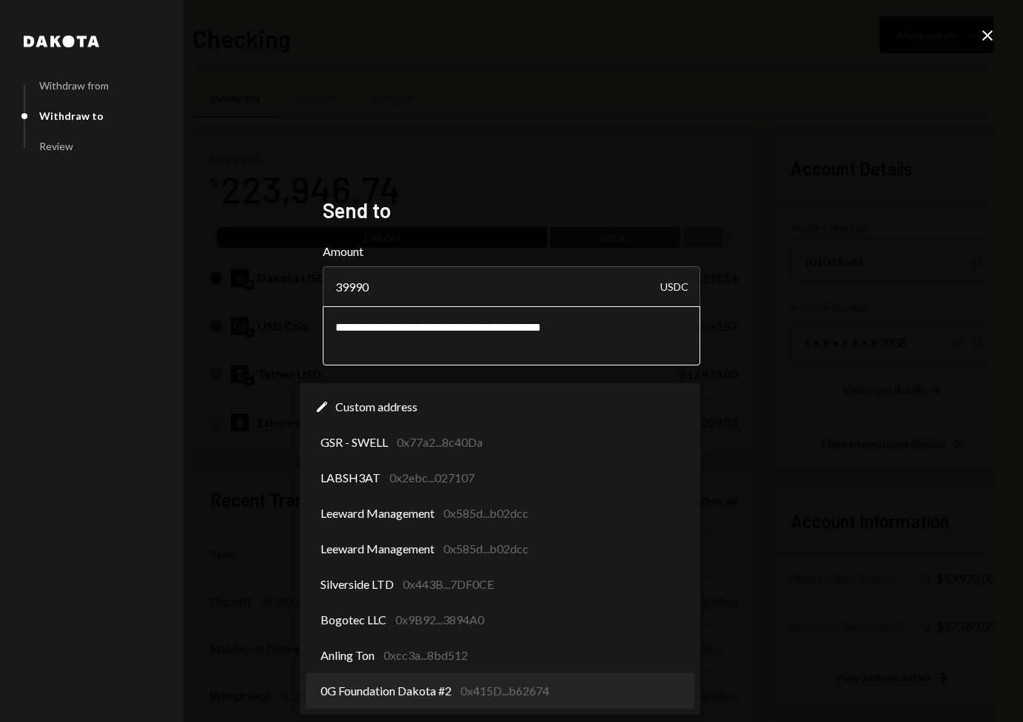
select select "**********"
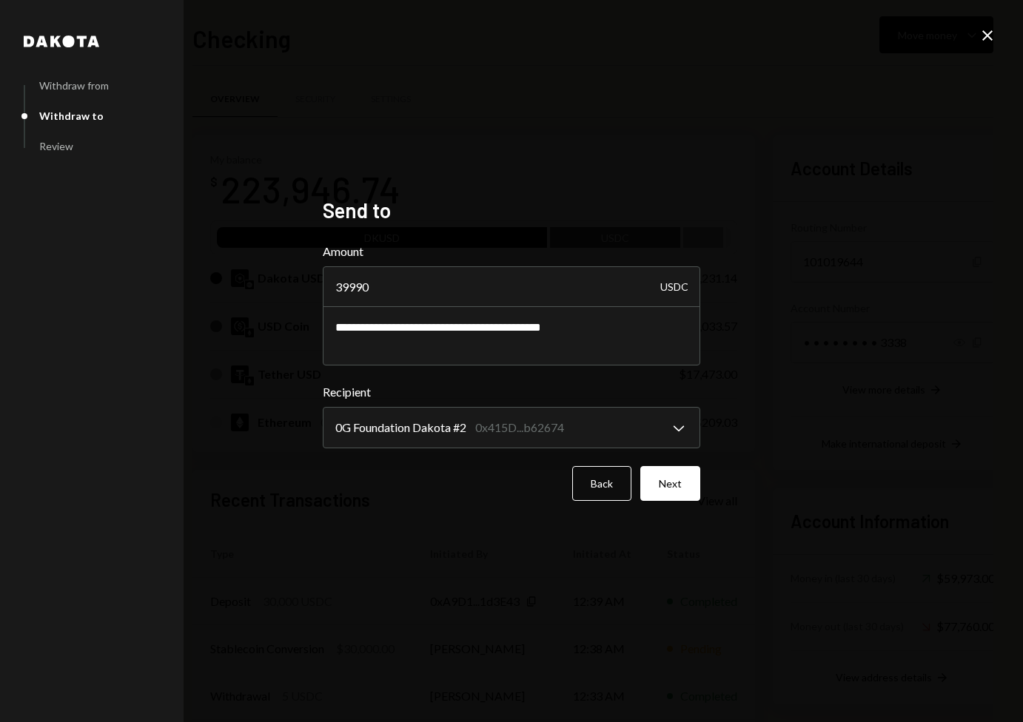
click at [500, 477] on div "Back Next" at bounding box center [511, 483] width 377 height 35
click at [664, 472] on button "Next" at bounding box center [670, 483] width 60 height 35
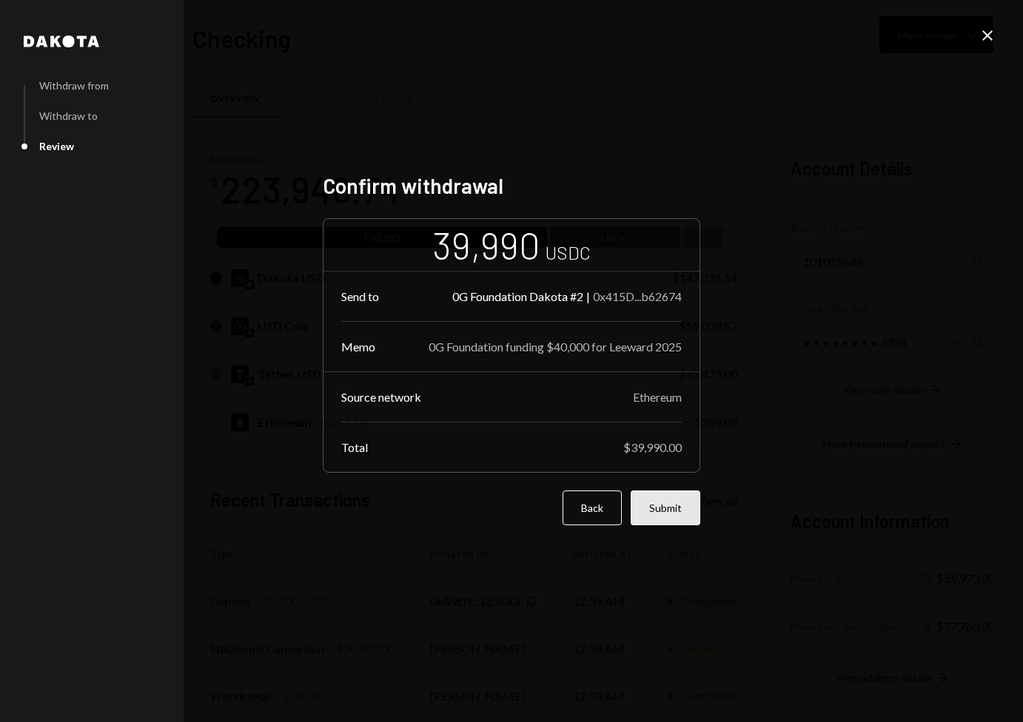
click at [662, 497] on button "Submit" at bounding box center [665, 508] width 70 height 35
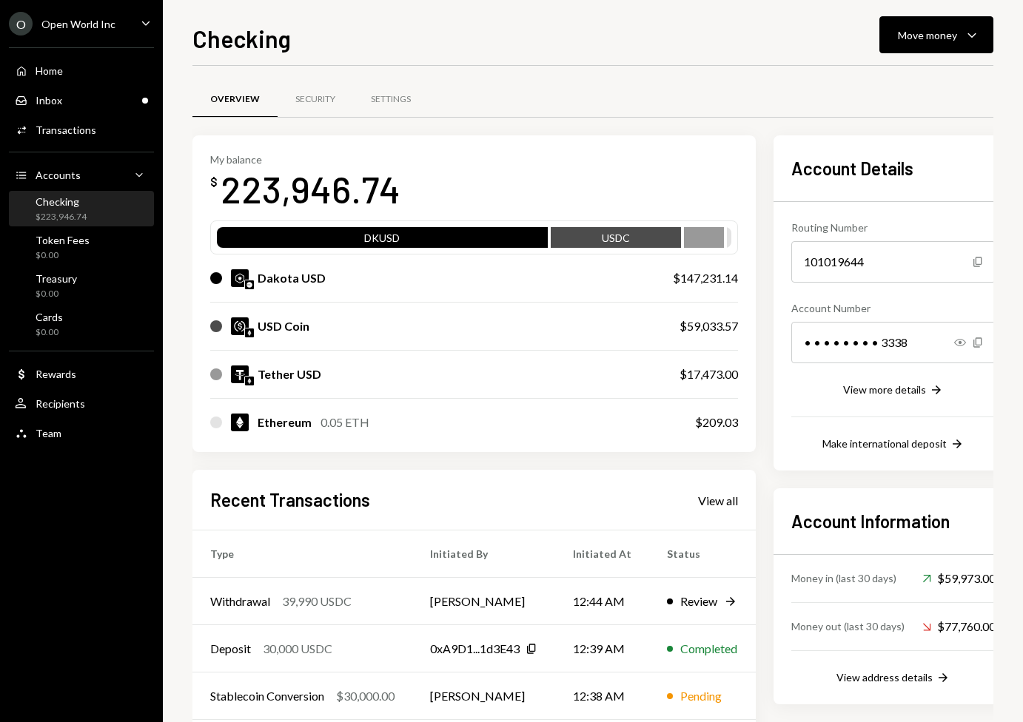
click at [610, 453] on div "My balance $ 223,946.74 DKUSD USDC Dakota USD $147,231.14 USD Coin $59,033.57 T…" at bounding box center [473, 474] width 563 height 679
click at [535, 462] on div "My balance $ 223,946.74 DKUSD USDC Dakota USD $147,231.14 USD Coin $59,033.57 T…" at bounding box center [473, 474] width 563 height 679
click at [386, 596] on div "Withdrawal 39,990 USDC" at bounding box center [302, 602] width 184 height 18
click at [517, 387] on div "Tether USD $17,473.00" at bounding box center [473, 374] width 527 height 47
click at [389, 596] on div "Withdrawal 39,990 USDC" at bounding box center [302, 602] width 184 height 18
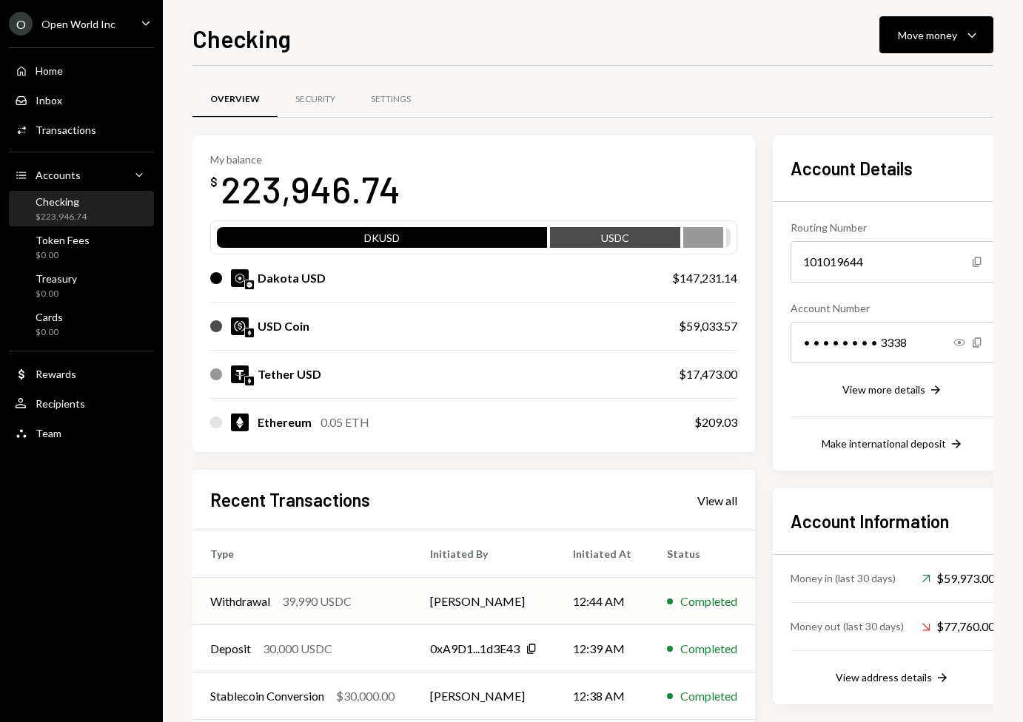
click at [386, 605] on div "Withdrawal 39,990 USDC" at bounding box center [302, 602] width 184 height 18
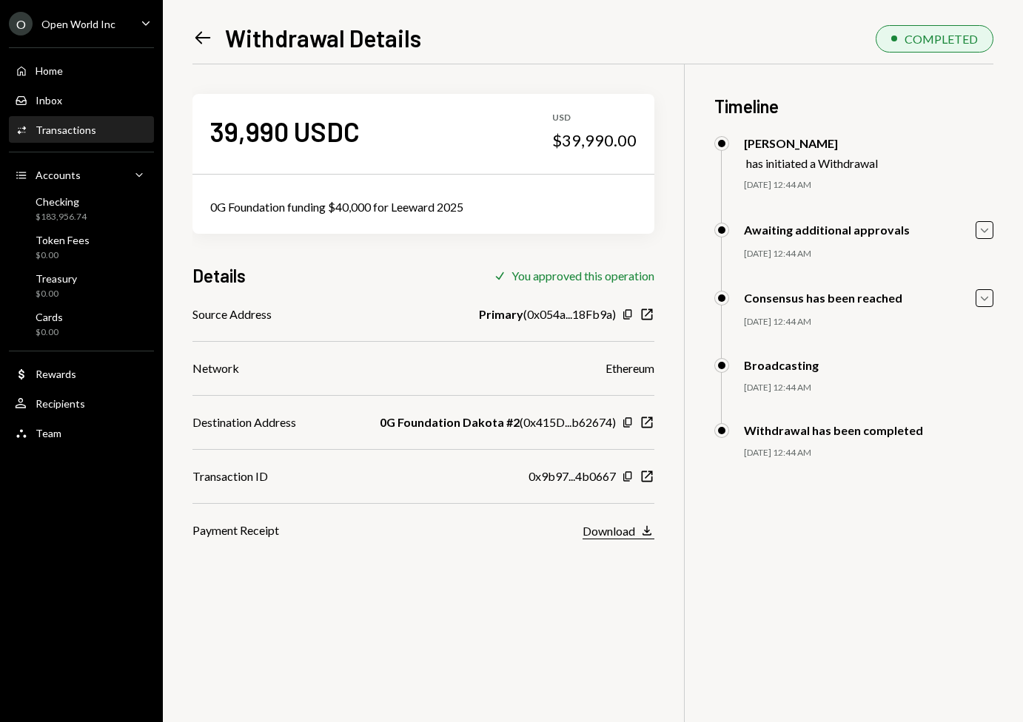
click at [646, 529] on icon "Download" at bounding box center [646, 530] width 15 height 15
click at [349, 241] on div "39,990 USDC USD $39,990.00 0G Foundation funding $40,000 for Leeward 2025 Detai…" at bounding box center [423, 301] width 462 height 475
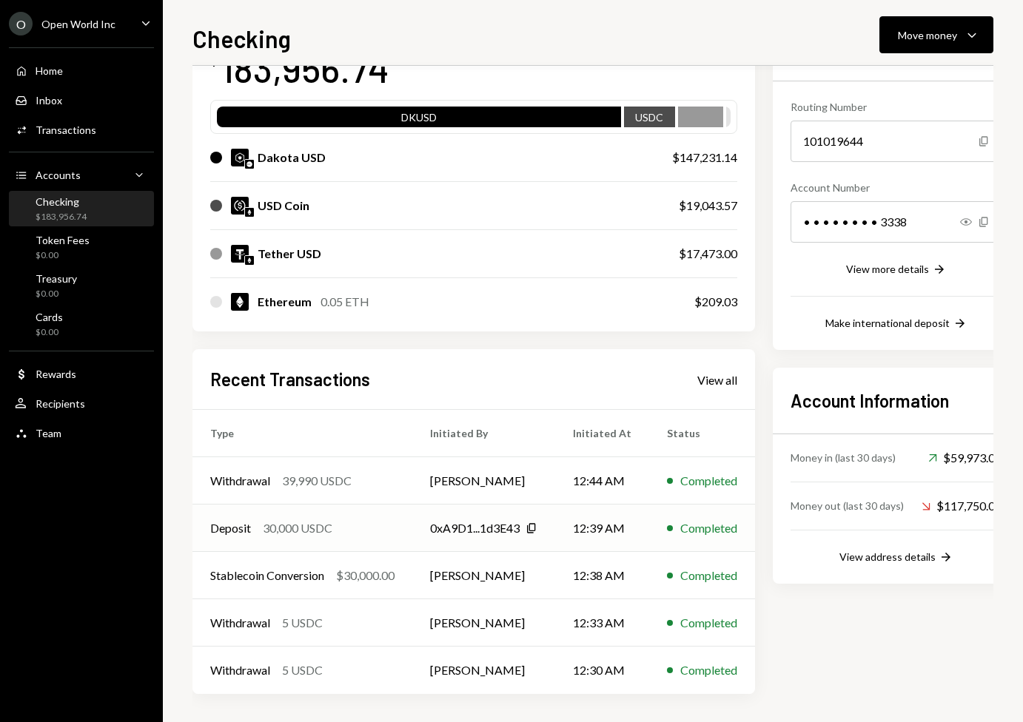
scroll to position [122, 0]
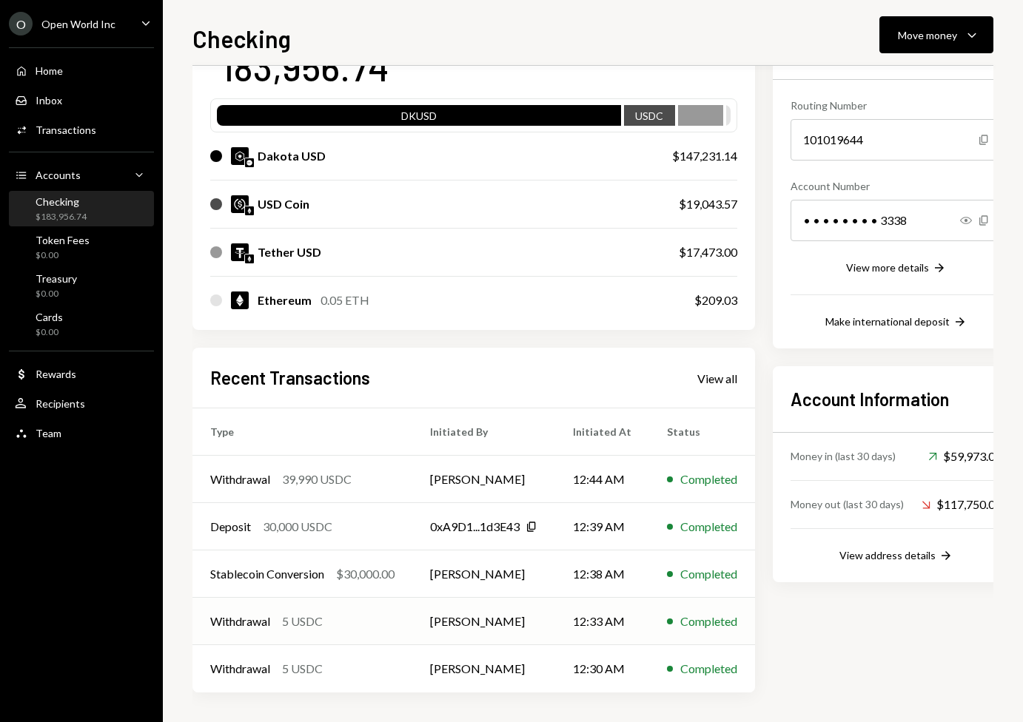
click at [394, 627] on div "Withdrawal 5 USDC" at bounding box center [302, 622] width 184 height 18
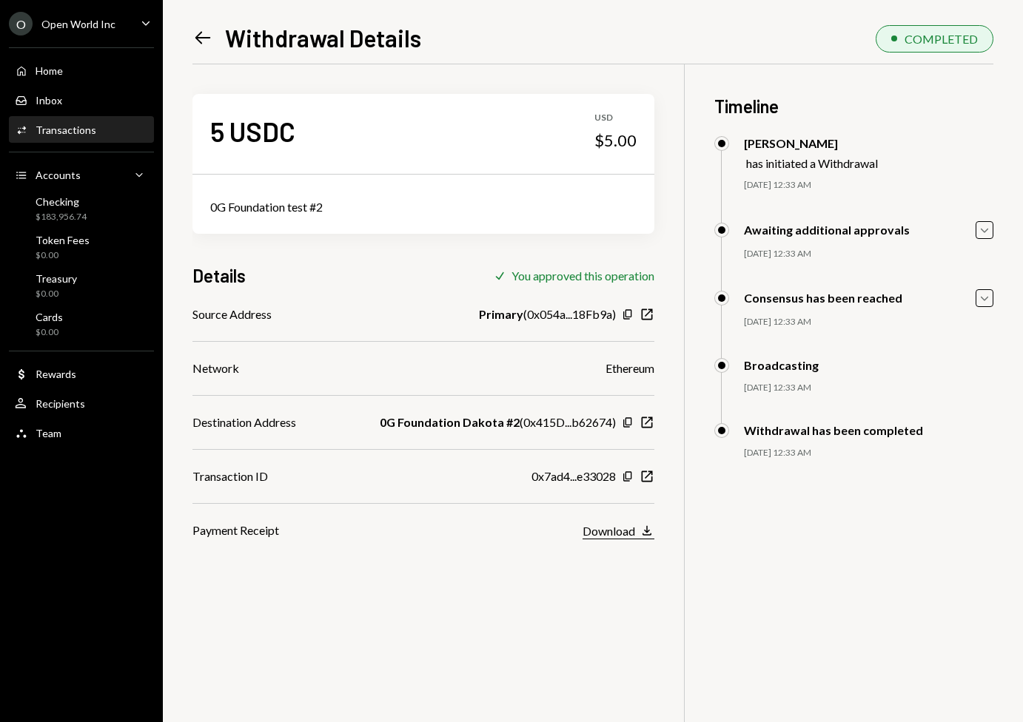
click at [637, 531] on button "Download Download" at bounding box center [618, 531] width 72 height 16
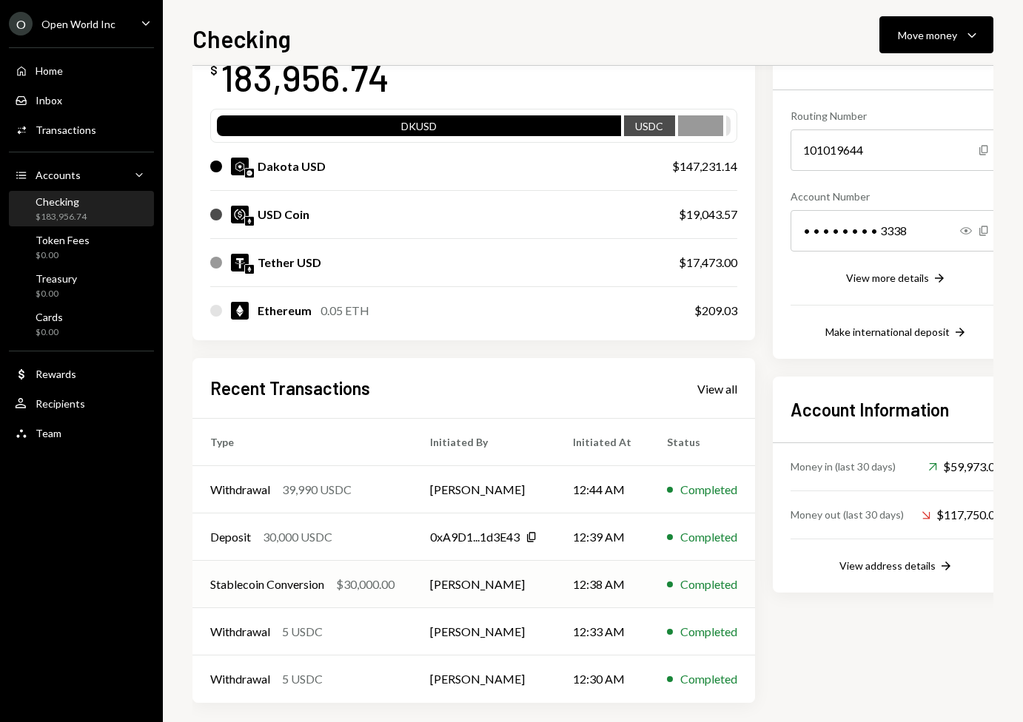
scroll to position [122, 0]
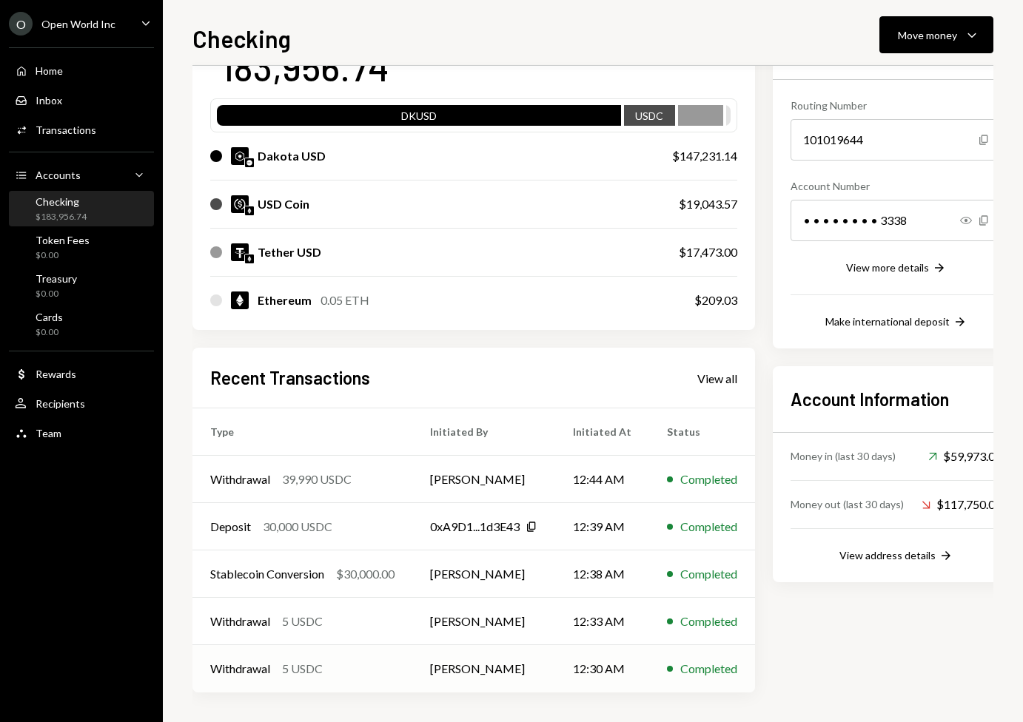
click at [431, 664] on td "[PERSON_NAME]" at bounding box center [483, 668] width 143 height 47
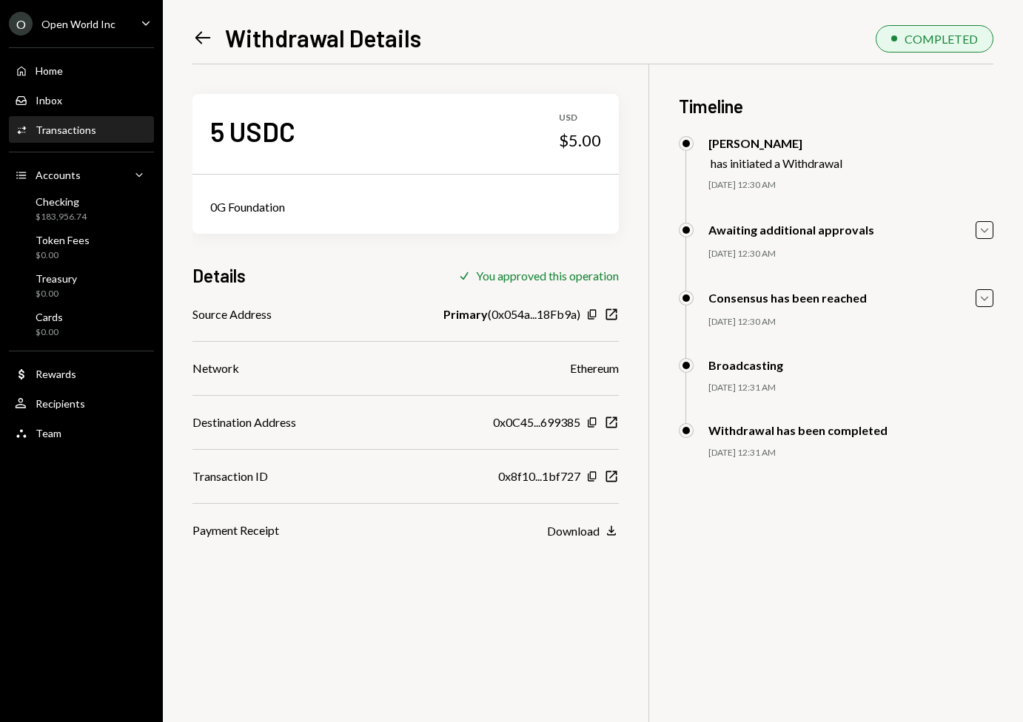
drag, startPoint x: 369, startPoint y: 633, endPoint x: 483, endPoint y: 613, distance: 116.6
click at [370, 633] on div "5 USDC USD $5.00 0G Foundation Details Check You approved this operation Source…" at bounding box center [592, 425] width 801 height 722
click at [602, 536] on button "Download Download" at bounding box center [583, 531] width 72 height 16
drag, startPoint x: 810, startPoint y: 575, endPoint x: 813, endPoint y: 524, distance: 51.2
click at [810, 576] on div "5 USDC USD $5.00 0G Foundation Details Check You approved this operation Source…" at bounding box center [592, 425] width 801 height 722
